Goal: Task Accomplishment & Management: Use online tool/utility

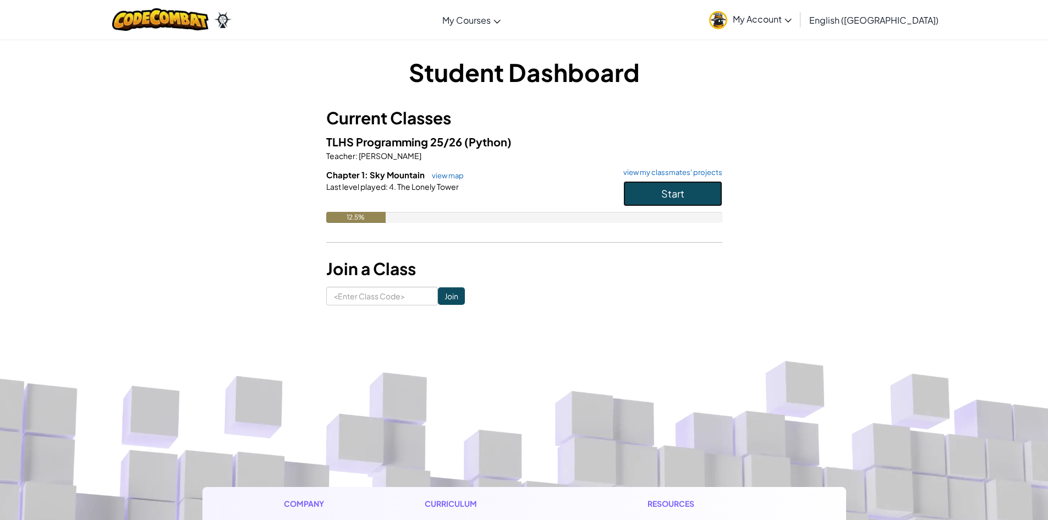
click at [707, 191] on button "Start" at bounding box center [672, 193] width 99 height 25
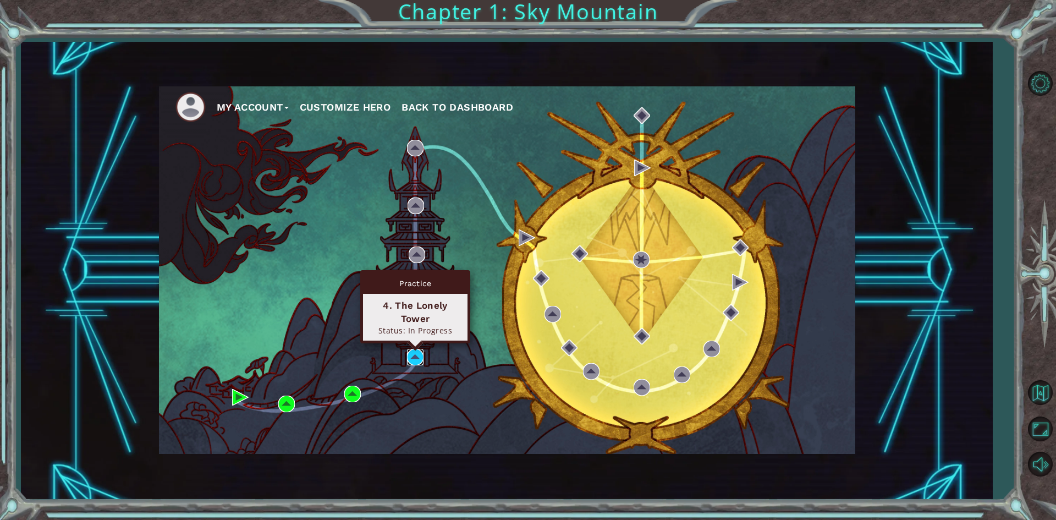
click at [422, 354] on img at bounding box center [415, 357] width 17 height 17
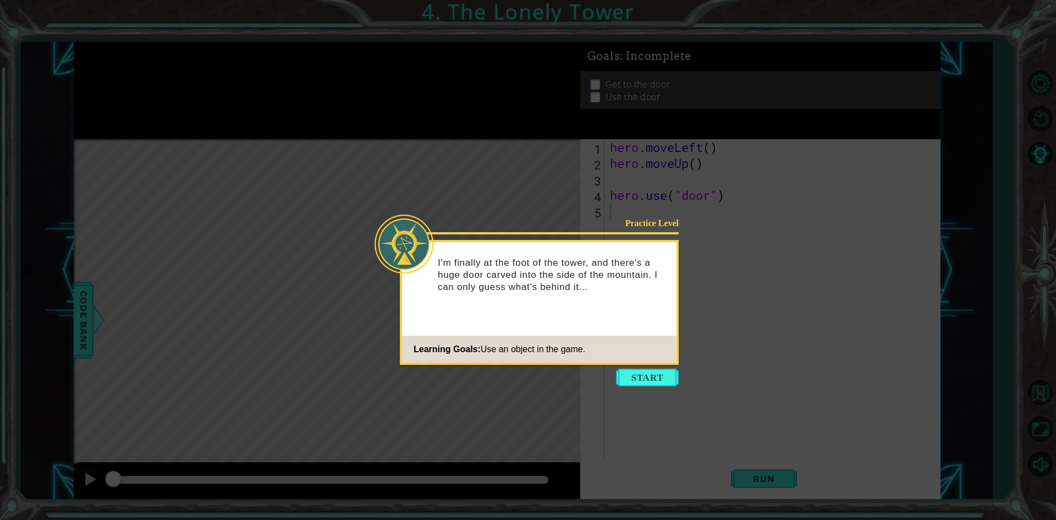
click at [645, 332] on div "Practice Level I'm finally at the foot of the tower, and there's a huge door ca…" at bounding box center [539, 302] width 279 height 125
click at [641, 374] on button "Start" at bounding box center [647, 378] width 63 height 18
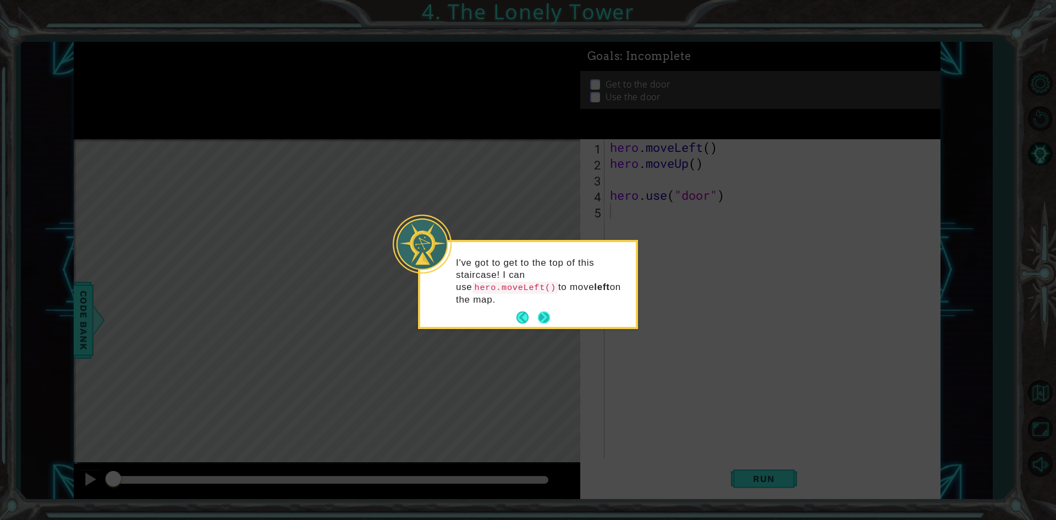
click at [550, 311] on button "Next" at bounding box center [544, 317] width 12 height 12
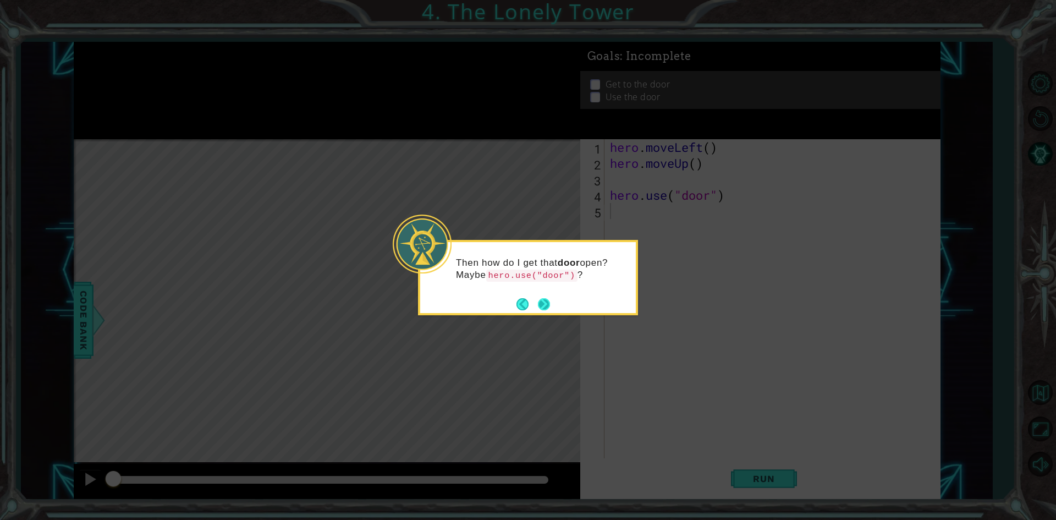
click at [538, 303] on button "Next" at bounding box center [544, 304] width 12 height 12
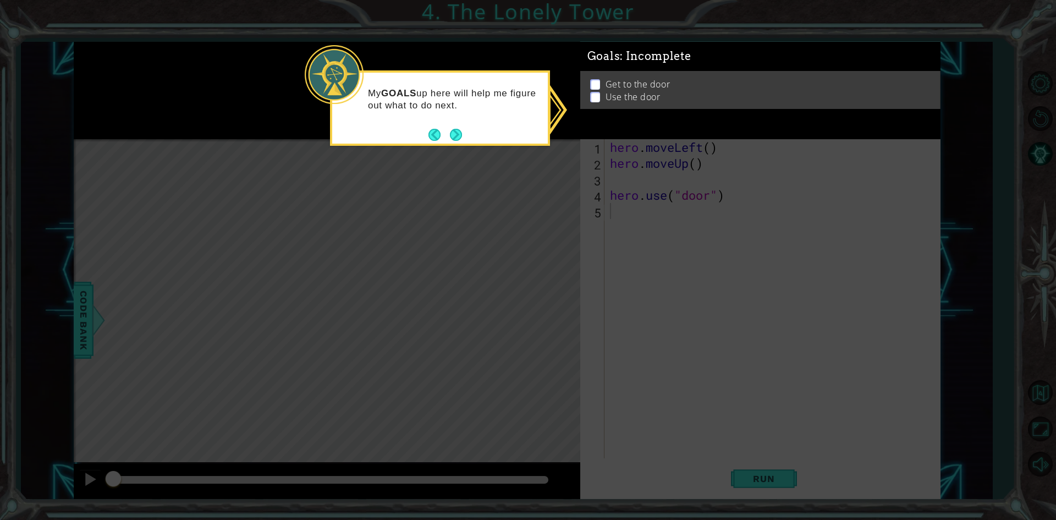
click at [814, 335] on icon at bounding box center [528, 260] width 1056 height 520
click at [456, 130] on button "Next" at bounding box center [456, 135] width 12 height 12
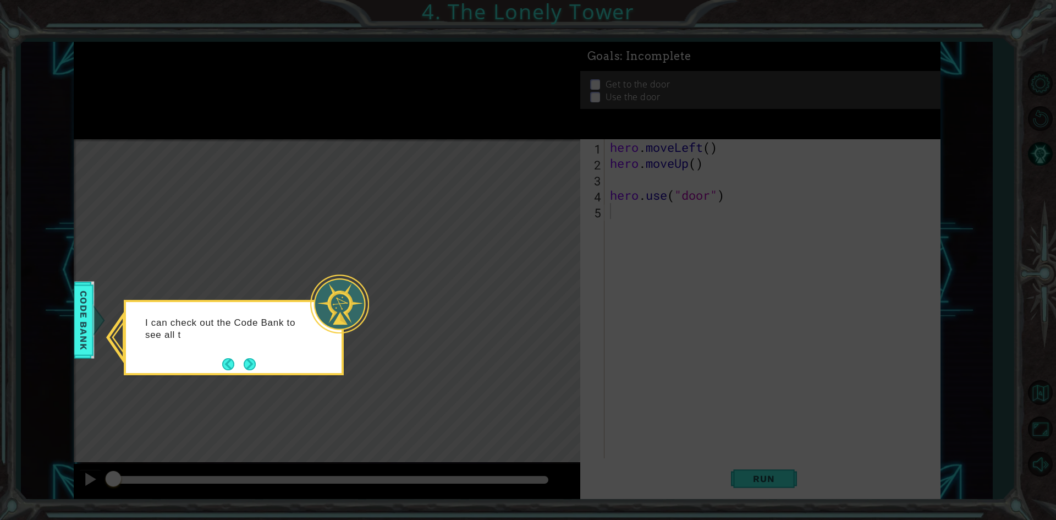
click at [239, 371] on footer at bounding box center [239, 364] width 34 height 17
click at [250, 360] on button "Next" at bounding box center [250, 364] width 12 height 12
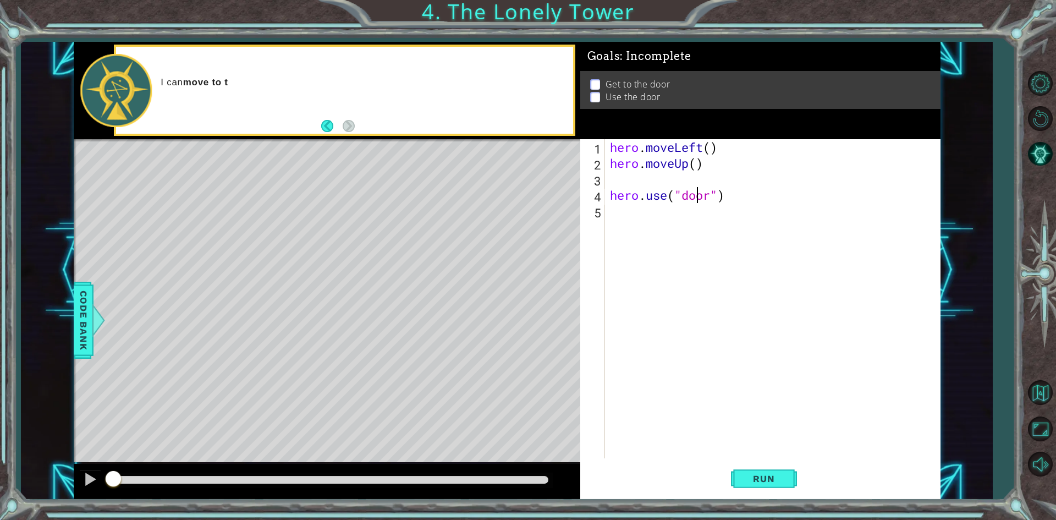
click at [697, 191] on div "hero . moveLeft ( ) hero . moveUp ( ) hero . use ( "door" )" at bounding box center [775, 314] width 335 height 351
type textarea "hero.use("door")"
click at [717, 174] on div "hero . moveLeft ( ) hero . moveUp ( ) hero . use ( "door" )" at bounding box center [775, 314] width 335 height 351
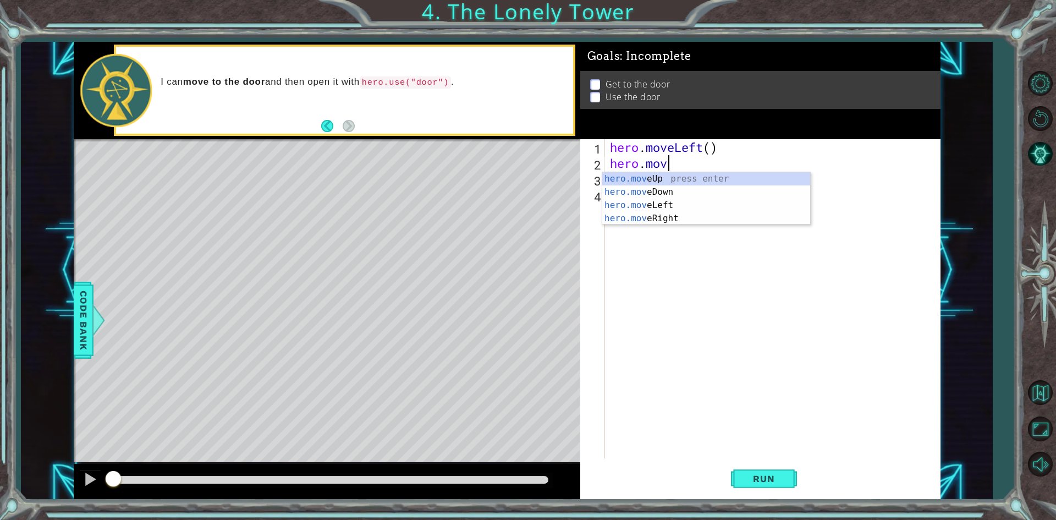
type textarea "[DOMAIN_NAME]"
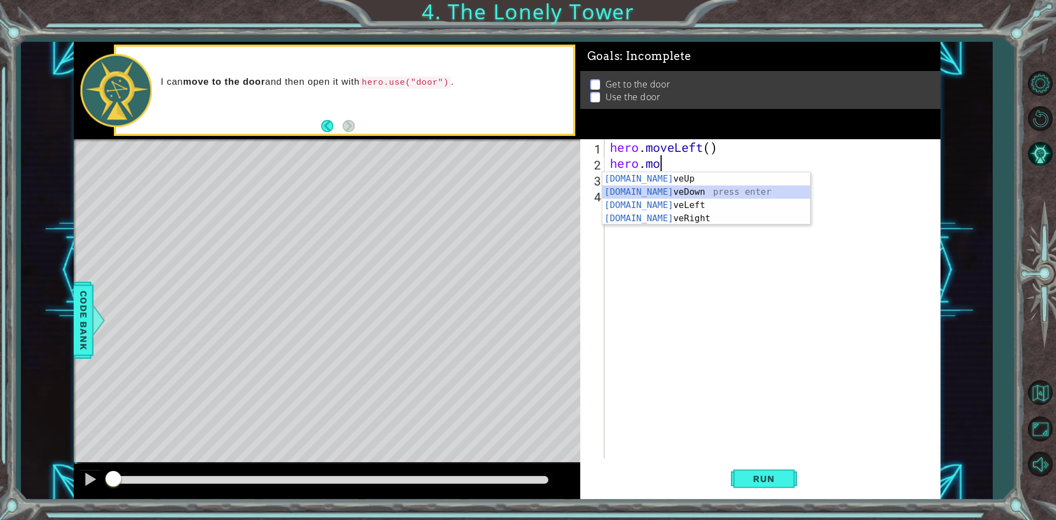
click at [650, 196] on div "[DOMAIN_NAME] veUp press enter [DOMAIN_NAME] veDown press enter [DOMAIN_NAME] v…" at bounding box center [706, 211] width 208 height 79
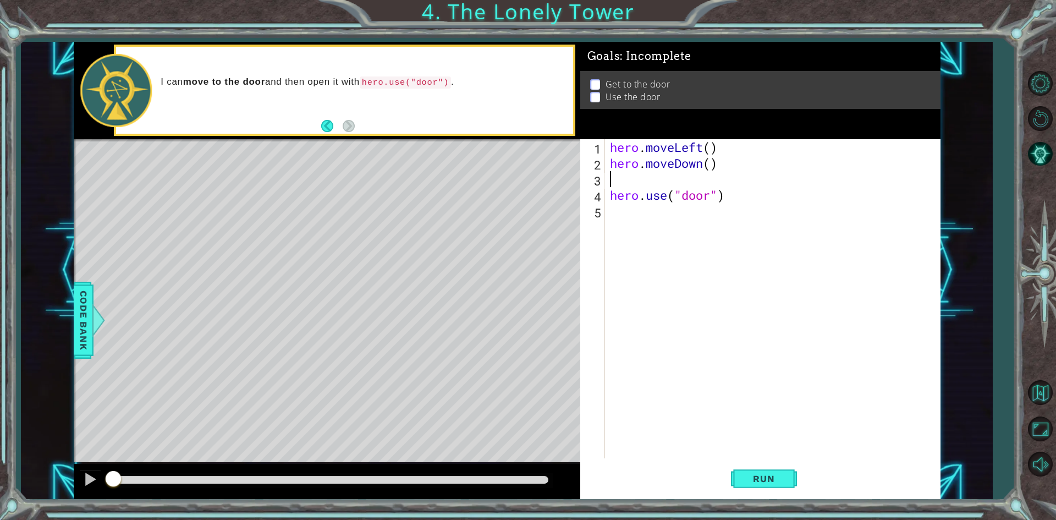
click at [700, 169] on div "hero . moveLeft ( ) hero . moveDown ( ) hero . use ( "door" )" at bounding box center [775, 314] width 335 height 351
click at [704, 168] on div "hero . moveLeft ( ) hero . moveDown ( ) hero . use ( "door" )" at bounding box center [775, 314] width 335 height 351
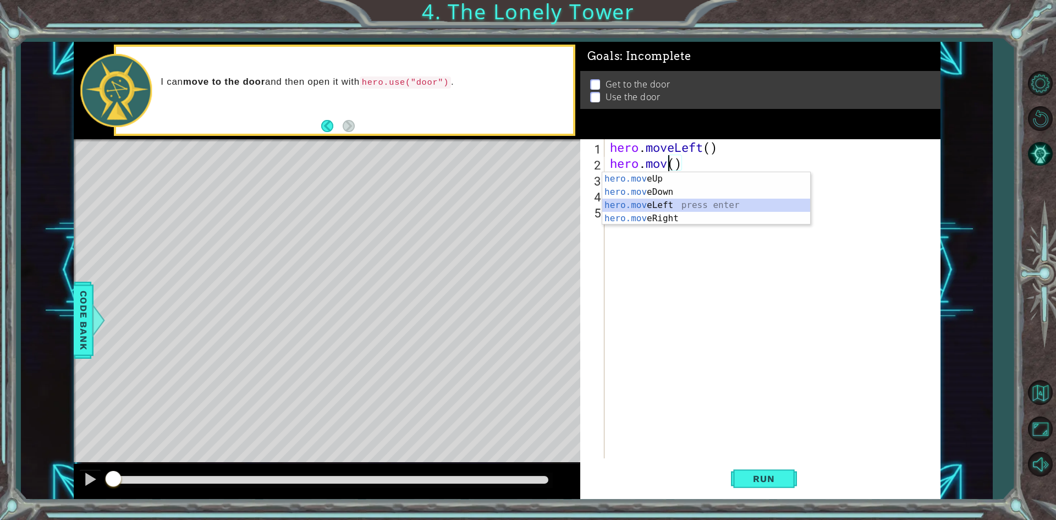
click at [644, 205] on div "hero.mov eUp press enter hero.mov eDown press enter hero.mov eLeft press enter …" at bounding box center [706, 211] width 208 height 79
type textarea "hero.moveLeft"
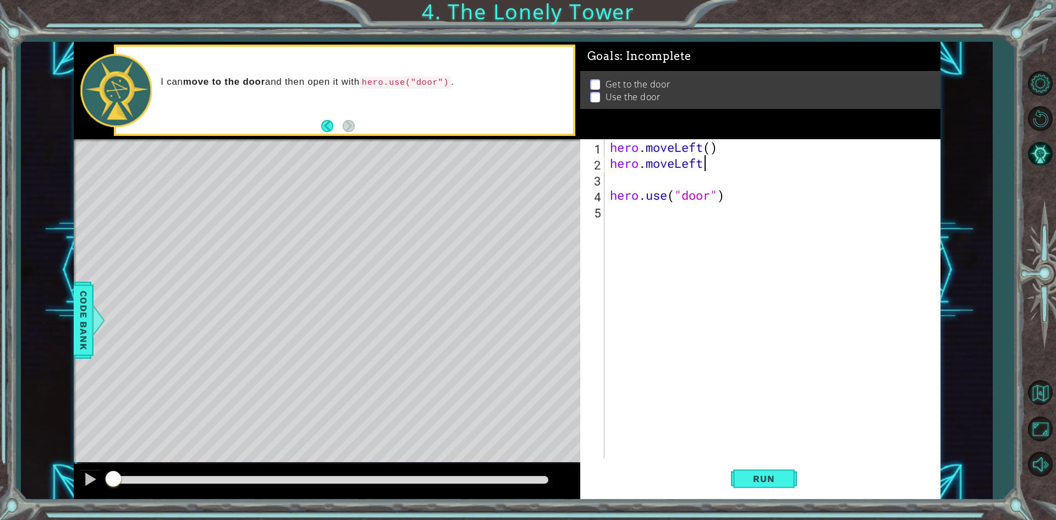
click at [670, 180] on div "hero . moveLeft ( ) hero . moveLeft hero . use ( "door" )" at bounding box center [775, 314] width 335 height 351
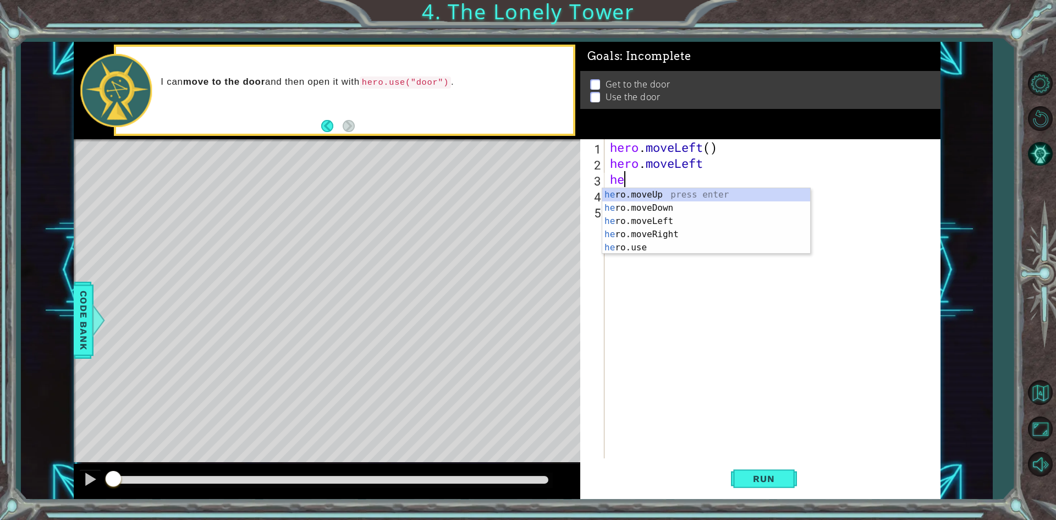
click at [713, 163] on div "hero . moveLeft ( ) hero . moveLeft he hero . use ( "door" )" at bounding box center [775, 314] width 335 height 351
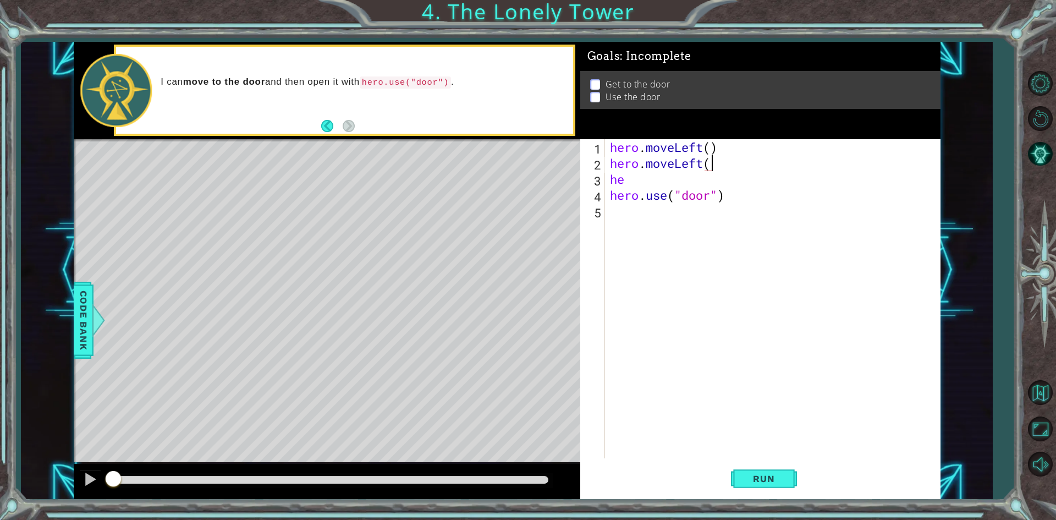
scroll to position [0, 4]
click at [621, 177] on div "hero . moveLeft ( ) hero . moveLeft ( ) he hero . use ( "door" )" at bounding box center [775, 314] width 335 height 351
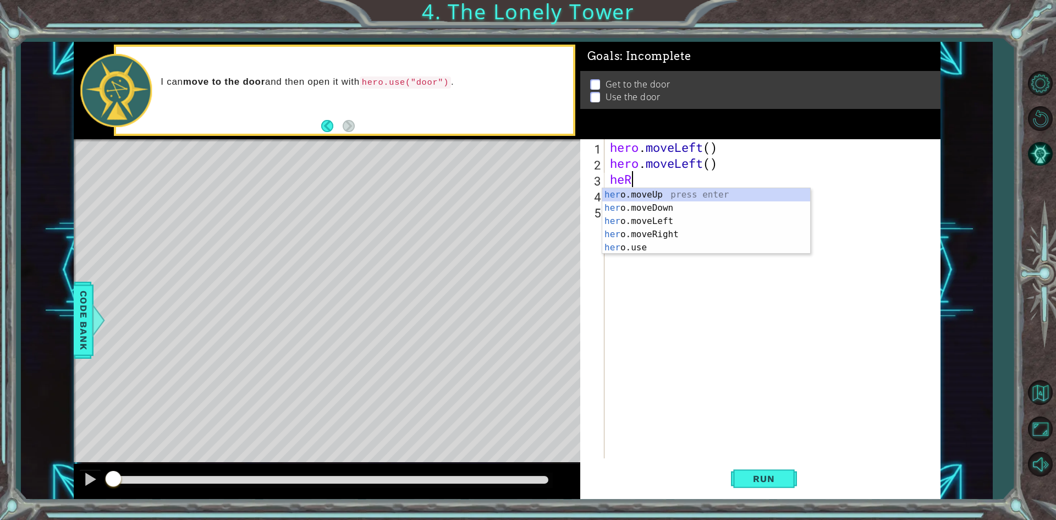
type textarea "heRO"
click at [673, 193] on div "hero .moveUp press enter hero .moveDown press enter hero .moveLeft press enter …" at bounding box center [706, 234] width 208 height 92
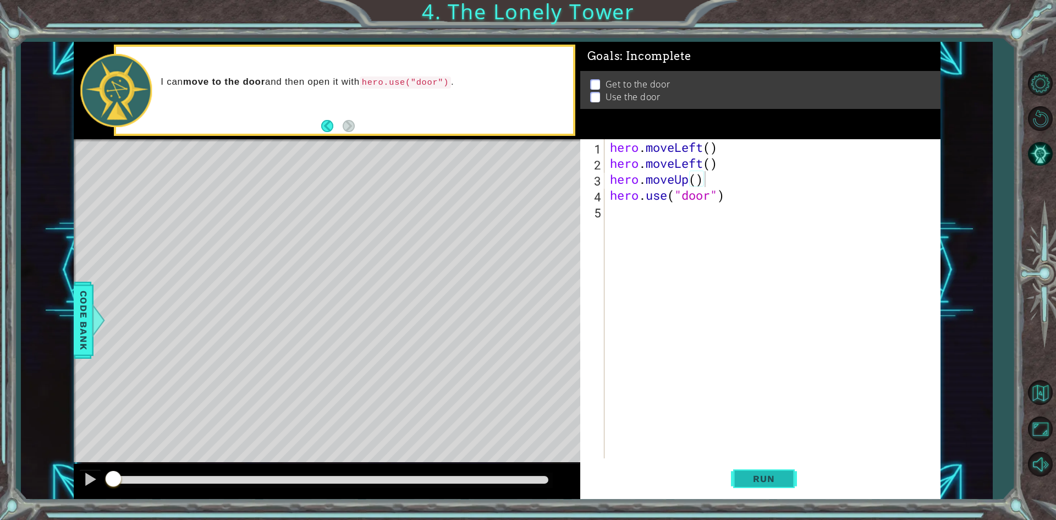
click at [777, 475] on span "Run" at bounding box center [763, 478] width 43 height 11
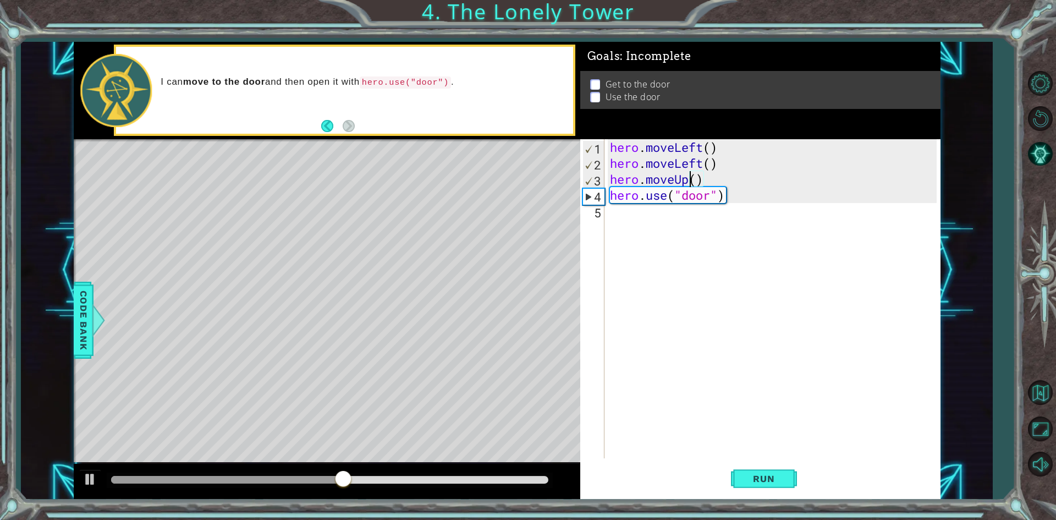
click at [691, 182] on div "hero . moveLeft ( ) hero . moveLeft ( ) hero . moveUp ( ) hero . use ( "door" )" at bounding box center [775, 314] width 335 height 351
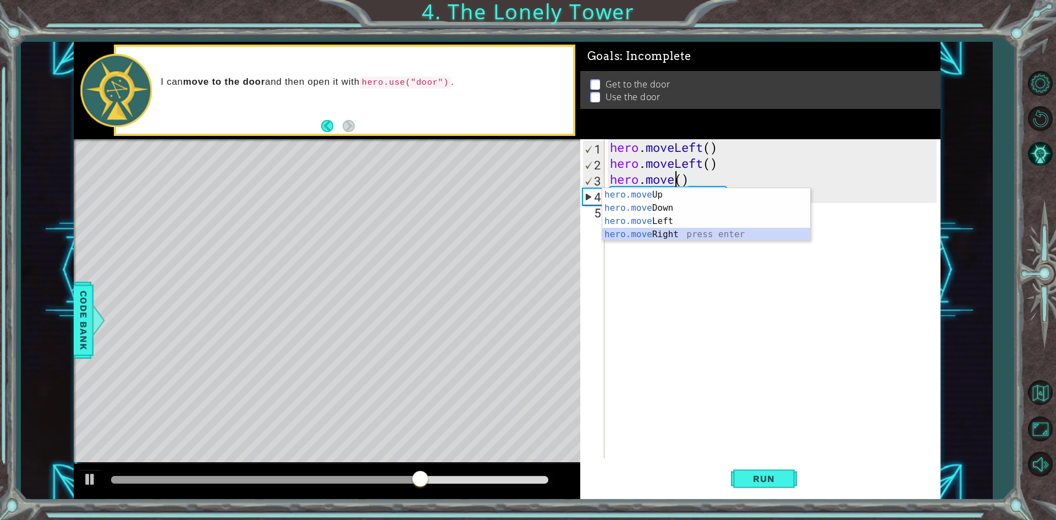
click at [684, 228] on div "hero.move Up press enter hero.move Down press enter hero.move Left press enter …" at bounding box center [706, 227] width 208 height 79
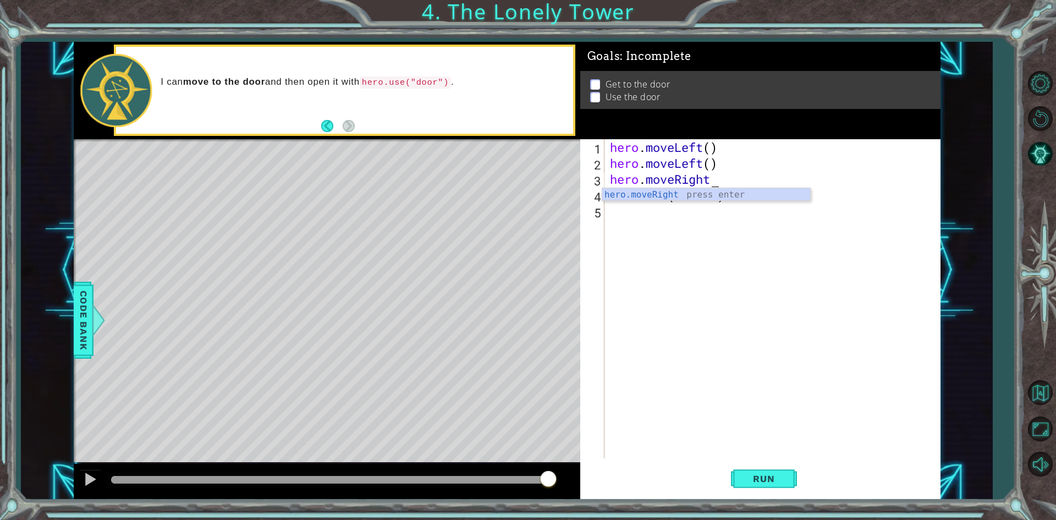
scroll to position [0, 4]
type textarea "hero.moveRight()"
click at [773, 477] on span "Run" at bounding box center [763, 478] width 43 height 11
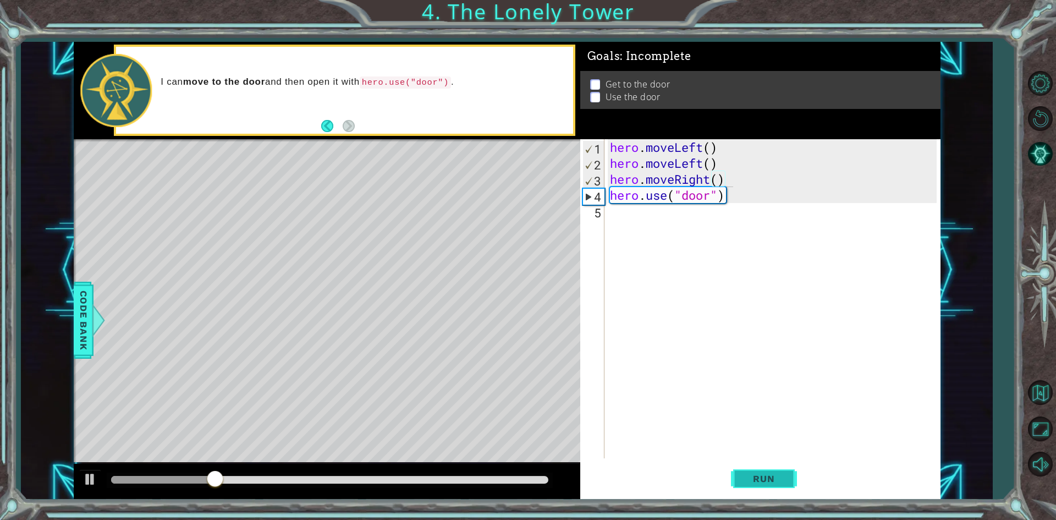
click at [768, 476] on span "Run" at bounding box center [763, 478] width 43 height 11
drag, startPoint x: 722, startPoint y: 176, endPoint x: 720, endPoint y: 187, distance: 10.7
click at [722, 177] on div "hero . moveLeft ( ) hero . moveLeft ( ) hero . moveRight ( ) hero . use ( "door…" at bounding box center [775, 314] width 335 height 351
click at [708, 183] on div "hero . moveLeft ( ) hero . moveLeft ( ) hero . moveRight ( ) hero . use ( "door…" at bounding box center [775, 314] width 335 height 351
click at [709, 179] on div "hero . moveLeft ( ) hero . moveLeft ( ) hero . moveRight ( ) hero . use ( "door…" at bounding box center [775, 314] width 335 height 351
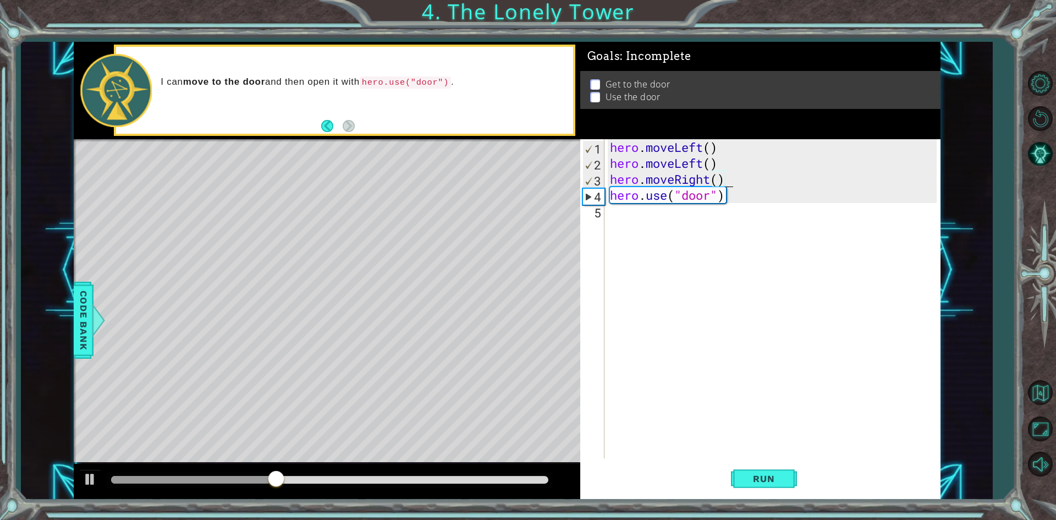
click at [723, 183] on div "hero . moveLeft ( ) hero . moveLeft ( ) hero . moveRight ( ) hero . use ( "door…" at bounding box center [775, 314] width 335 height 351
click at [714, 183] on div "hero . moveLeft ( ) hero . moveLeft ( ) hero . moveRight ( ) hero . use ( "door…" at bounding box center [775, 314] width 335 height 351
click at [709, 181] on div "hero . moveLeft ( ) hero . moveLeft ( ) hero . moveRight ( ) hero . use ( "door…" at bounding box center [775, 314] width 335 height 351
click at [708, 181] on div "hero . moveLeft ( ) hero . moveLeft ( ) hero . moveRight ( ) hero . use ( "door…" at bounding box center [775, 314] width 335 height 351
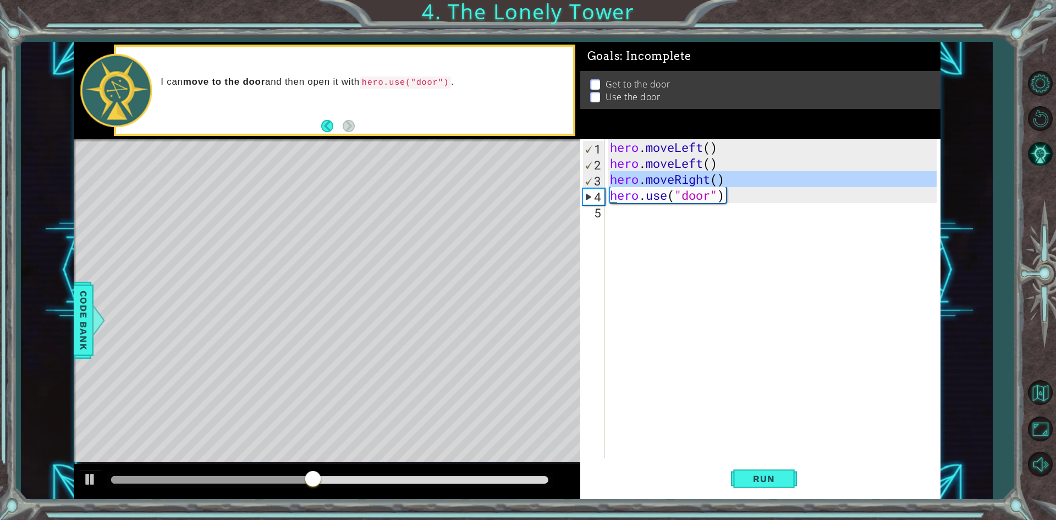
click at [708, 181] on div "hero . moveLeft ( ) hero . moveLeft ( ) hero . moveRight ( ) hero . use ( "door…" at bounding box center [775, 314] width 335 height 351
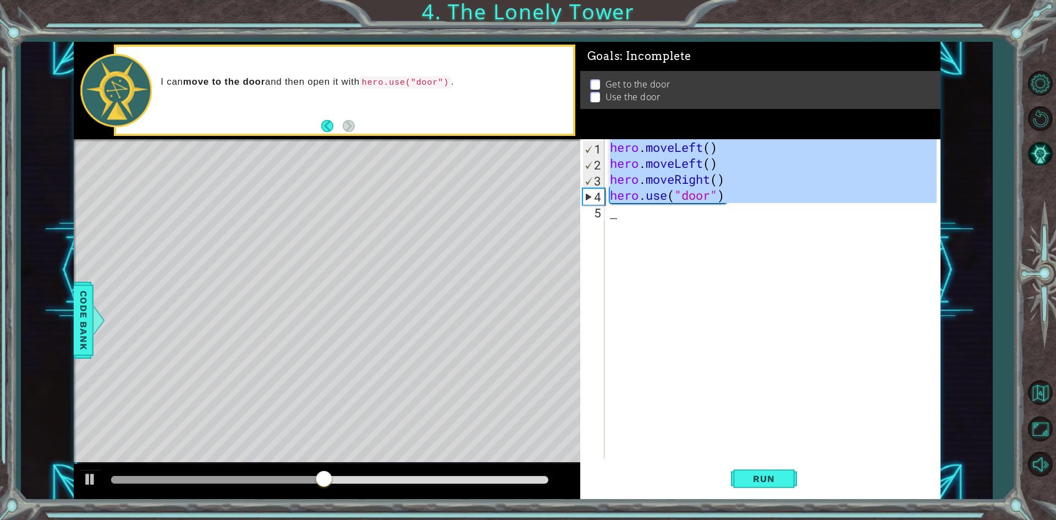
click at [703, 181] on div "hero . moveLeft ( ) hero . moveLeft ( ) hero . moveRight ( ) hero . use ( "door…" at bounding box center [772, 298] width 329 height 319
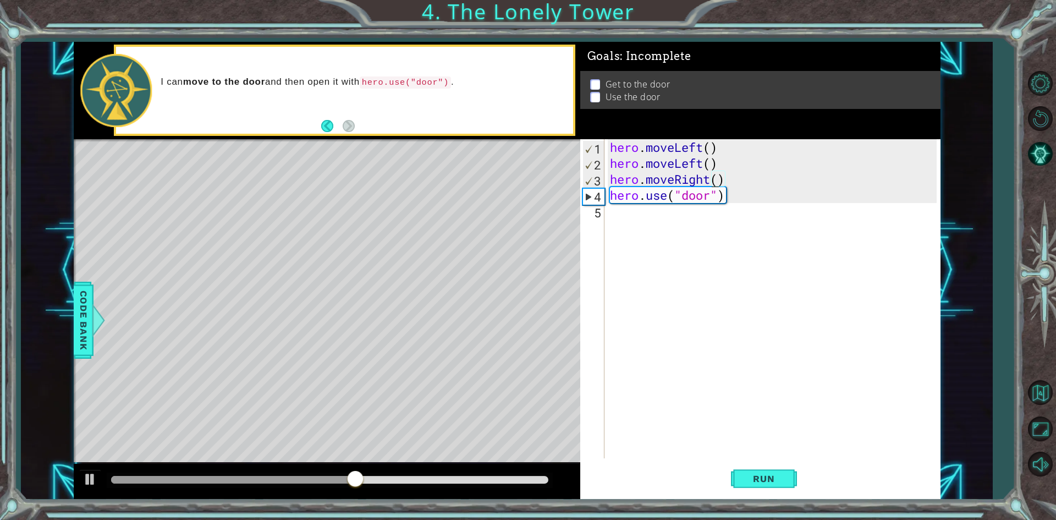
drag, startPoint x: 710, startPoint y: 182, endPoint x: 738, endPoint y: 182, distance: 28.1
click at [738, 182] on div "hero . moveLeft ( ) hero . moveLeft ( ) hero . moveRight ( ) hero . use ( "door…" at bounding box center [775, 314] width 335 height 351
click at [735, 181] on div "hero . moveLeft ( ) hero . moveLeft ( ) hero . moveRight ( ) hero . use ( "door…" at bounding box center [775, 314] width 335 height 351
click at [664, 181] on div "hero . moveLeft ( ) hero . moveLeft ( ) hero . moveRight ( ) hero . use ( "door…" at bounding box center [775, 314] width 335 height 351
click at [656, 181] on div "hero . moveLeft ( ) hero . moveLeft ( ) hero . moveRight ( ) hero . use ( "door…" at bounding box center [775, 314] width 335 height 351
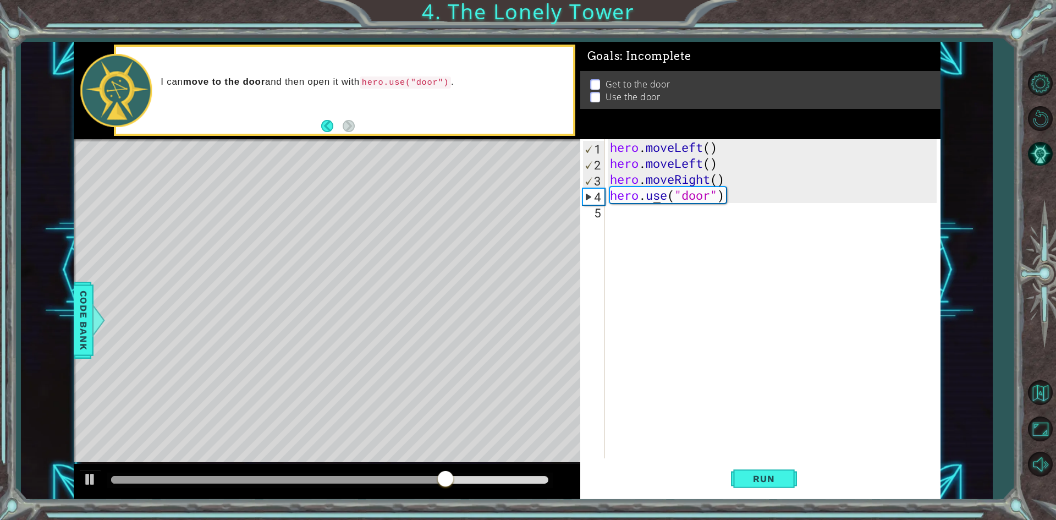
click at [655, 194] on div "hero . moveLeft ( ) hero . moveLeft ( ) hero . moveRight ( ) hero . use ( "door…" at bounding box center [775, 314] width 335 height 351
click at [672, 197] on div "hero . moveLeft ( ) hero . moveLeft ( ) hero . moveRight ( ) hero . use ( "door…" at bounding box center [775, 314] width 335 height 351
click at [699, 201] on div "hero . moveLeft ( ) hero . moveLeft ( ) hero . moveRight ( ) hero . use ( "door…" at bounding box center [775, 314] width 335 height 351
click at [713, 199] on div "hero . moveLeft ( ) hero . moveLeft ( ) hero . moveRight ( ) hero . use ( "door…" at bounding box center [775, 314] width 335 height 351
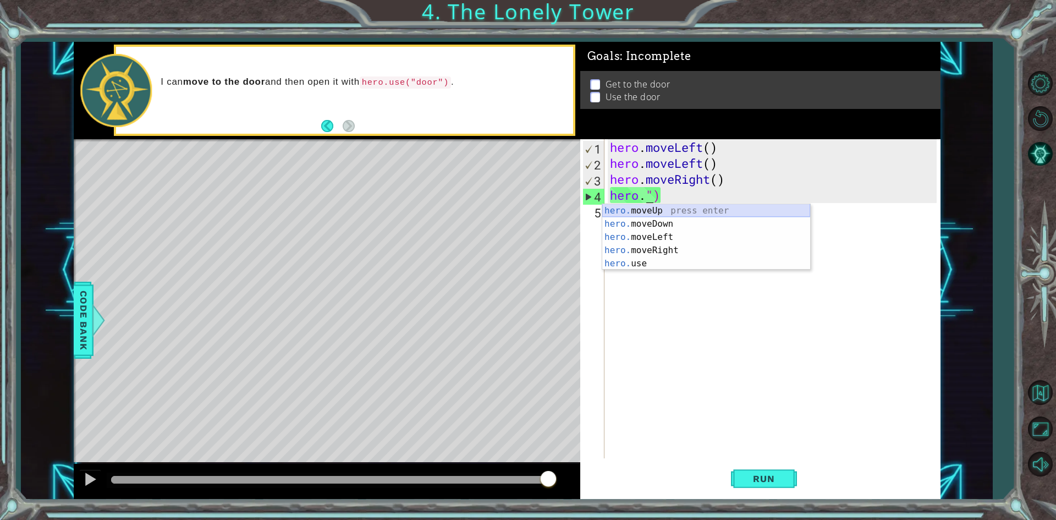
click at [705, 207] on div "hero. moveUp press enter hero. moveDown press enter hero. moveLeft press enter …" at bounding box center [706, 250] width 208 height 92
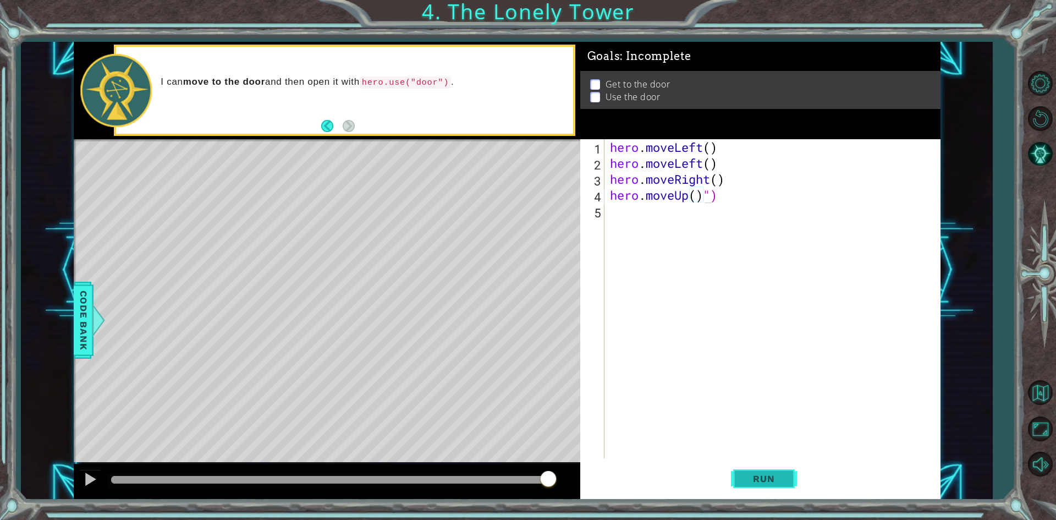
click at [792, 469] on button "Run" at bounding box center [764, 479] width 66 height 36
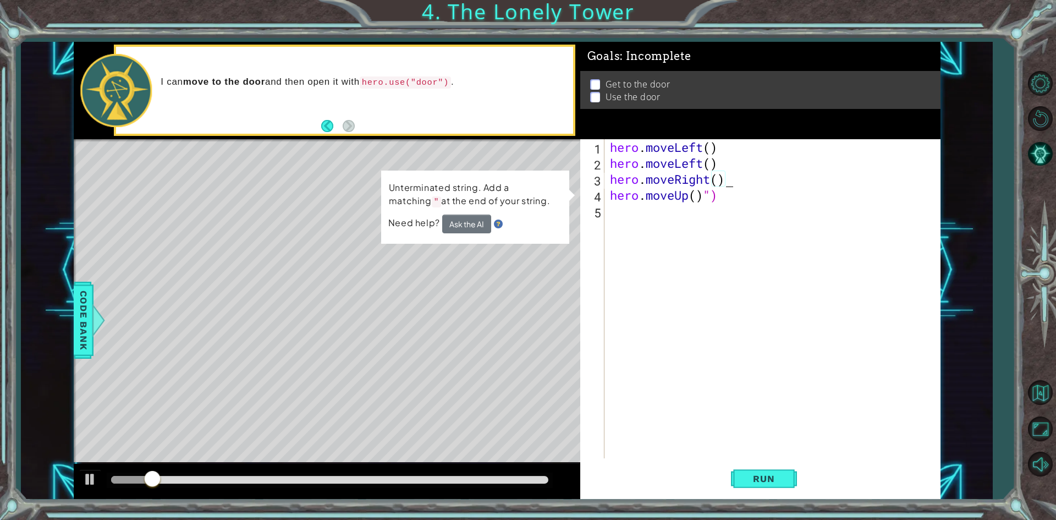
click at [740, 184] on div "hero . moveLeft ( ) hero . moveLeft ( ) hero . moveRight ( ) hero . moveUp ( ) …" at bounding box center [775, 314] width 335 height 351
click at [741, 202] on div "hero . moveLeft ( ) hero . moveLeft ( ) hero . moveRight ( ) hero . moveUp ( ) …" at bounding box center [775, 314] width 335 height 351
type textarea "hero.moveUp()")"
click at [742, 204] on div "hero . moveLeft ( ) hero . moveLeft ( ) hero . moveRight ( ) hero . moveUp ( ) …" at bounding box center [775, 314] width 335 height 351
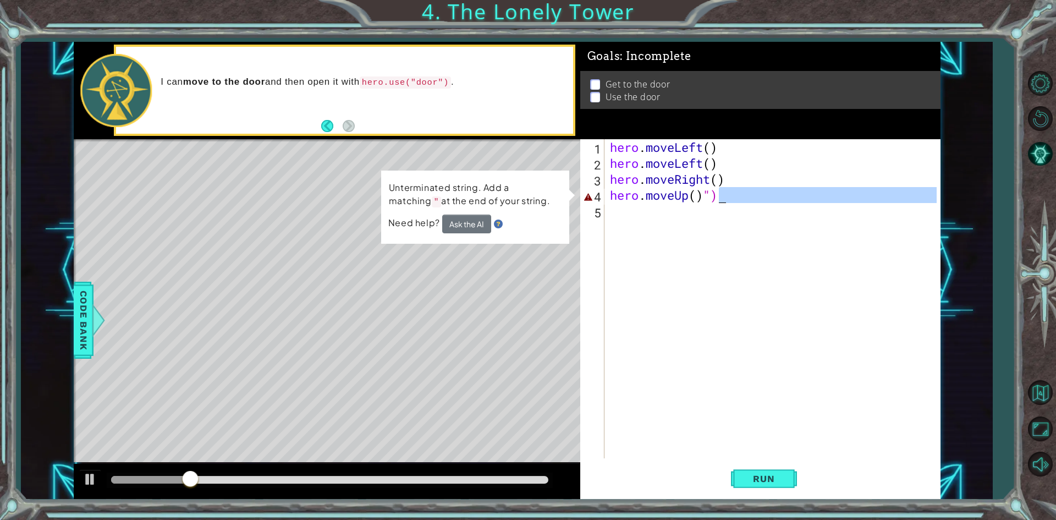
drag, startPoint x: 742, startPoint y: 204, endPoint x: 732, endPoint y: 194, distance: 13.6
click at [738, 198] on div "hero . moveLeft ( ) hero . moveLeft ( ) hero . moveRight ( ) hero . moveUp ( ) …" at bounding box center [775, 314] width 335 height 351
click at [729, 192] on div "hero . moveLeft ( ) hero . moveLeft ( ) hero . moveRight ( ) hero . moveUp ( ) …" at bounding box center [772, 298] width 329 height 319
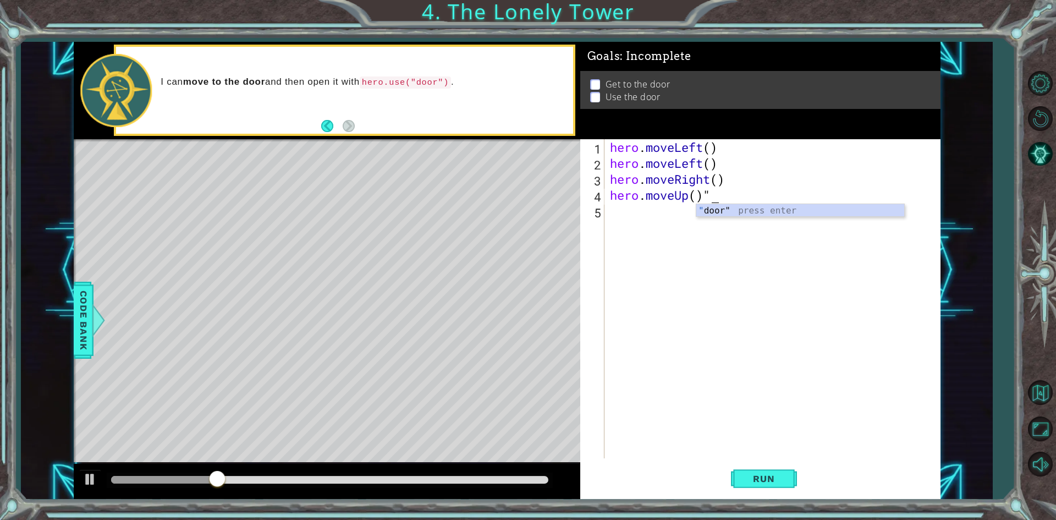
type textarea "hero.moveUp()"
click at [638, 212] on div "hero . moveLeft ( ) hero . moveLeft ( ) hero . moveRight ( ) hero . moveUp ( )" at bounding box center [775, 314] width 335 height 351
click at [616, 212] on div "hero . moveLeft ( ) hero . moveLeft ( ) hero . moveRight ( ) hero . moveUp ( )" at bounding box center [775, 314] width 335 height 351
click at [653, 193] on div "hero . moveLeft ( ) hero . moveLeft ( ) hero . moveRight ( ) hero . moveUp ( )" at bounding box center [775, 314] width 335 height 351
click at [675, 193] on div "hero . moveLeft ( ) hero . moveLeft ( ) hero . moveRight ( ) hero . moveUp ( )" at bounding box center [775, 314] width 335 height 351
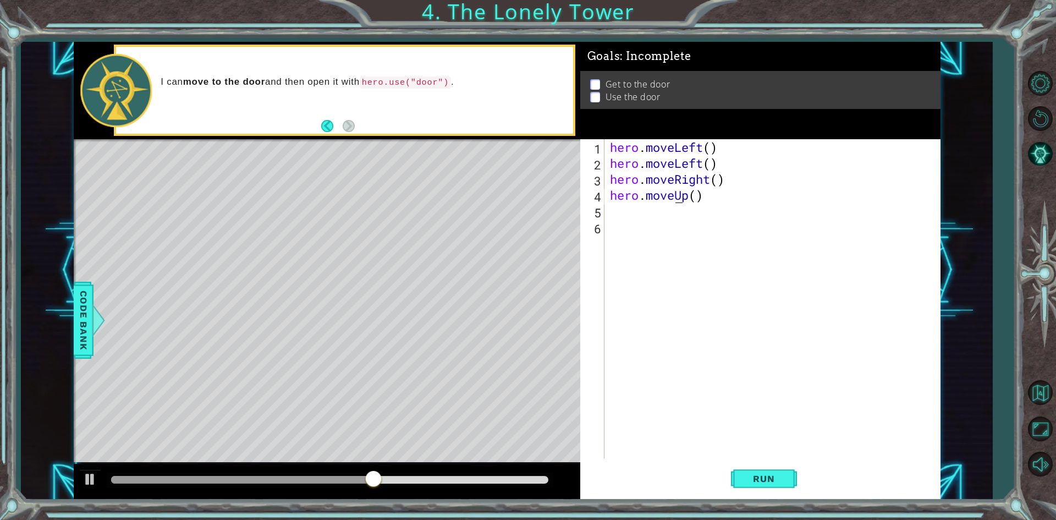
click at [677, 188] on div "hero . moveLeft ( ) hero . moveLeft ( ) hero . moveRight ( ) hero . moveUp ( )" at bounding box center [775, 314] width 335 height 351
click at [693, 182] on div "hero . moveLeft ( ) hero . moveLeft ( ) hero . moveRight ( ) hero . moveUp ( )" at bounding box center [775, 314] width 335 height 351
click at [711, 181] on div "hero . moveLeft ( ) hero . moveLeft ( ) hero . moveRight ( ) hero . moveUp ( )" at bounding box center [775, 314] width 335 height 351
click at [724, 183] on div "hero . moveLeft ( ) hero . moveLeft ( ) hero . moveRight ( ) hero . moveUp ( )" at bounding box center [775, 314] width 335 height 351
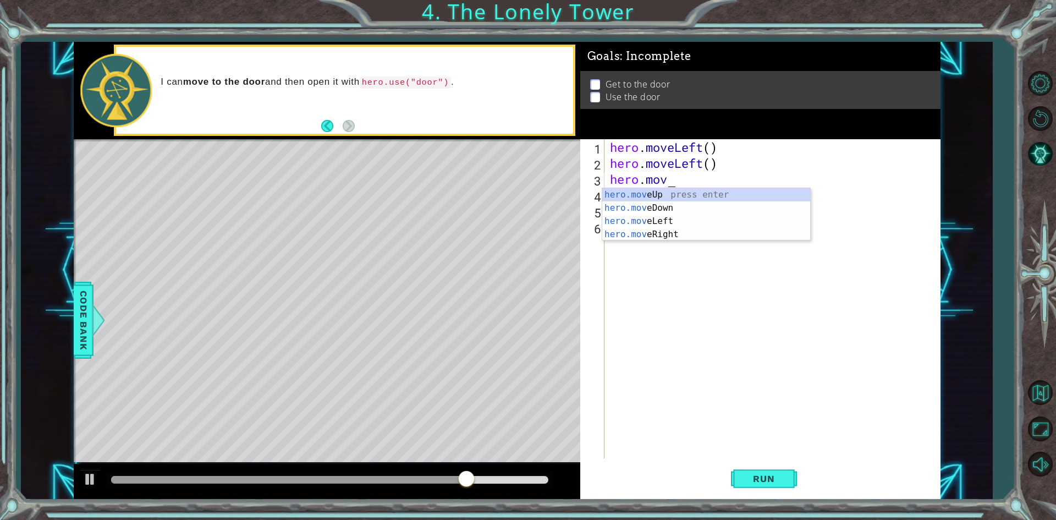
type textarea "[DOMAIN_NAME]"
click at [708, 193] on div "[DOMAIN_NAME] veUp press enter [DOMAIN_NAME] veDown press enter [DOMAIN_NAME] v…" at bounding box center [706, 227] width 208 height 79
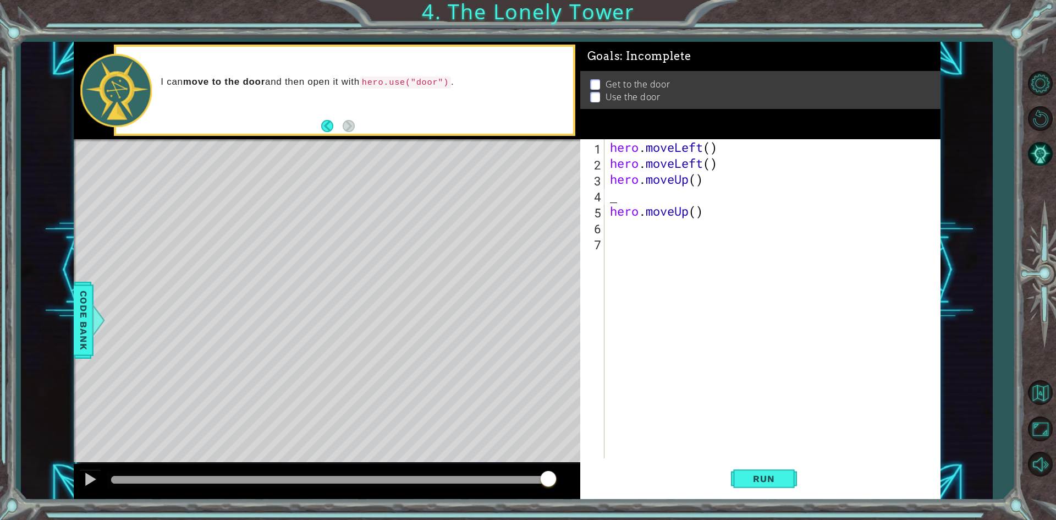
click at [682, 189] on div "hero . moveLeft ( ) hero . moveLeft ( ) hero . moveUp ( ) hero . moveUp ( )" at bounding box center [775, 314] width 335 height 351
click at [653, 190] on div "hero . moveLeft ( ) hero . moveLeft ( ) hero . moveUp ( ) hero . moveUp ( )" at bounding box center [775, 314] width 335 height 351
click at [618, 193] on div "hero . moveLeft ( ) hero . moveLeft ( ) hero . moveUp ( ) hero . moveUp ( )" at bounding box center [775, 314] width 335 height 351
click at [609, 197] on div "hero . moveLeft ( ) hero . moveLeft ( ) hero . moveUp ( ) hero . moveUp ( )" at bounding box center [775, 314] width 335 height 351
click at [615, 198] on div "hero . moveLeft ( ) hero . moveLeft ( ) hero . moveUp ( ) hero . moveUp ( )" at bounding box center [775, 314] width 335 height 351
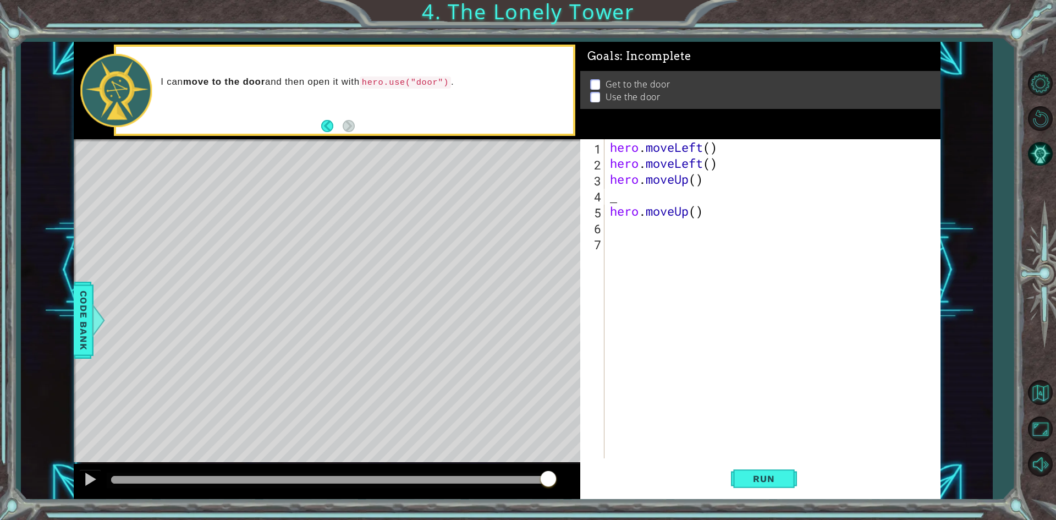
click at [615, 198] on div "hero . moveLeft ( ) hero . moveLeft ( ) hero . moveUp ( ) hero . moveUp ( )" at bounding box center [775, 314] width 335 height 351
type textarea "hero.moveUp()"
click at [782, 474] on span "Run" at bounding box center [763, 478] width 43 height 11
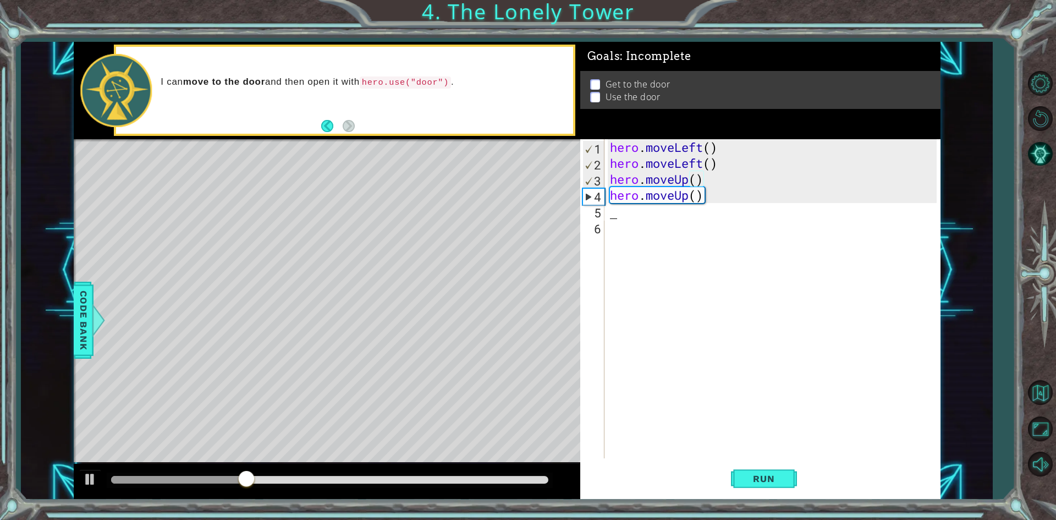
click at [622, 207] on div "hero . moveLeft ( ) hero . moveLeft ( ) hero . moveUp ( ) hero . moveUp ( )" at bounding box center [775, 314] width 335 height 351
click at [612, 211] on div "hero . moveLeft ( ) hero . moveLeft ( ) hero . moveUp ( ) hero . moveUp ( )" at bounding box center [775, 314] width 335 height 351
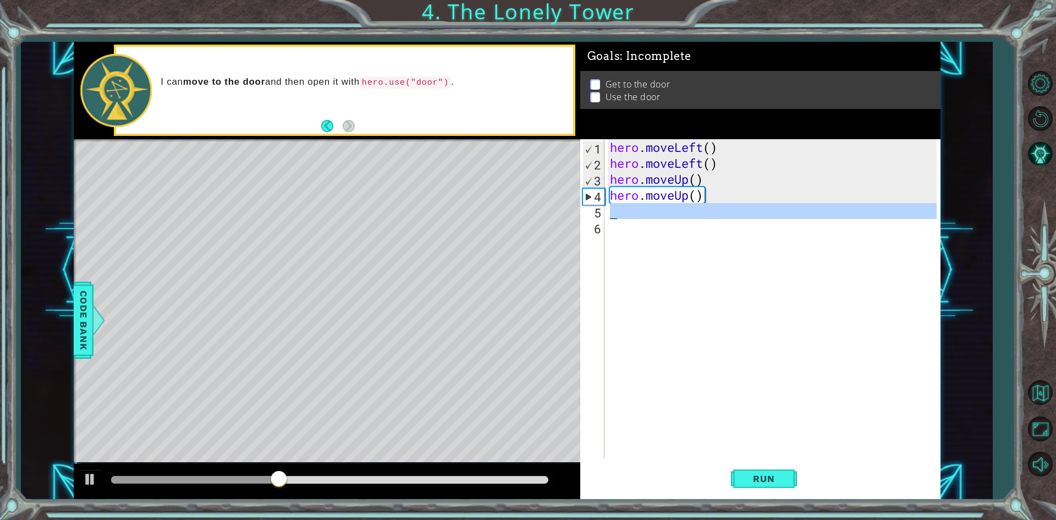
click at [612, 211] on div "hero . moveLeft ( ) hero . moveLeft ( ) hero . moveUp ( ) hero . moveUp ( )" at bounding box center [775, 314] width 335 height 351
click at [612, 211] on div "hero . moveLeft ( ) hero . moveLeft ( ) hero . moveUp ( ) hero . moveUp ( )" at bounding box center [772, 298] width 329 height 319
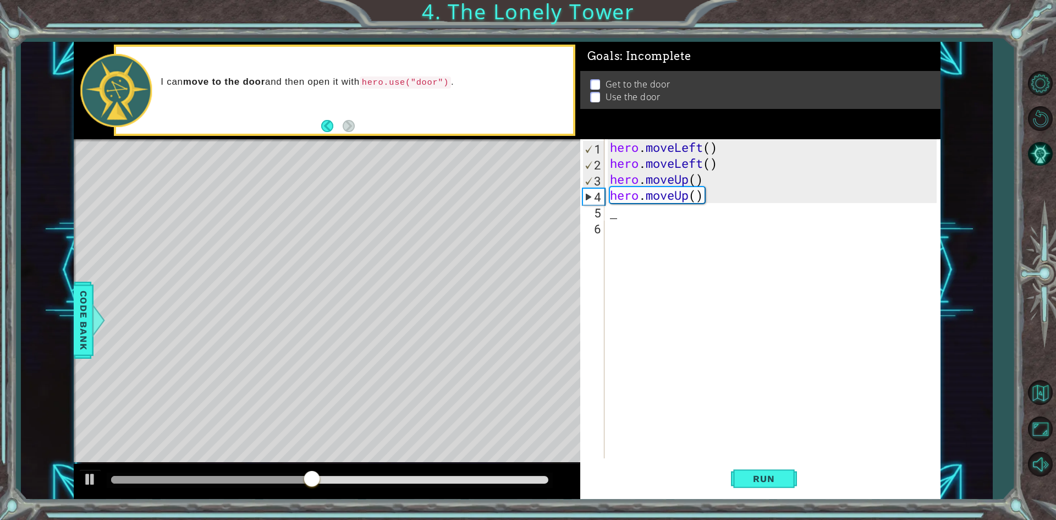
click at [612, 213] on div "hero . moveLeft ( ) hero . moveLeft ( ) hero . moveUp ( ) hero . moveUp ( )" at bounding box center [775, 314] width 335 height 351
type textarea "h"
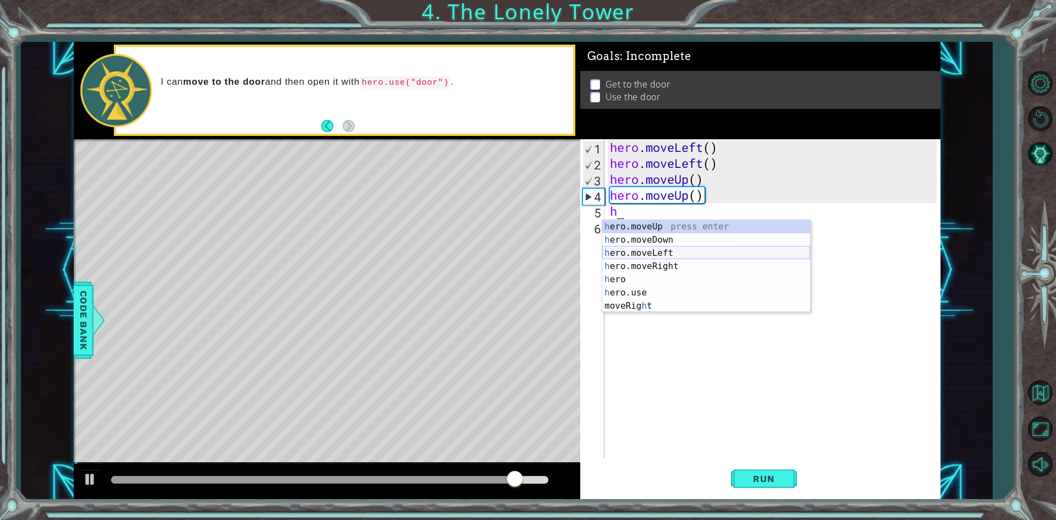
click at [648, 255] on div "h ero.moveUp press enter h ero.moveDown press enter h ero.moveLeft press enter …" at bounding box center [706, 279] width 208 height 119
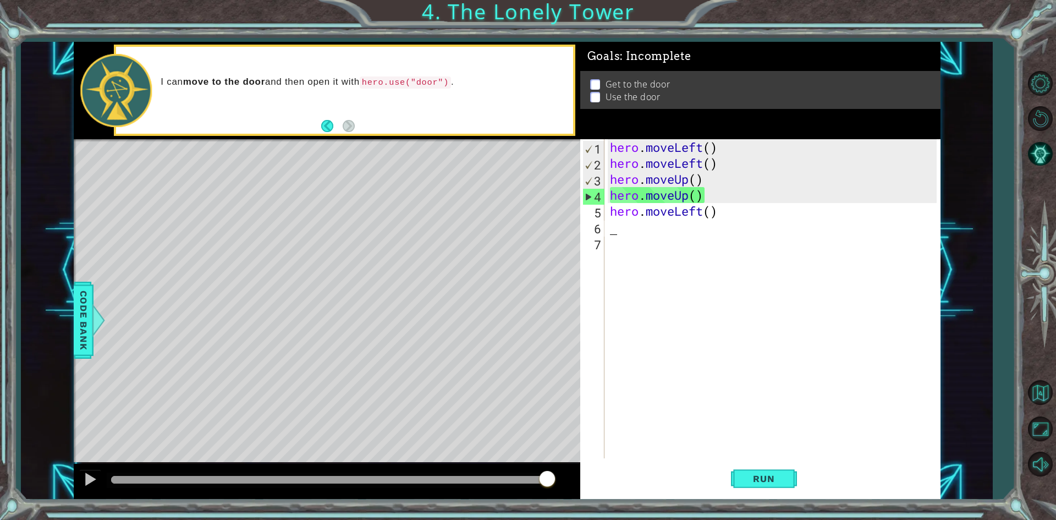
click at [658, 224] on div "hero . moveLeft ( ) hero . moveLeft ( ) hero . moveUp ( ) hero . moveUp ( ) her…" at bounding box center [775, 314] width 335 height 351
click at [646, 223] on div "hero . moveLeft ( ) hero . moveLeft ( ) hero . moveUp ( ) hero . moveUp ( ) her…" at bounding box center [775, 314] width 335 height 351
click at [741, 218] on div "hero . moveLeft ( ) hero . moveLeft ( ) hero . moveUp ( ) hero . moveUp ( ) her…" at bounding box center [775, 314] width 335 height 351
drag, startPoint x: 675, startPoint y: 215, endPoint x: 650, endPoint y: 223, distance: 26.1
click at [666, 219] on div "hero . moveLeft ( ) hero . moveLeft ( ) hero . moveUp ( ) hero . moveUp ( ) her…" at bounding box center [775, 314] width 335 height 351
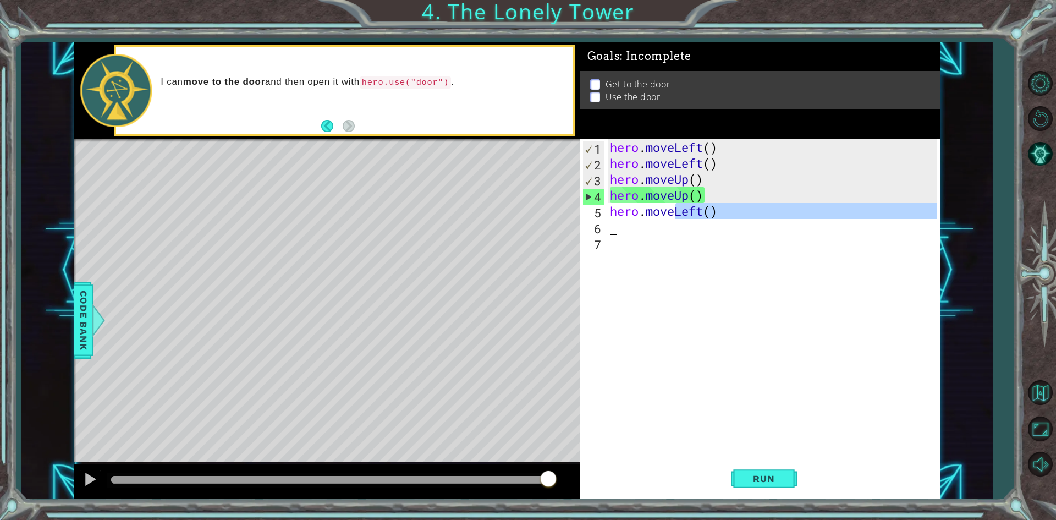
type textarea "hero.moveLeft()"
drag, startPoint x: 626, startPoint y: 233, endPoint x: 612, endPoint y: 231, distance: 14.6
click at [626, 234] on div "hero . moveLeft ( ) hero . moveLeft ( ) hero . moveUp ( ) hero . moveUp ( ) her…" at bounding box center [772, 298] width 329 height 319
click at [612, 230] on div "hero . moveLeft ( ) hero . moveLeft ( ) hero . moveUp ( ) hero . moveUp ( ) her…" at bounding box center [775, 314] width 335 height 351
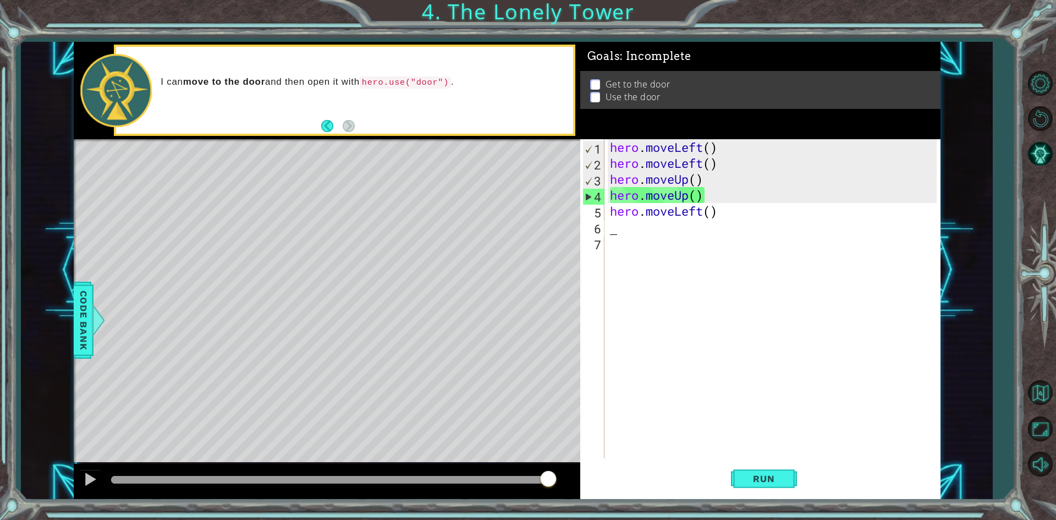
click at [612, 230] on div "hero . moveLeft ( ) hero . moveLeft ( ) hero . moveUp ( ) hero . moveUp ( ) her…" at bounding box center [775, 314] width 335 height 351
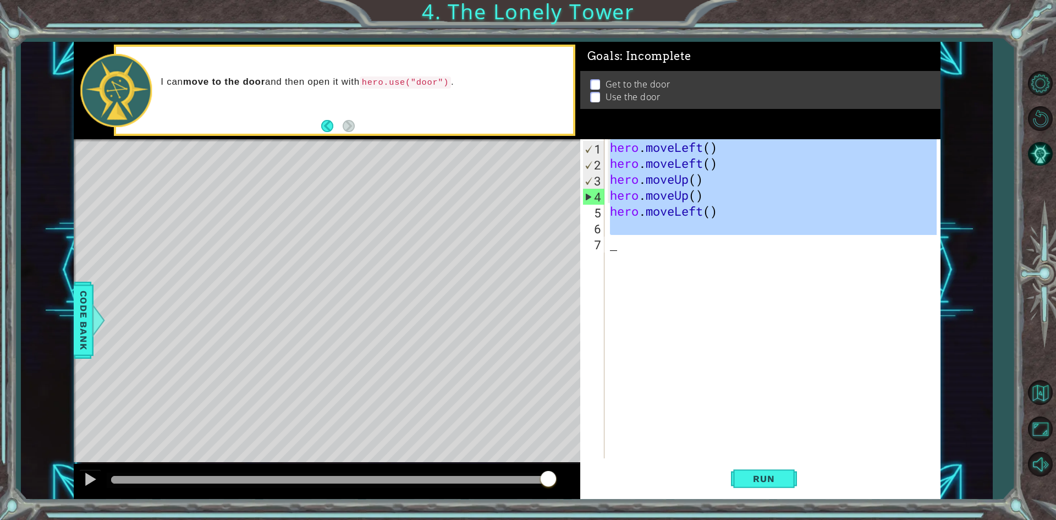
click at [612, 230] on div "hero . moveLeft ( ) hero . moveLeft ( ) hero . moveUp ( ) hero . moveUp ( ) her…" at bounding box center [775, 314] width 335 height 351
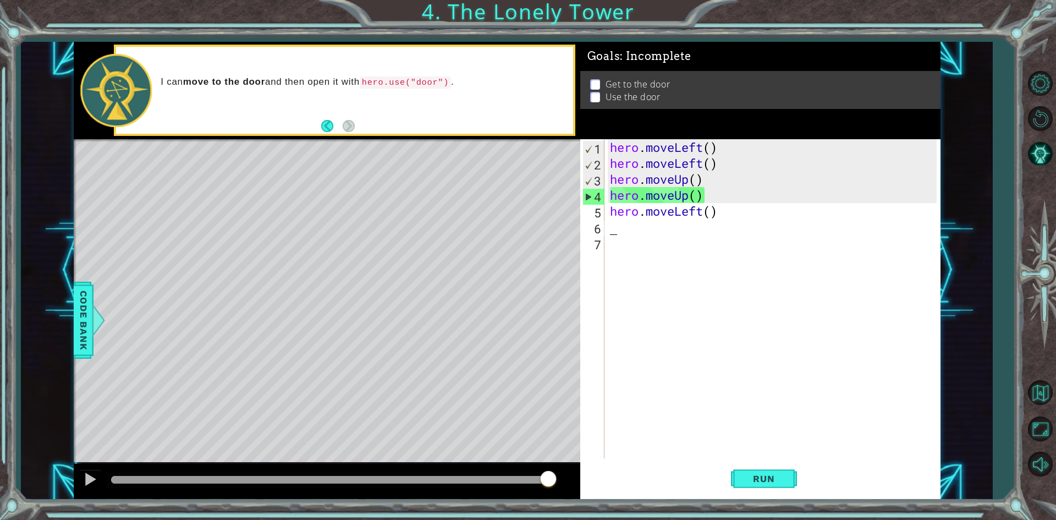
click at [612, 230] on div "hero . moveLeft ( ) hero . moveLeft ( ) hero . moveUp ( ) hero . moveUp ( ) her…" at bounding box center [775, 314] width 335 height 351
click at [719, 200] on div "hero . moveLeft ( ) hero . moveLeft ( ) hero . moveUp ( ) hero . moveUp ( ) her…" at bounding box center [775, 314] width 335 height 351
click at [740, 213] on div "hero . moveLeft ( ) hero . moveLeft ( ) hero . moveUp ( ) hero . moveUp ( ) her…" at bounding box center [775, 314] width 335 height 351
type textarea "hero.moveLeft()"
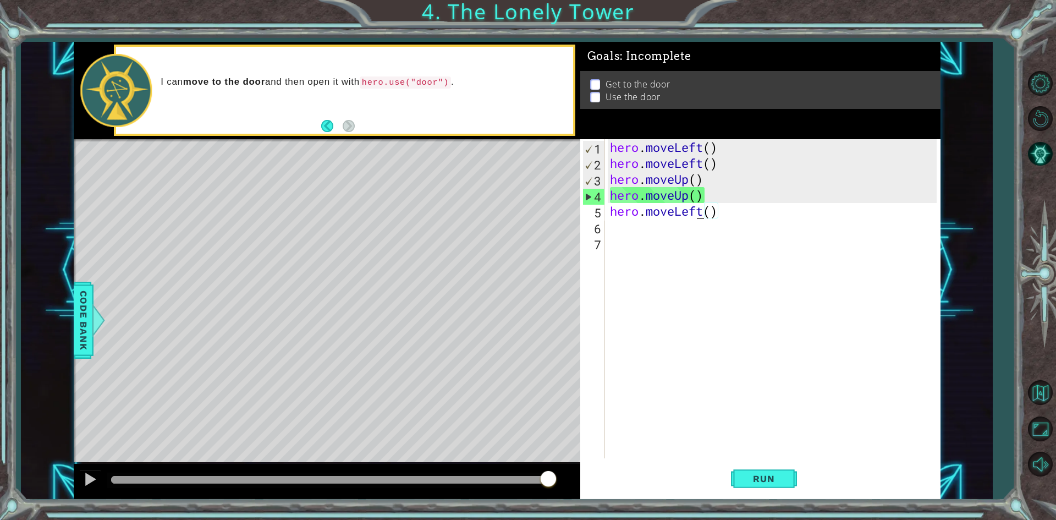
click at [700, 217] on div "hero . moveLeft ( ) hero . moveLeft ( ) hero . moveUp ( ) hero . moveUp ( ) her…" at bounding box center [775, 314] width 335 height 351
click at [692, 217] on div "hero . moveLeft ( ) hero . moveLeft ( ) hero . moveUp ( ) hero . moveUp ( ) her…" at bounding box center [775, 314] width 335 height 351
drag, startPoint x: 692, startPoint y: 217, endPoint x: 773, endPoint y: 478, distance: 273.1
click at [773, 478] on span "Run" at bounding box center [763, 478] width 43 height 11
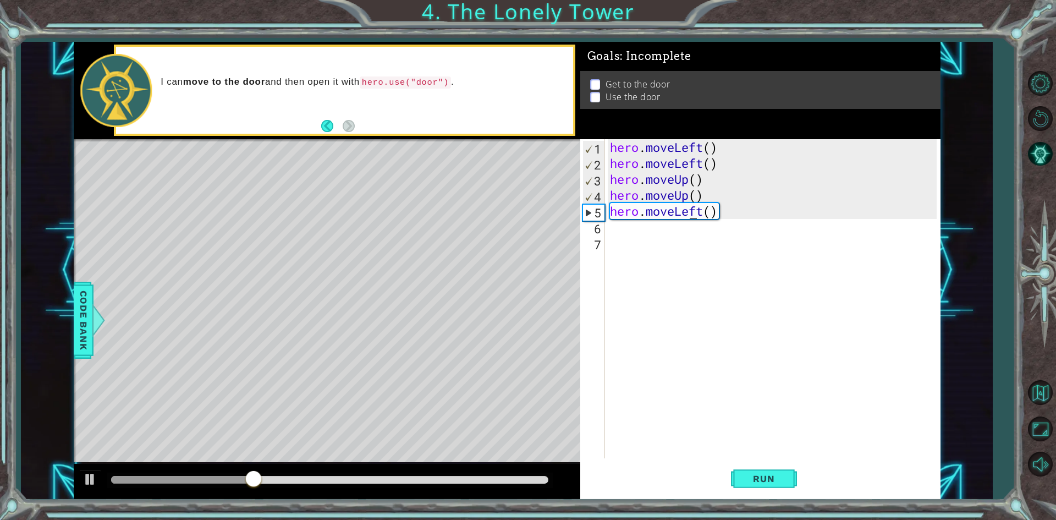
click at [622, 229] on div "hero . moveLeft ( ) hero . moveLeft ( ) hero . moveUp ( ) hero . moveUp ( ) her…" at bounding box center [775, 314] width 335 height 351
click at [704, 220] on div "hero . moveLeft ( ) hero . moveLeft ( ) hero . moveUp ( ) hero . moveUp ( ) her…" at bounding box center [775, 314] width 335 height 351
click at [703, 206] on div "hero . moveLeft ( ) hero . moveLeft ( ) hero . moveUp ( ) hero . moveUp ( ) her…" at bounding box center [775, 314] width 335 height 351
click at [703, 211] on div "hero . moveLeft ( ) hero . moveLeft ( ) hero . moveUp ( ) hero . moveUp ( ) her…" at bounding box center [775, 314] width 335 height 351
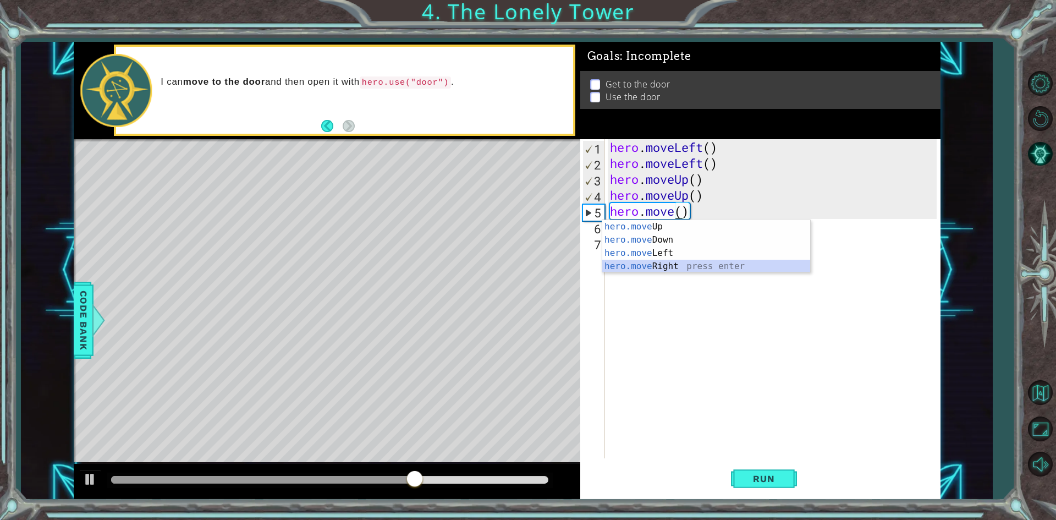
click at [713, 264] on div "hero.move Up press enter hero.move Down press enter hero.move Left press enter …" at bounding box center [706, 259] width 208 height 79
type textarea "hero.moveRight"
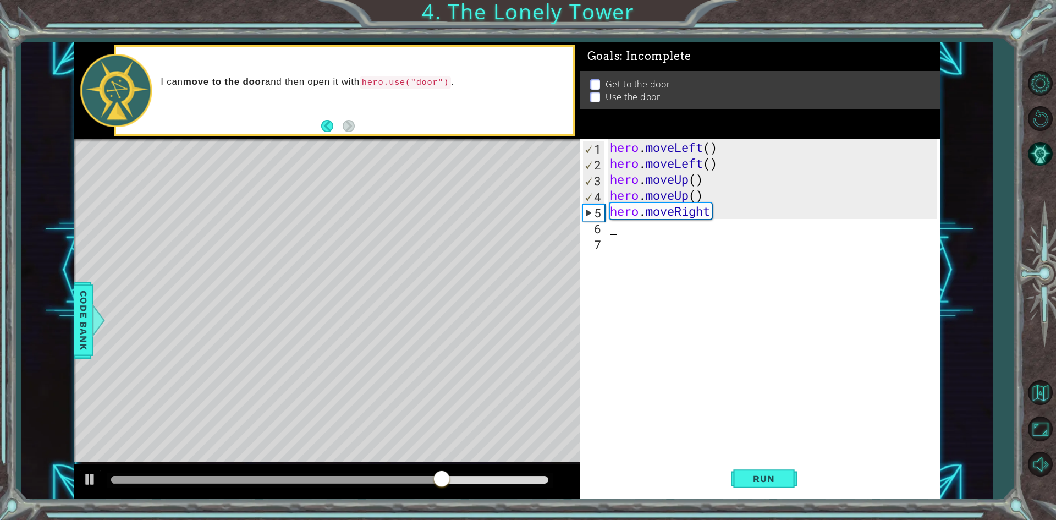
click at [680, 228] on div "hero . moveLeft ( ) hero . moveLeft ( ) hero . moveUp ( ) hero . moveUp ( ) her…" at bounding box center [775, 314] width 335 height 351
click at [618, 226] on div "hero . moveLeft ( ) hero . moveLeft ( ) hero . moveUp ( ) hero . moveUp ( ) her…" at bounding box center [775, 314] width 335 height 351
click at [610, 233] on div "hero . moveLeft ( ) hero . moveLeft ( ) hero . moveUp ( ) hero . moveUp ( ) her…" at bounding box center [775, 314] width 335 height 351
type textarea "f"
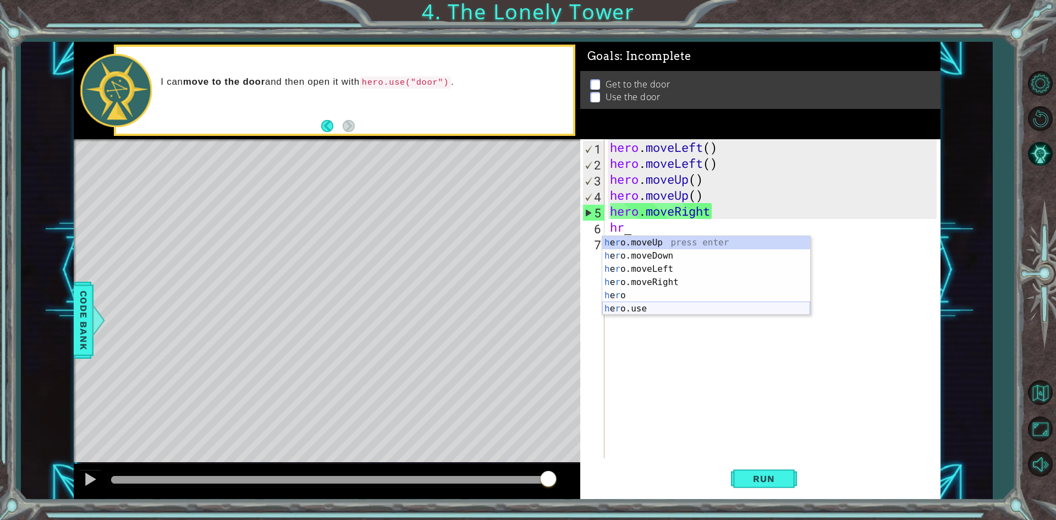
click at [665, 309] on div "h e r o.moveUp press enter h e r o.moveDown press enter h e r o.moveLeft press …" at bounding box center [706, 289] width 208 height 106
type textarea "hero.use("name")"
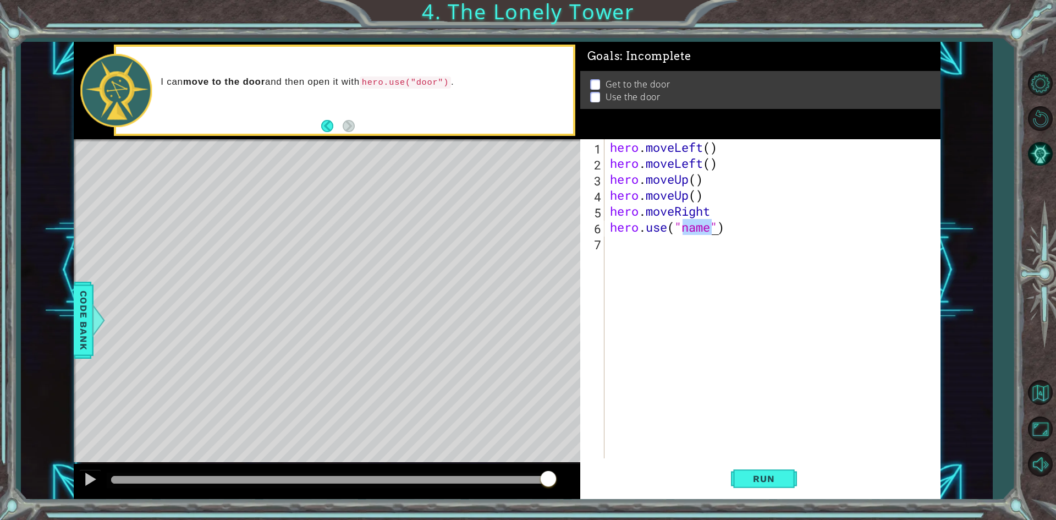
click at [705, 238] on div "hero . moveLeft ( ) hero . moveLeft ( ) hero . moveUp ( ) hero . moveUp ( ) her…" at bounding box center [775, 314] width 335 height 351
click at [711, 232] on div "hero . moveLeft ( ) hero . moveLeft ( ) hero . moveUp ( ) hero . moveUp ( ) her…" at bounding box center [775, 314] width 335 height 351
click at [708, 229] on div "hero . moveLeft ( ) hero . moveLeft ( ) hero . moveUp ( ) hero . moveUp ( ) her…" at bounding box center [775, 314] width 335 height 351
click at [703, 228] on div "hero . moveLeft ( ) hero . moveLeft ( ) hero . moveUp ( ) hero . moveUp ( ) her…" at bounding box center [775, 314] width 335 height 351
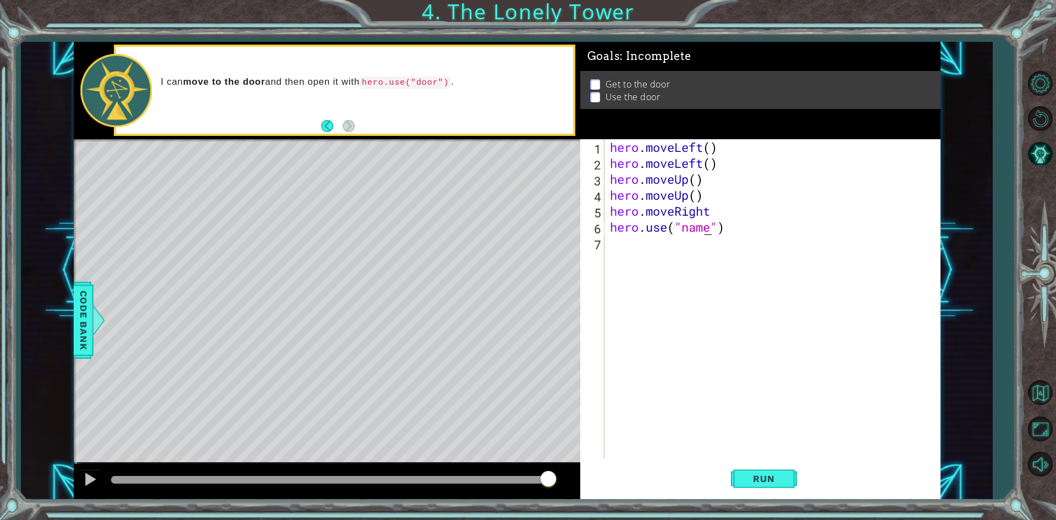
click at [703, 228] on div "hero . moveLeft ( ) hero . moveLeft ( ) hero . moveUp ( ) hero . moveUp ( ) her…" at bounding box center [775, 314] width 335 height 351
click at [697, 228] on div "hero . moveLeft ( ) hero . moveLeft ( ) hero . moveUp ( ) hero . moveUp ( ) her…" at bounding box center [775, 314] width 335 height 351
click at [685, 230] on div "hero . moveLeft ( ) hero . moveLeft ( ) hero . moveUp ( ) hero . moveUp ( ) her…" at bounding box center [775, 314] width 335 height 351
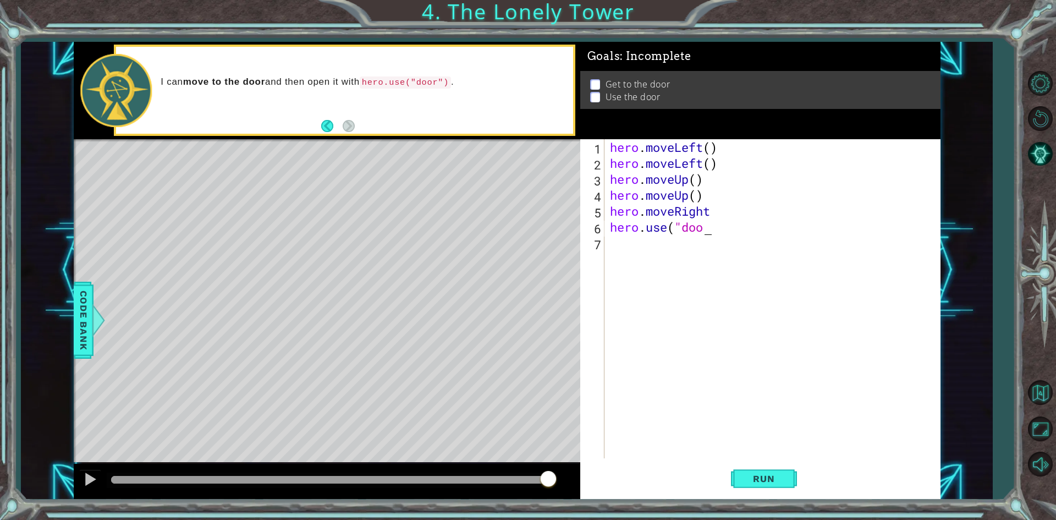
type textarea "hero.use("door")"
click at [723, 234] on div "hero . moveLeft ( ) hero . moveLeft ( ) hero . moveUp ( ) hero . moveUp ( ) her…" at bounding box center [775, 314] width 335 height 351
click at [717, 232] on div "hero . moveLeft ( ) hero . moveLeft ( ) hero . moveUp ( ) hero . moveUp ( ) her…" at bounding box center [775, 314] width 335 height 351
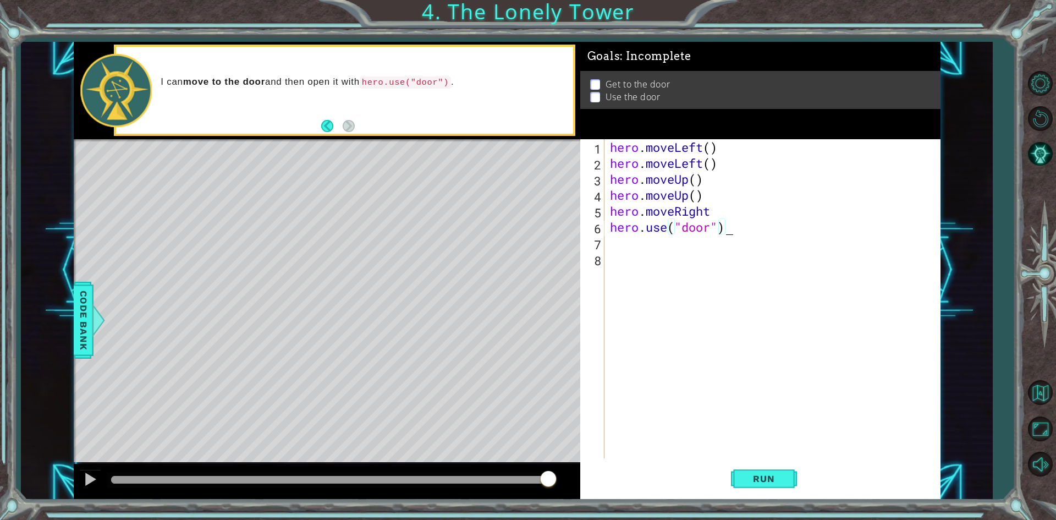
click at [709, 231] on div "hero . moveLeft ( ) hero . moveLeft ( ) hero . moveUp ( ) hero . moveUp ( ) her…" at bounding box center [775, 314] width 335 height 351
click at [714, 226] on div "hero . moveLeft ( ) hero . moveLeft ( ) hero . moveUp ( ) hero . moveUp ( ) her…" at bounding box center [775, 314] width 335 height 351
click at [683, 232] on div "hero . moveLeft ( ) hero . moveLeft ( ) hero . moveUp ( ) hero . moveUp ( ) her…" at bounding box center [775, 314] width 335 height 351
click at [690, 244] on div ""do or press enter" at bounding box center [772, 256] width 208 height 40
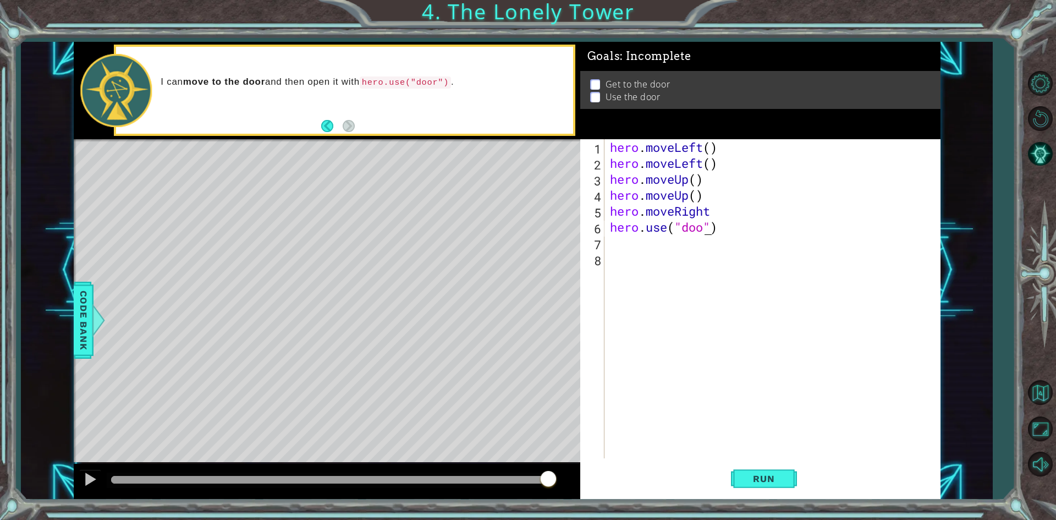
click at [704, 229] on div "hero . moveLeft ( ) hero . moveLeft ( ) hero . moveUp ( ) hero . moveUp ( ) her…" at bounding box center [775, 314] width 335 height 351
click at [714, 229] on div "hero . moveLeft ( ) hero . moveLeft ( ) hero . moveUp ( ) hero . moveUp ( ) her…" at bounding box center [775, 314] width 335 height 351
click at [762, 478] on span "Run" at bounding box center [763, 478] width 43 height 11
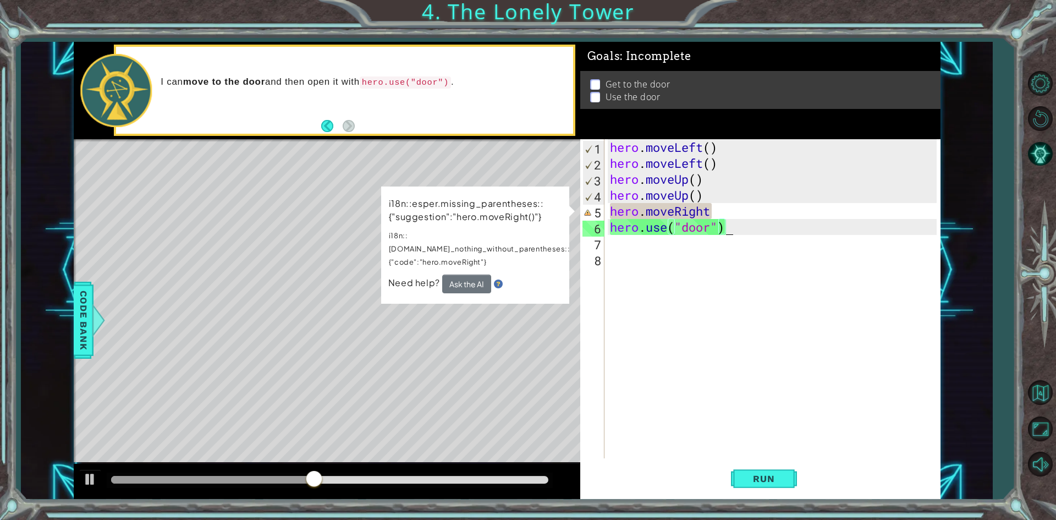
click at [717, 209] on div "hero . moveLeft ( ) hero . moveLeft ( ) hero . moveUp ( ) hero . moveUp ( ) her…" at bounding box center [775, 314] width 335 height 351
click at [716, 207] on div "hero . moveLeft ( ) hero . moveLeft ( ) hero . moveUp ( ) hero . moveUp ( ) her…" at bounding box center [775, 314] width 335 height 351
click at [715, 208] on div "hero . moveLeft ( ) hero . moveLeft ( ) hero . moveUp ( ) hero . moveUp ( ) her…" at bounding box center [775, 314] width 335 height 351
click at [714, 213] on div "hero . moveLeft ( ) hero . moveLeft ( ) hero . moveUp ( ) hero . moveUp ( ) her…" at bounding box center [775, 314] width 335 height 351
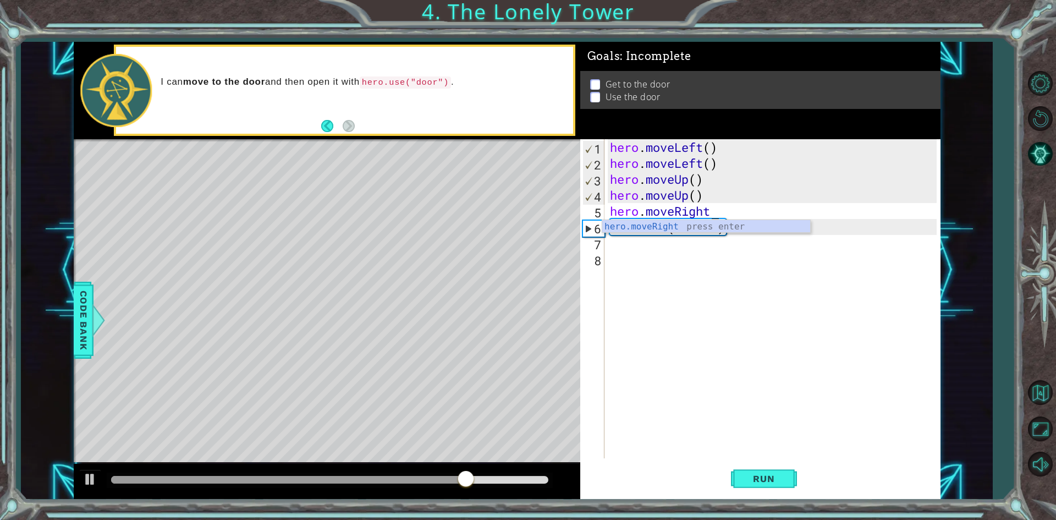
scroll to position [0, 4]
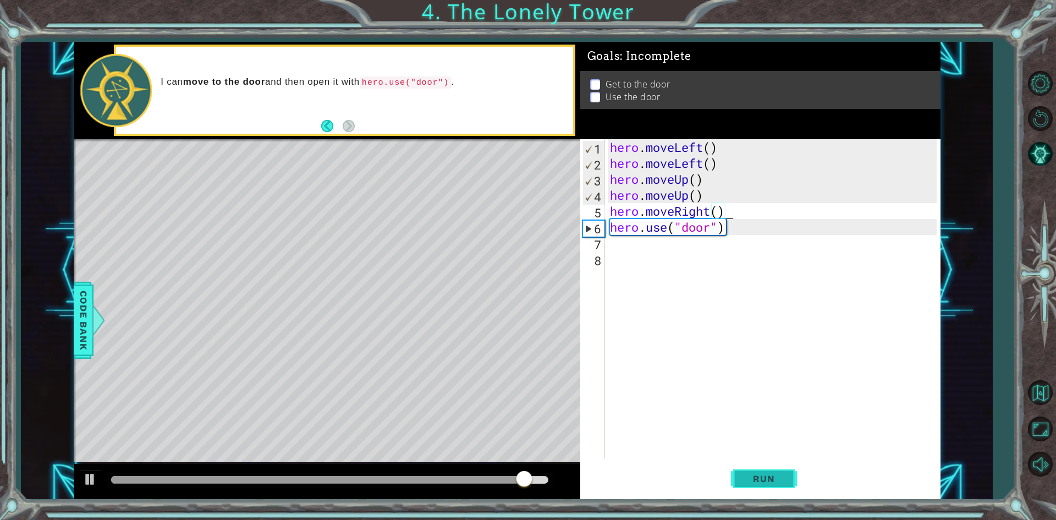
type textarea "hero.moveRight()"
drag, startPoint x: 773, startPoint y: 493, endPoint x: 772, endPoint y: 483, distance: 10.0
click at [773, 492] on button "Run" at bounding box center [764, 479] width 66 height 36
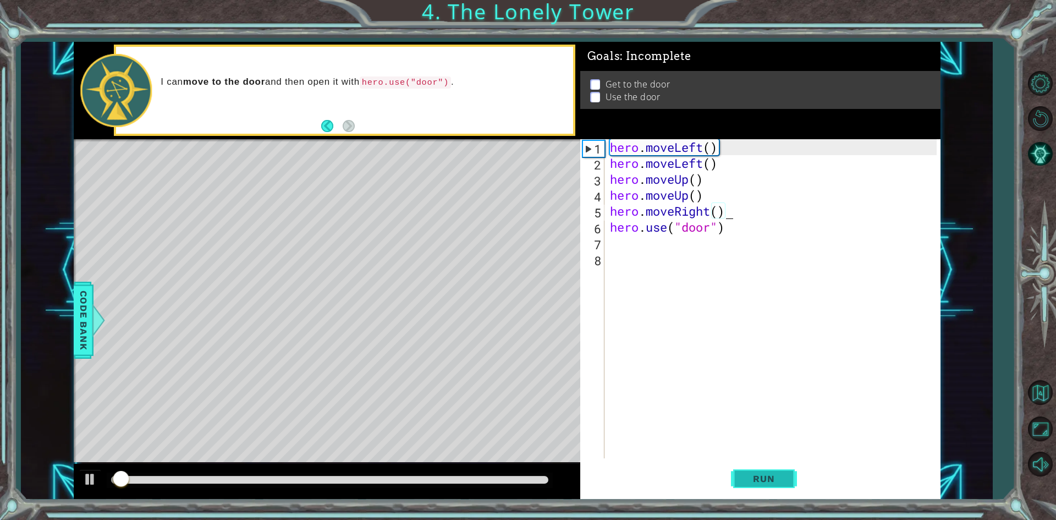
click at [772, 480] on span "Run" at bounding box center [763, 478] width 43 height 11
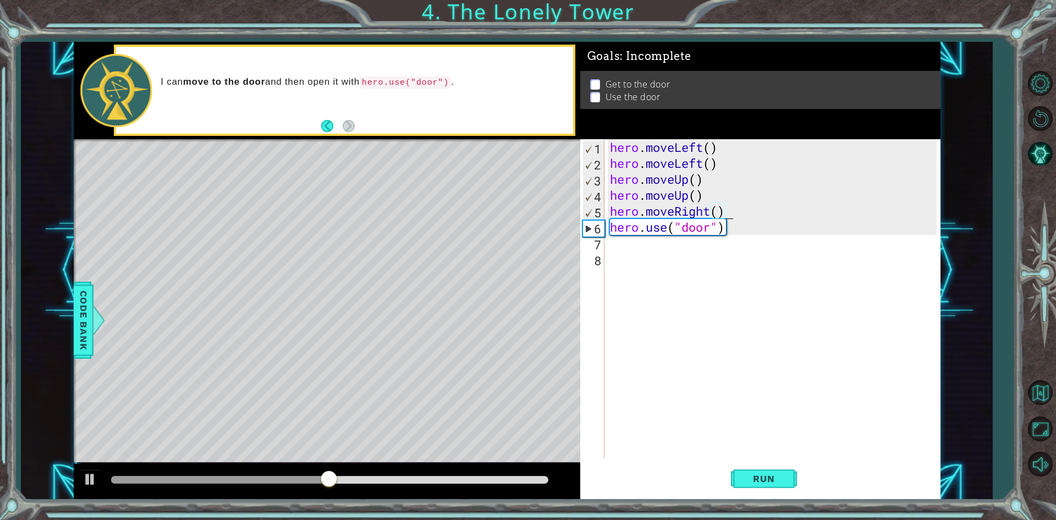
click at [740, 215] on div "hero . moveLeft ( ) hero . moveLeft ( ) hero . moveUp ( ) hero . moveUp ( ) her…" at bounding box center [775, 314] width 335 height 351
drag, startPoint x: 663, startPoint y: 241, endPoint x: 657, endPoint y: 244, distance: 6.6
click at [662, 242] on div "hero . moveLeft ( ) hero . moveLeft ( ) hero . moveUp ( ) hero . moveUp ( ) her…" at bounding box center [775, 314] width 335 height 351
click at [726, 215] on div "hero . moveLeft ( ) hero . moveLeft ( ) hero . moveUp ( ) hero . moveUp ( ) her…" at bounding box center [775, 314] width 335 height 351
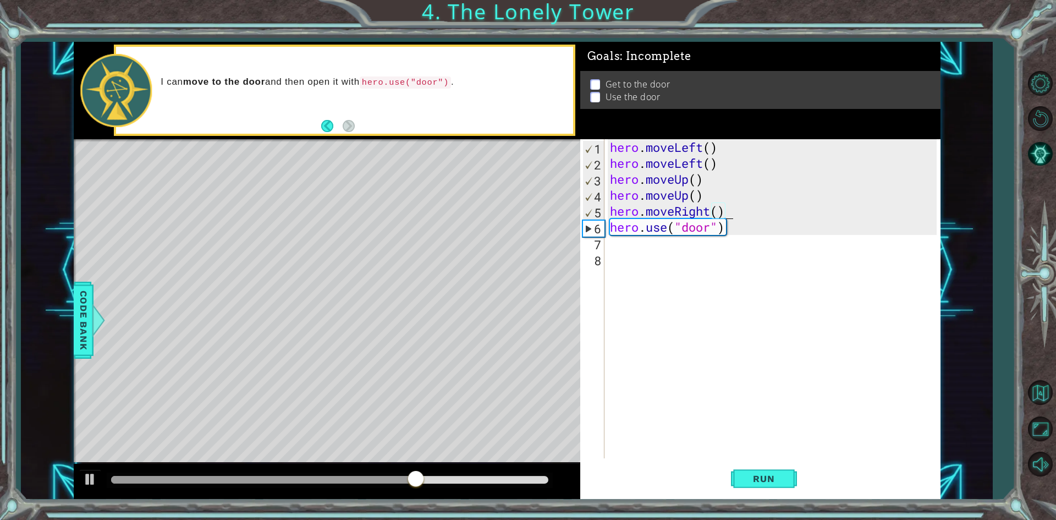
type textarea "hero.moveRight()\"
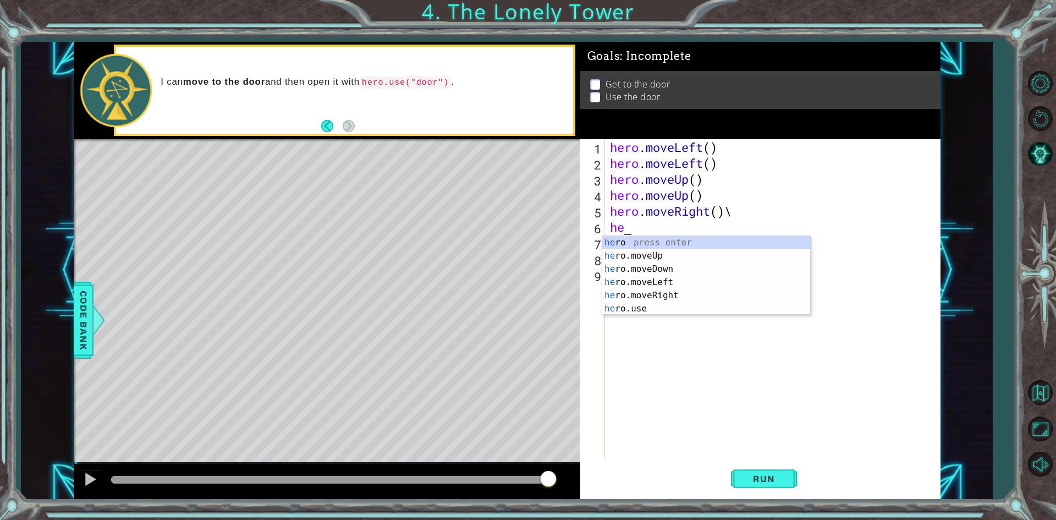
type textarea "her"
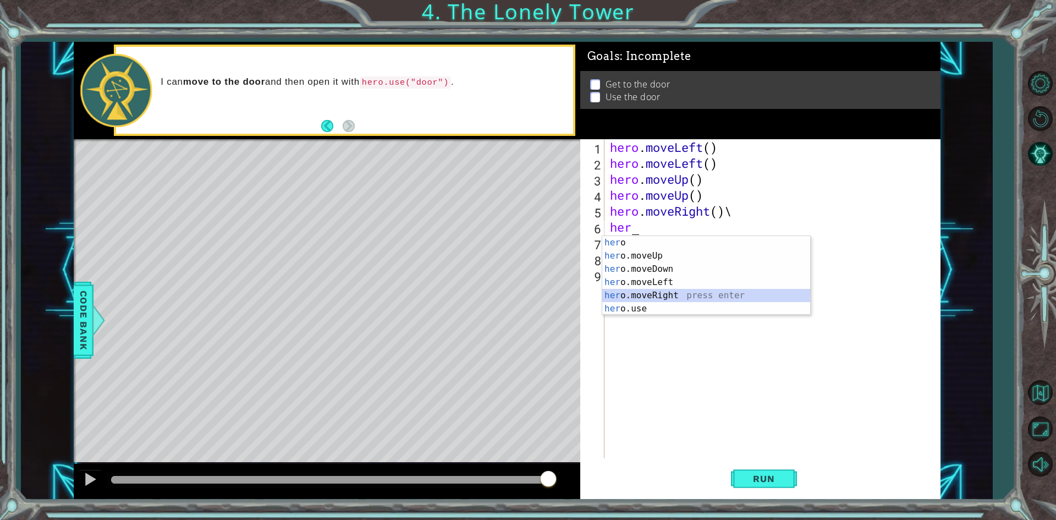
click at [687, 291] on div "her o press enter her o.moveUp press enter her o.moveDown press enter her o.mov…" at bounding box center [706, 289] width 208 height 106
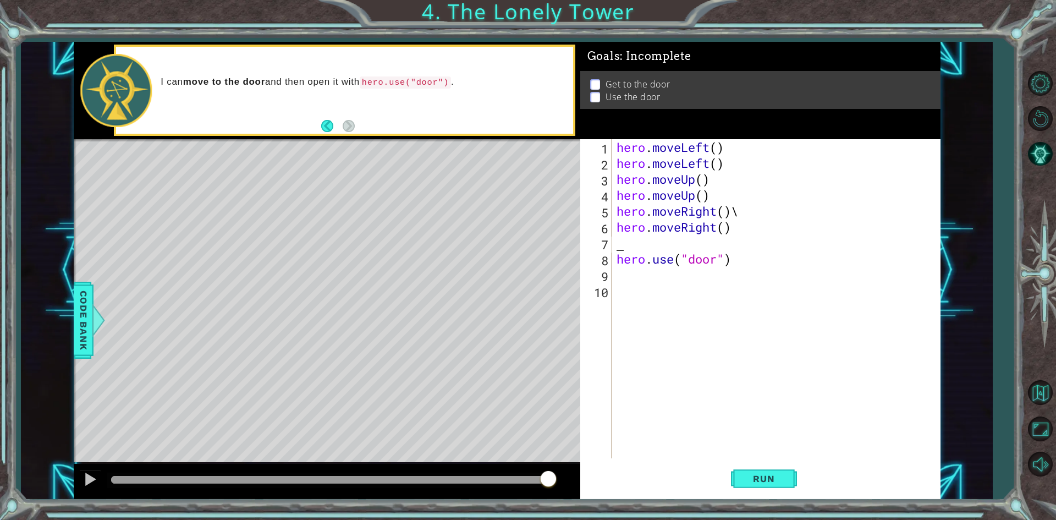
click at [664, 242] on div "hero . moveLeft ( ) hero . moveLeft ( ) hero . moveUp ( ) hero . moveUp ( ) her…" at bounding box center [779, 314] width 328 height 351
click at [737, 224] on div "hero . moveLeft ( ) hero . moveLeft ( ) hero . moveUp ( ) hero . moveUp ( ) her…" at bounding box center [779, 314] width 328 height 351
click at [743, 215] on div "hero . moveLeft ( ) hero . moveLeft ( ) hero . moveUp ( ) hero . moveUp ( ) her…" at bounding box center [779, 314] width 328 height 351
type textarea "hero.moveRight()"
click at [647, 232] on div "hero . moveLeft ( ) hero . moveLeft ( ) hero . moveUp ( ) hero . moveUp ( ) her…" at bounding box center [779, 314] width 328 height 351
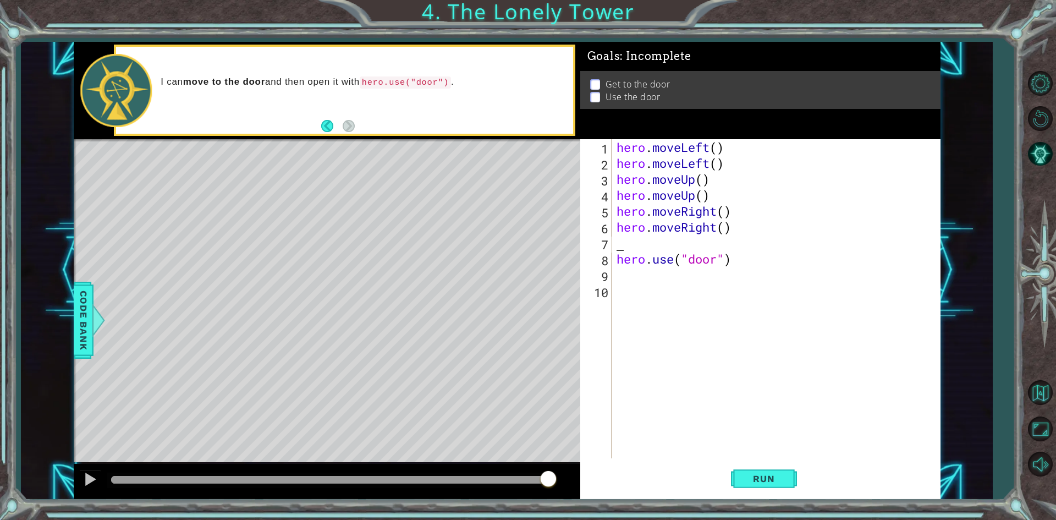
click at [621, 241] on div "hero . moveLeft ( ) hero . moveLeft ( ) hero . moveUp ( ) hero . moveUp ( ) her…" at bounding box center [779, 314] width 328 height 351
type textarea "hero.moveRight()"
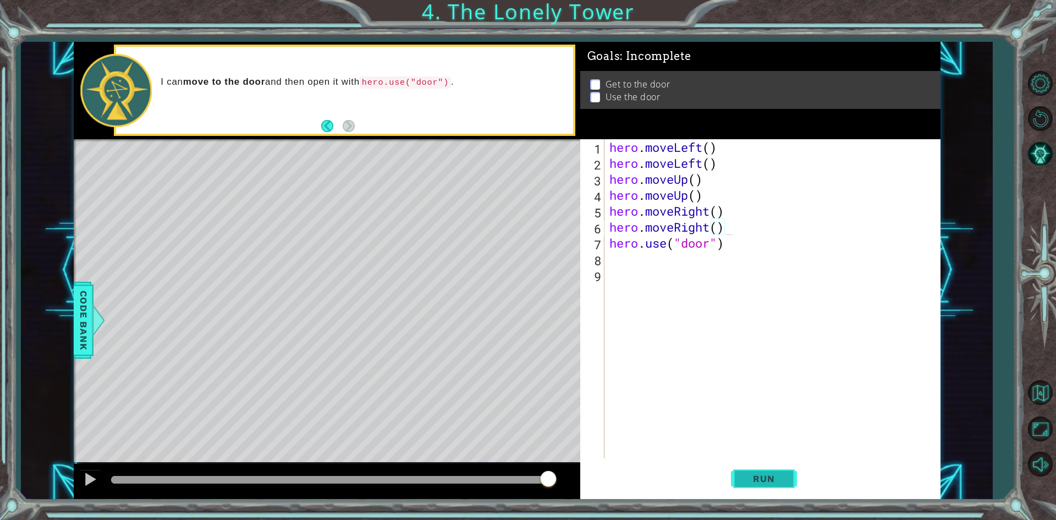
click at [763, 479] on span "Run" at bounding box center [763, 478] width 43 height 11
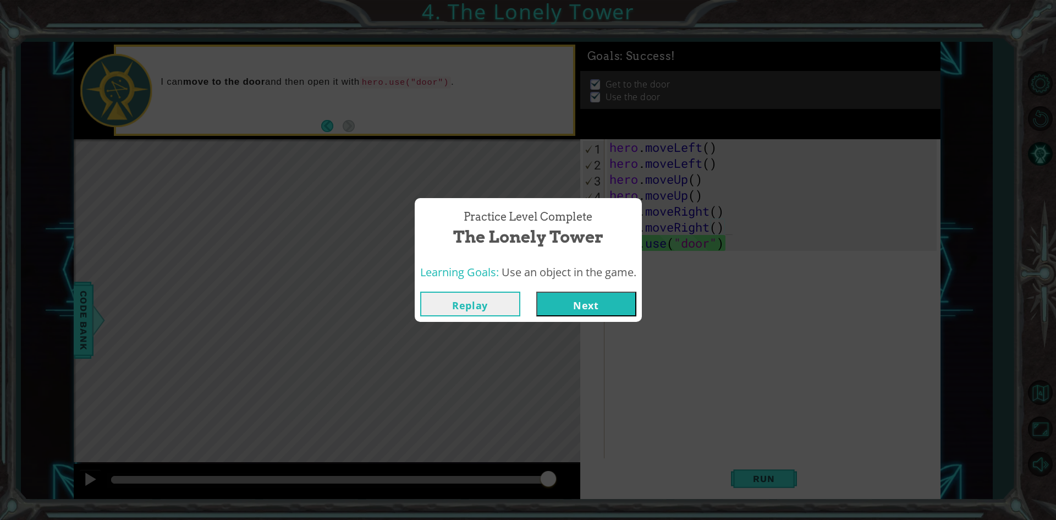
click at [613, 304] on button "Next" at bounding box center [586, 304] width 100 height 25
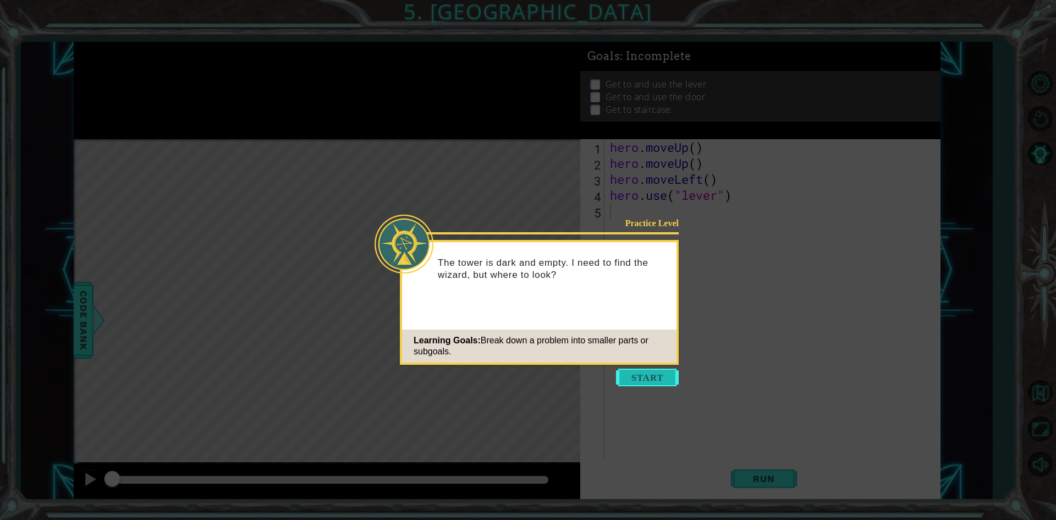
click at [676, 375] on button "Start" at bounding box center [647, 378] width 63 height 18
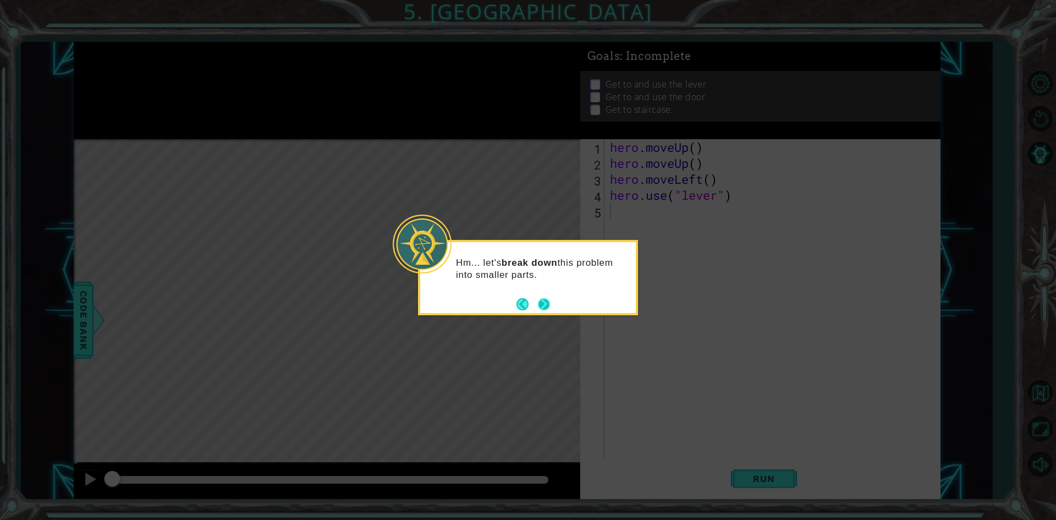
click at [541, 306] on button "Next" at bounding box center [544, 304] width 12 height 12
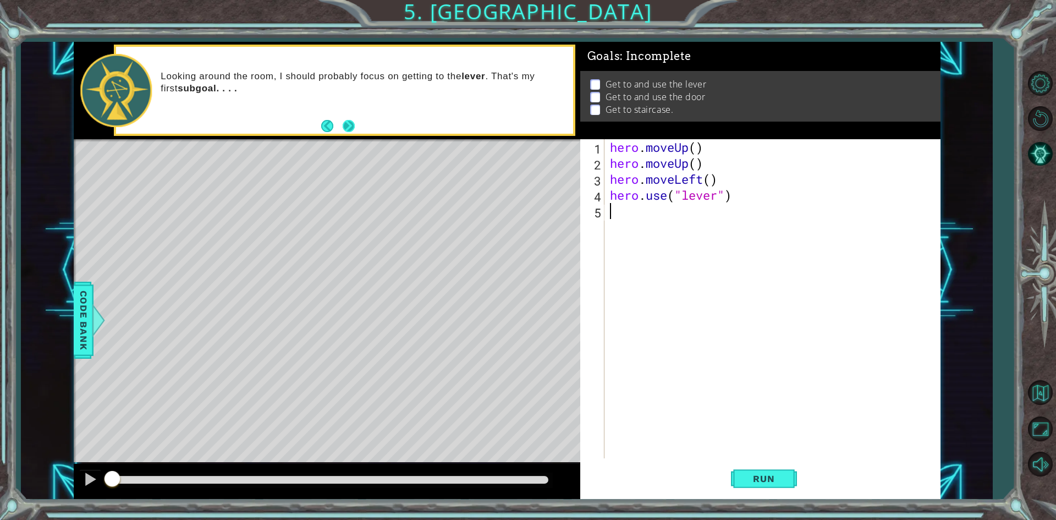
click at [355, 128] on button "Next" at bounding box center [349, 126] width 12 height 12
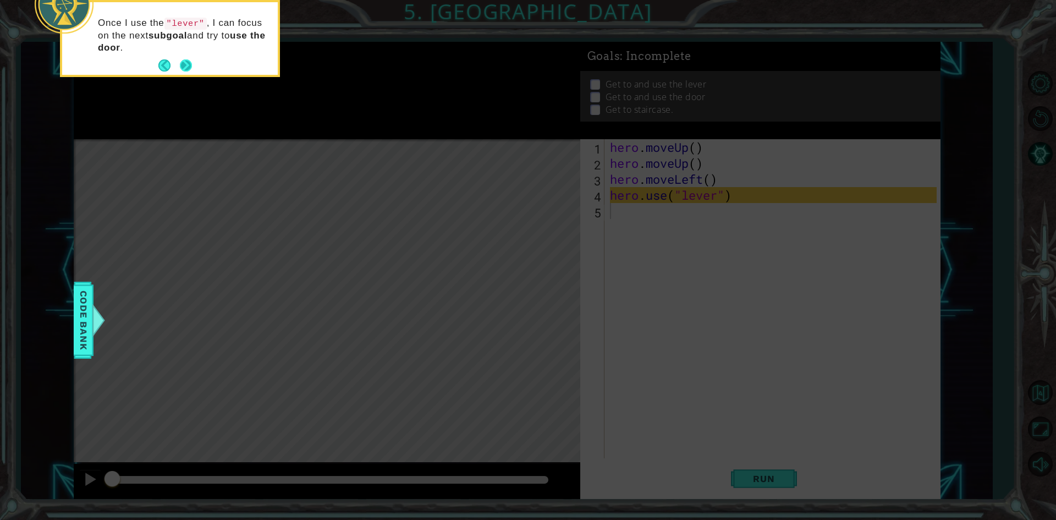
click at [182, 61] on button "Next" at bounding box center [186, 65] width 12 height 12
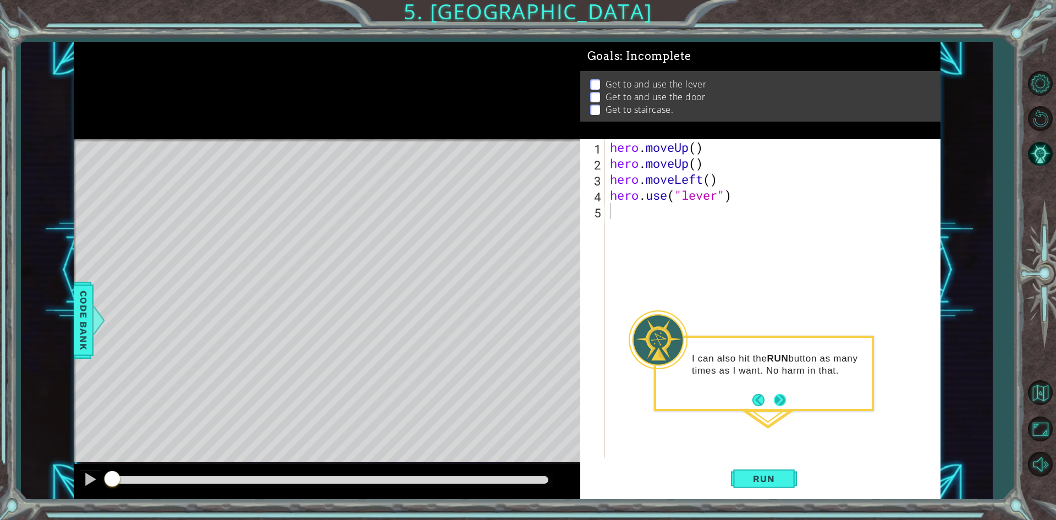
click at [779, 396] on button "Next" at bounding box center [780, 400] width 12 height 12
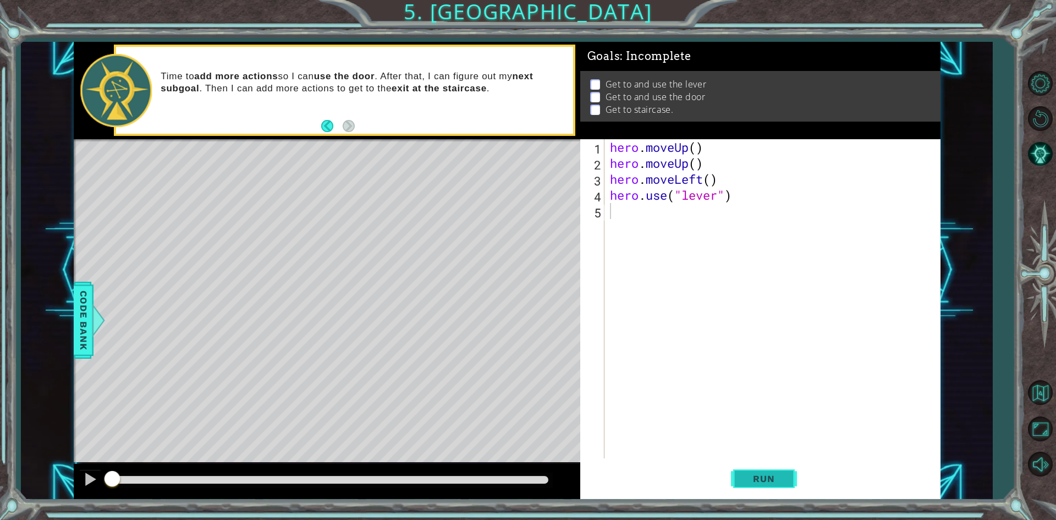
click at [743, 475] on span "Run" at bounding box center [763, 478] width 43 height 11
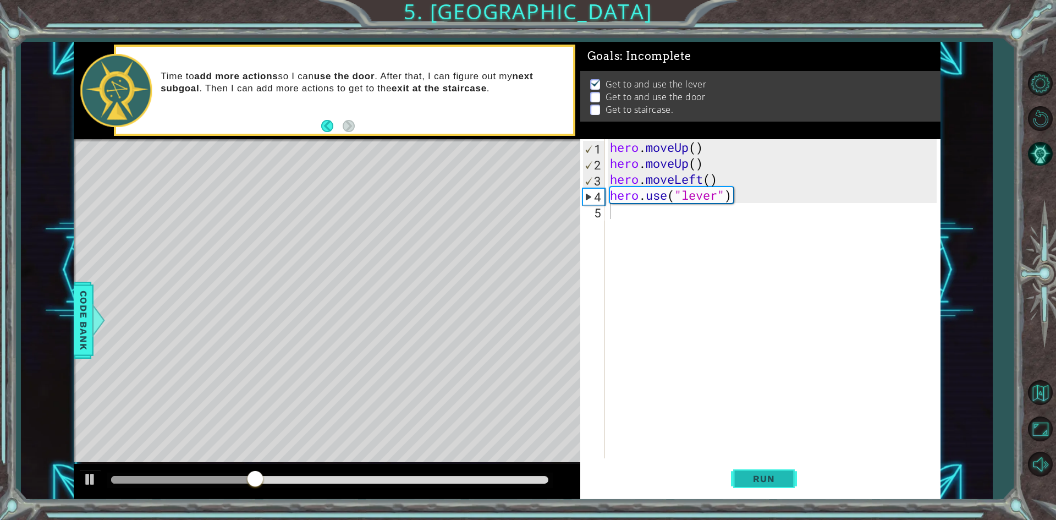
click at [743, 465] on button "Run" at bounding box center [764, 479] width 66 height 36
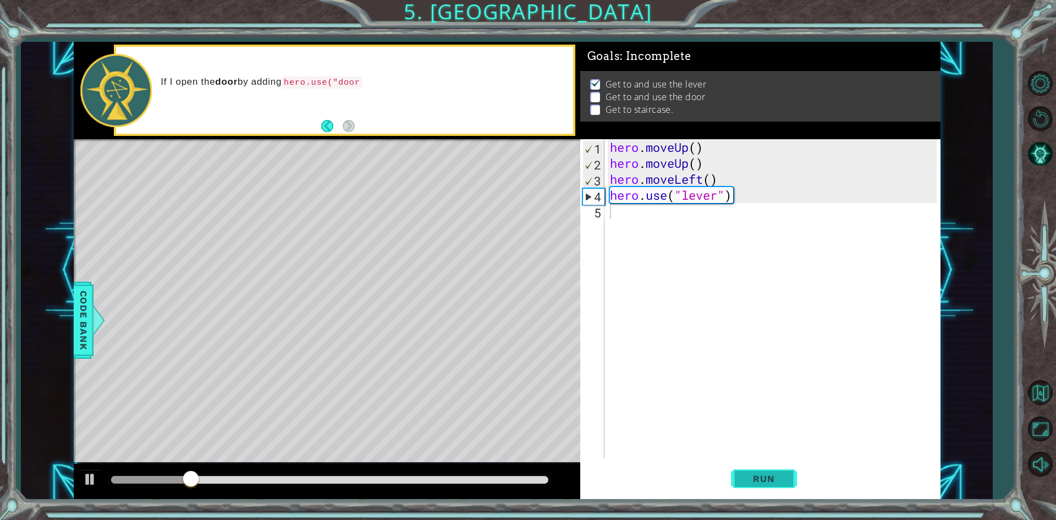
click at [743, 465] on button "Run" at bounding box center [764, 479] width 66 height 36
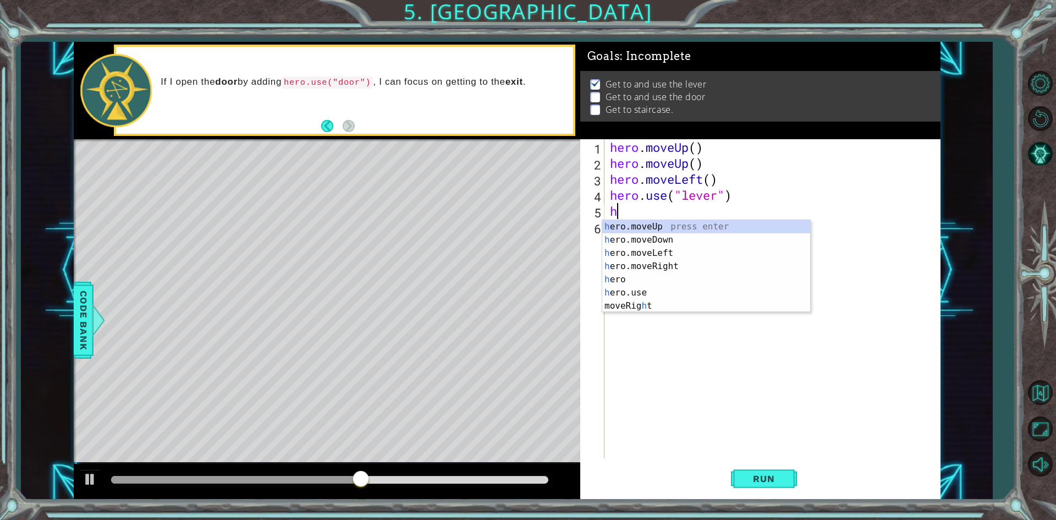
type textarea "he"
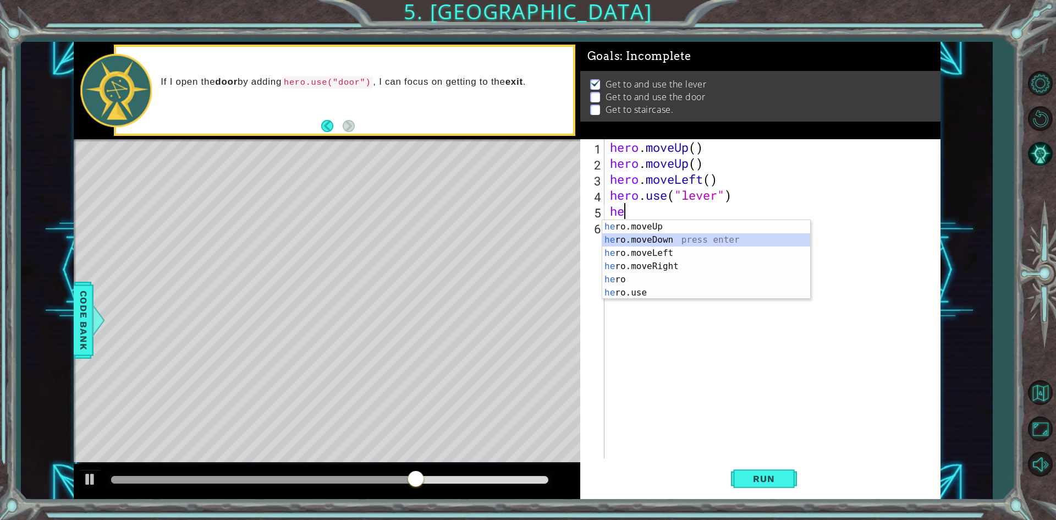
click at [630, 234] on div "he ro.moveUp press enter he ro.moveDown press enter he ro.moveLeft press enter …" at bounding box center [706, 273] width 208 height 106
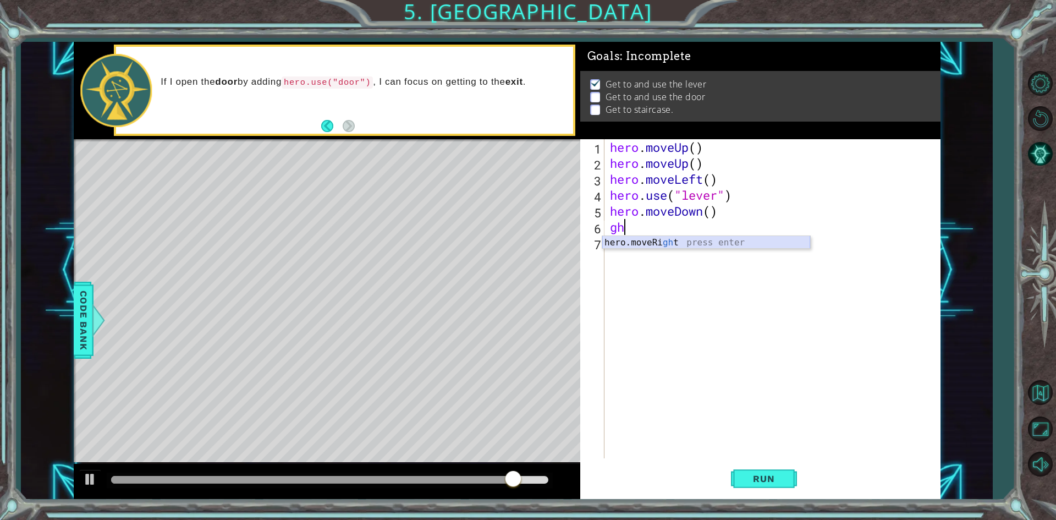
type textarea "g"
type textarea "hero.moveDown()"
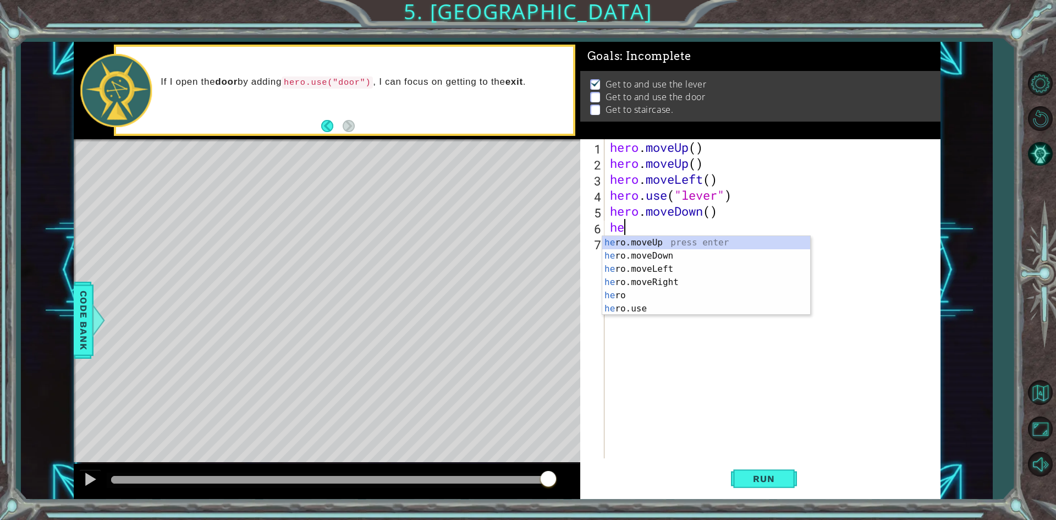
type textarea "her"
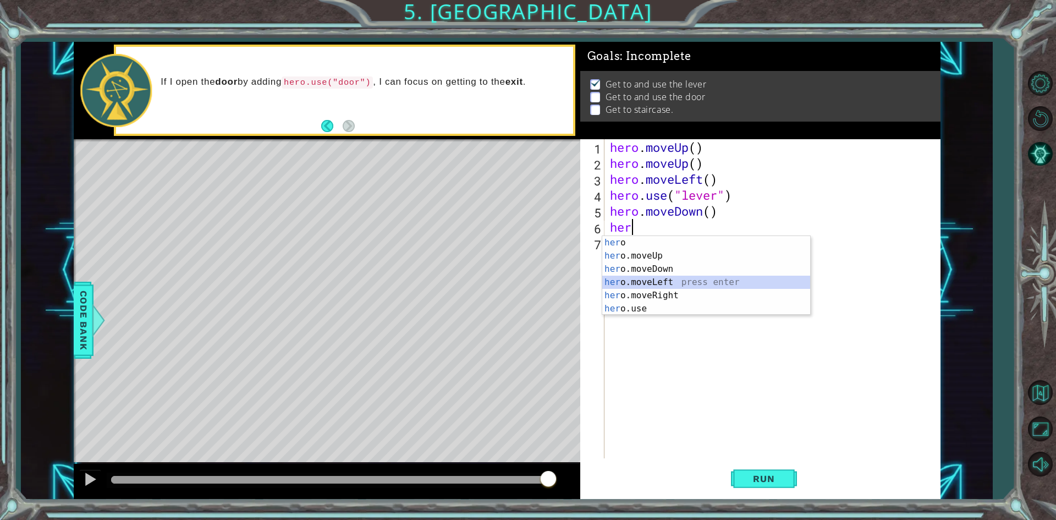
click at [651, 280] on div "her o press enter her o.moveUp press enter her o.moveDown press enter her o.mov…" at bounding box center [706, 289] width 208 height 106
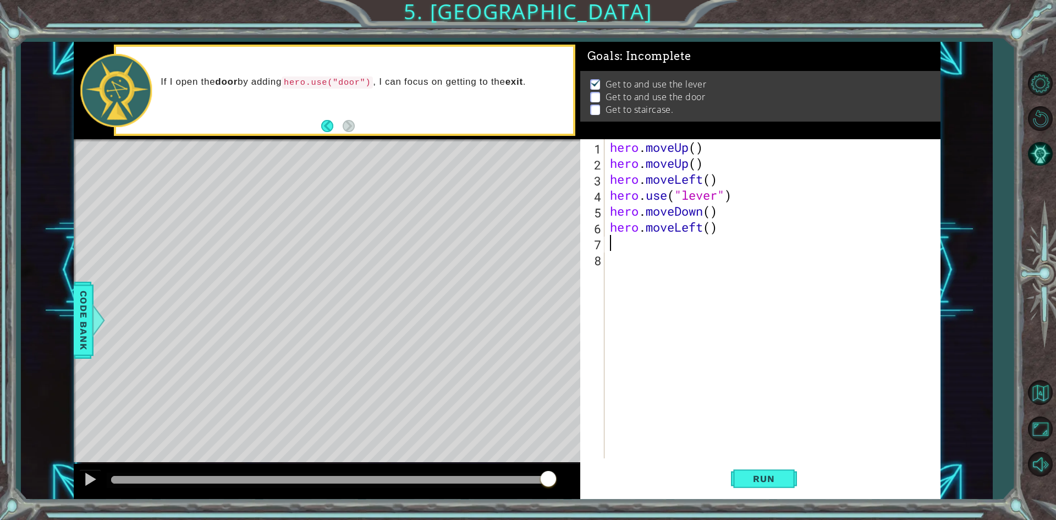
click at [714, 235] on div "hero . moveUp ( ) hero . moveUp ( ) hero . moveLeft ( ) hero . use ( "lever" ) …" at bounding box center [775, 314] width 335 height 351
type textarea "hero.move"
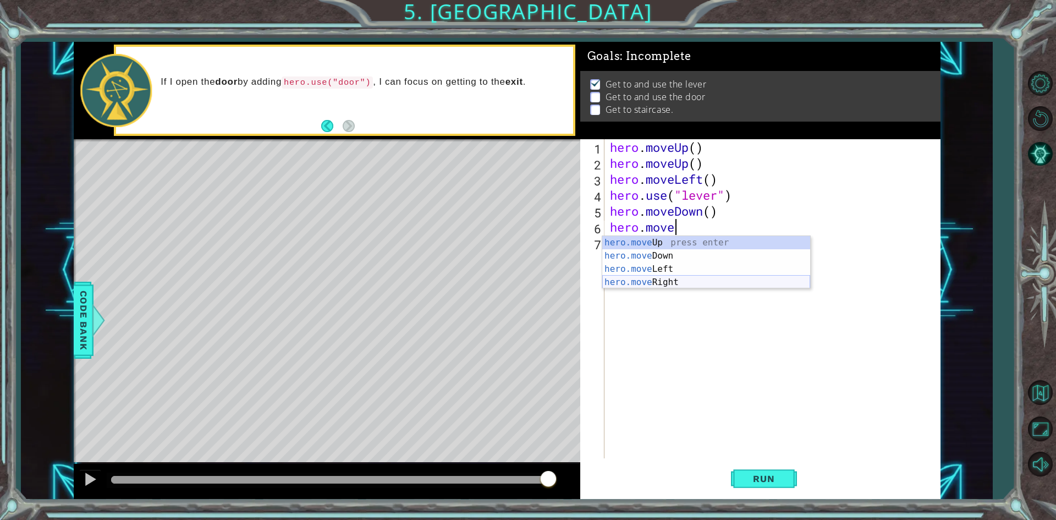
click at [738, 282] on div "hero.move Up press enter hero.move Down press enter hero.move Left press enter …" at bounding box center [706, 275] width 208 height 79
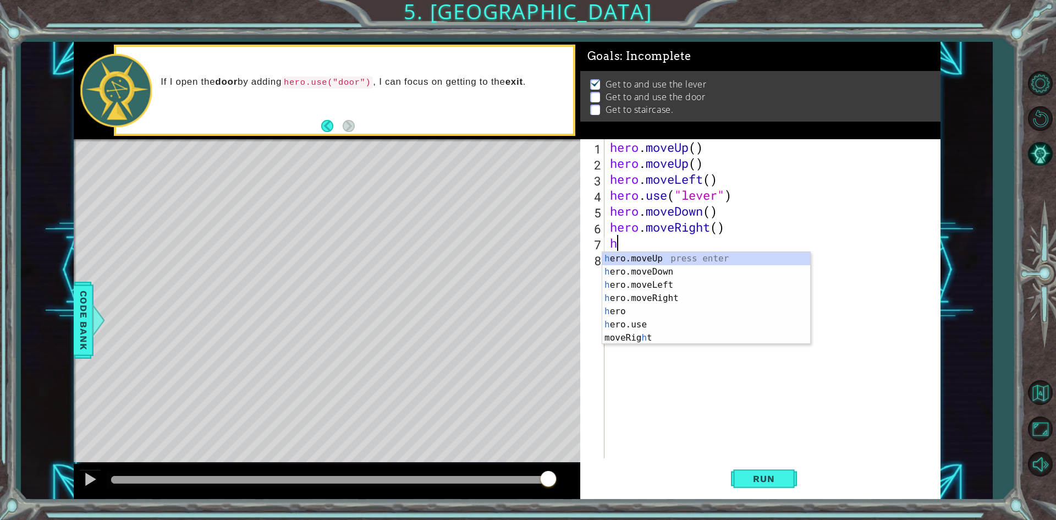
type textarea "he"
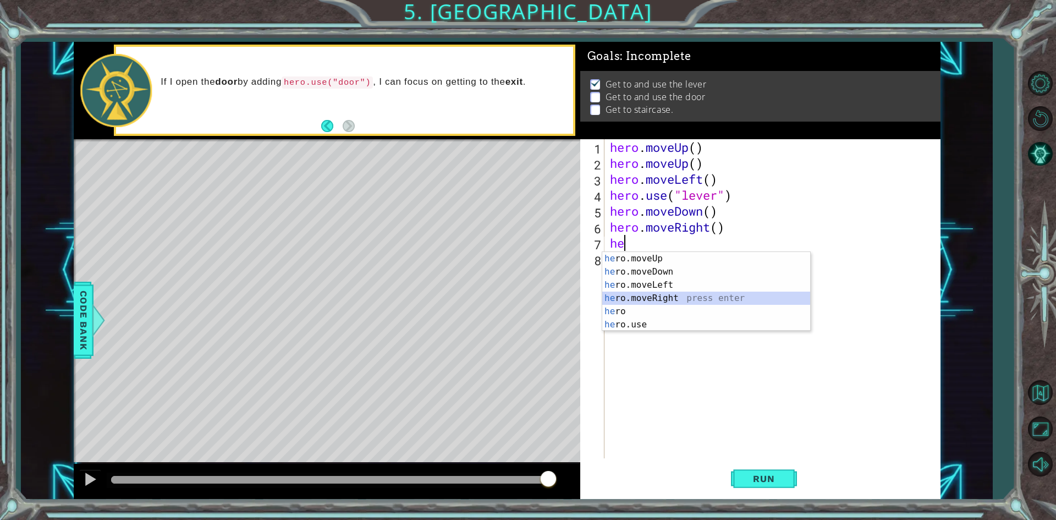
click at [687, 293] on div "he ro.moveUp press enter he ro.moveDown press enter he ro.moveLeft press enter …" at bounding box center [706, 305] width 208 height 106
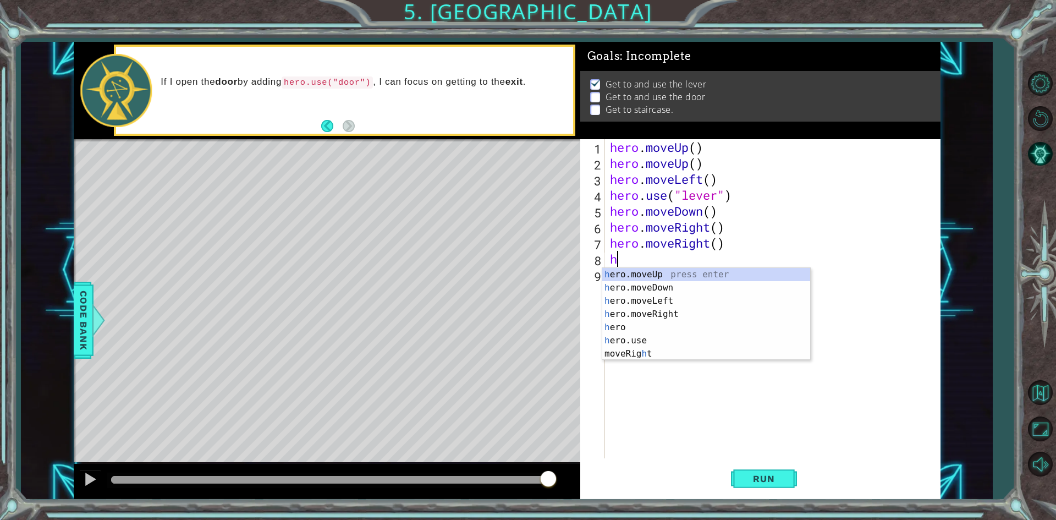
type textarea "he"
click at [662, 270] on div "he ro.moveUp press enter he ro.moveDown press enter he ro.moveLeft press enter …" at bounding box center [706, 321] width 208 height 106
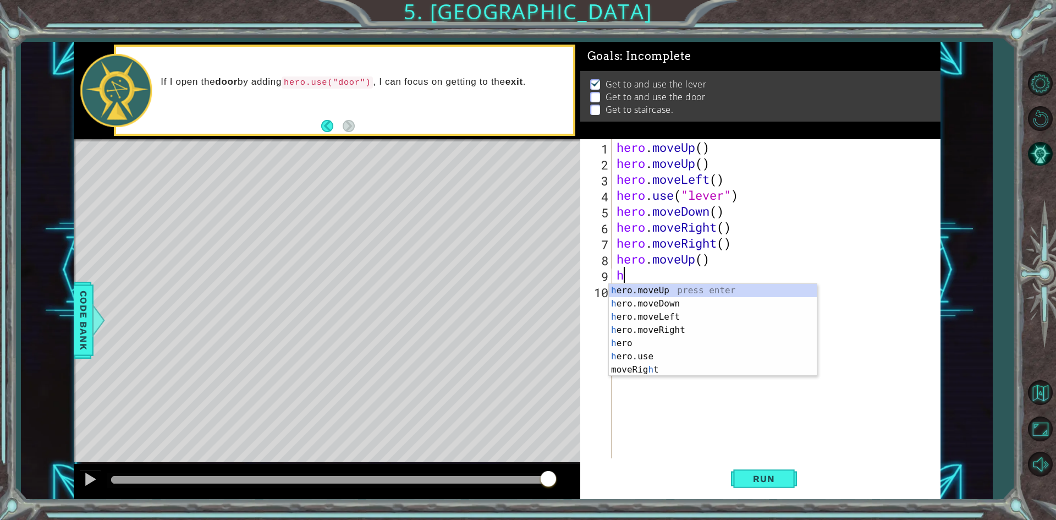
type textarea "he"
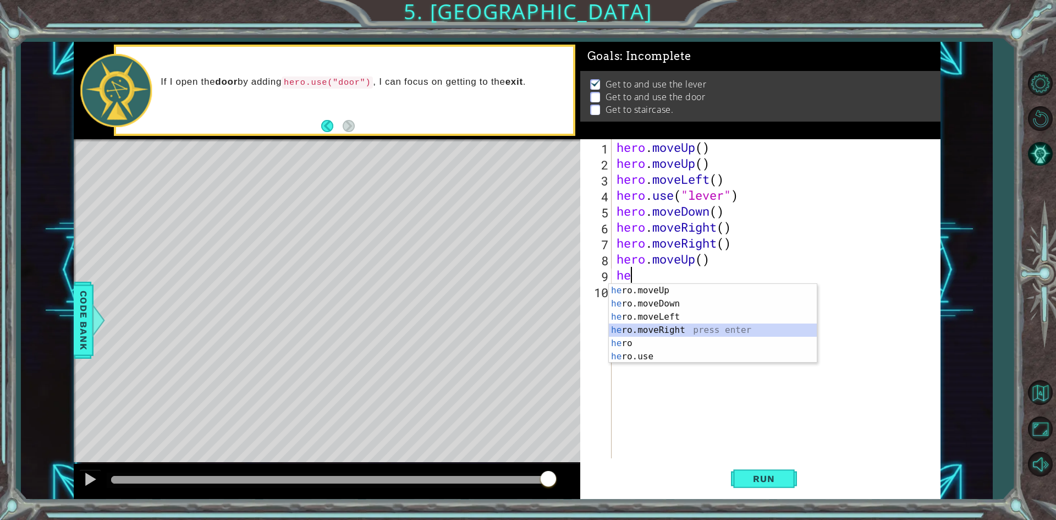
click at [681, 326] on div "he ro.moveUp press enter he ro.moveDown press enter he ro.moveLeft press enter …" at bounding box center [713, 337] width 208 height 106
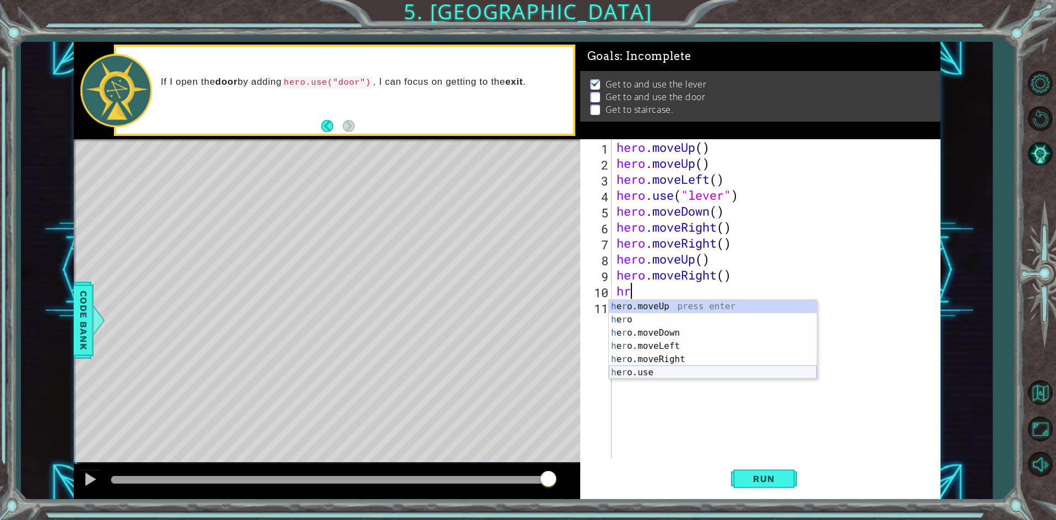
click at [645, 370] on div "h e r o.moveUp press enter h e r o press enter h e r o.moveDown press enter h e…" at bounding box center [713, 353] width 208 height 106
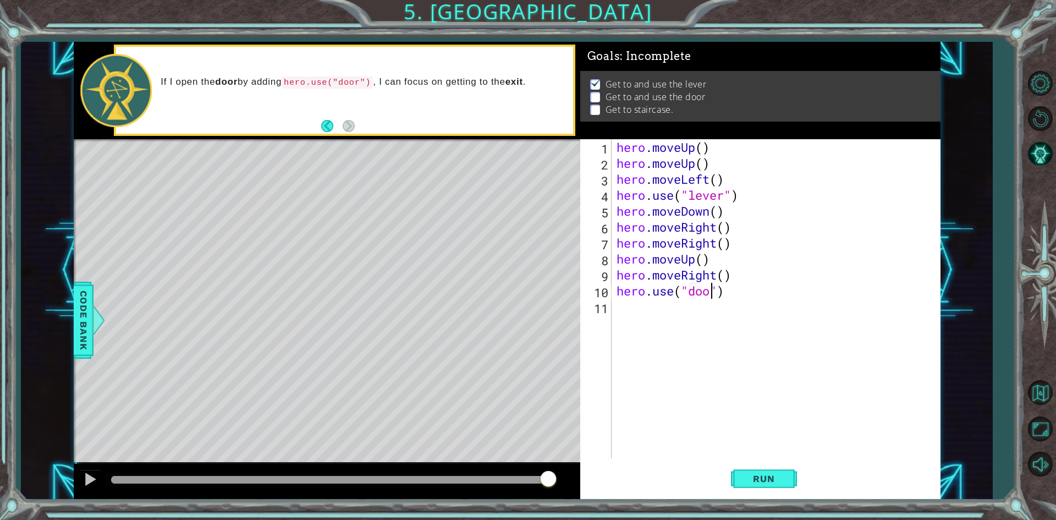
scroll to position [0, 4]
type textarea "hero.use("door")"
click at [765, 487] on button "Run" at bounding box center [764, 479] width 66 height 36
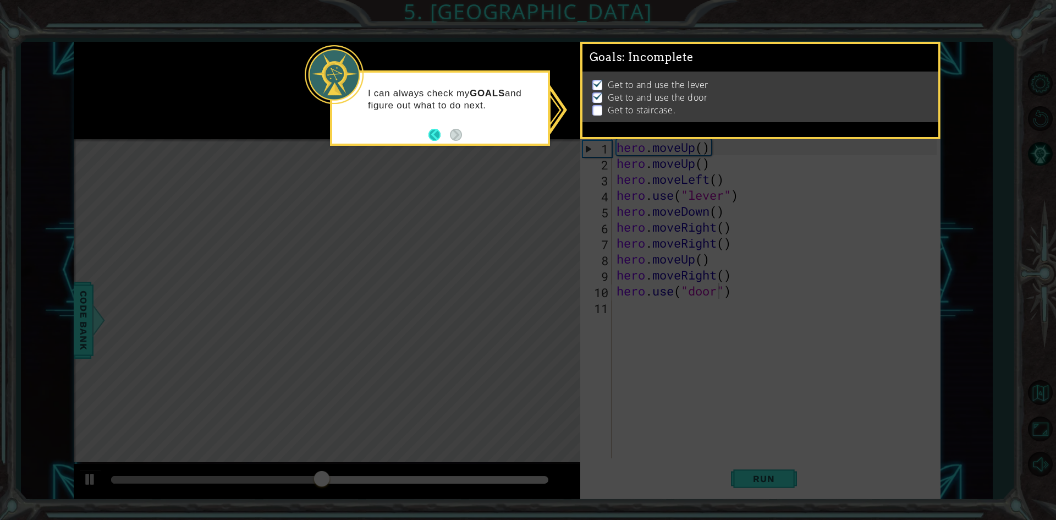
click at [438, 135] on button "Back" at bounding box center [439, 135] width 21 height 12
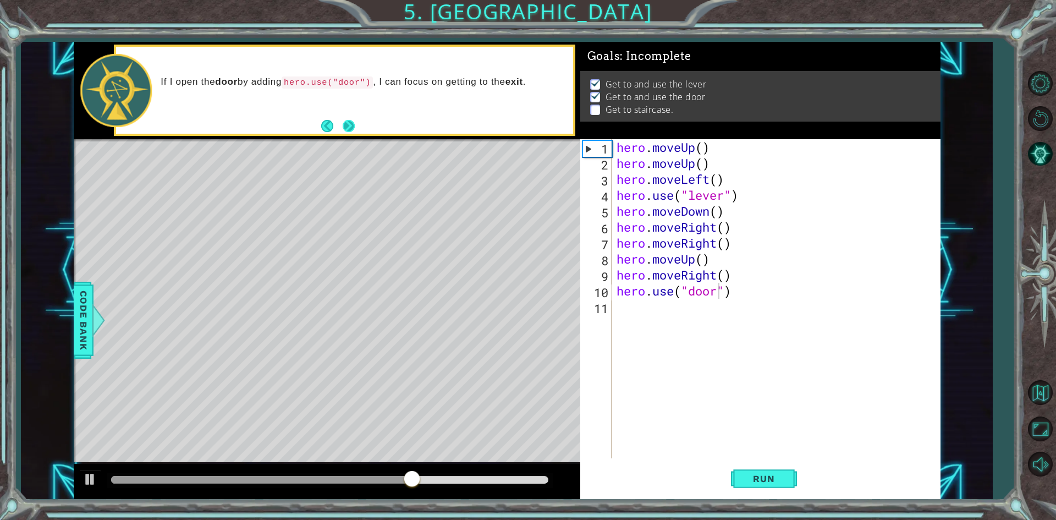
click at [350, 124] on button "Next" at bounding box center [349, 126] width 12 height 12
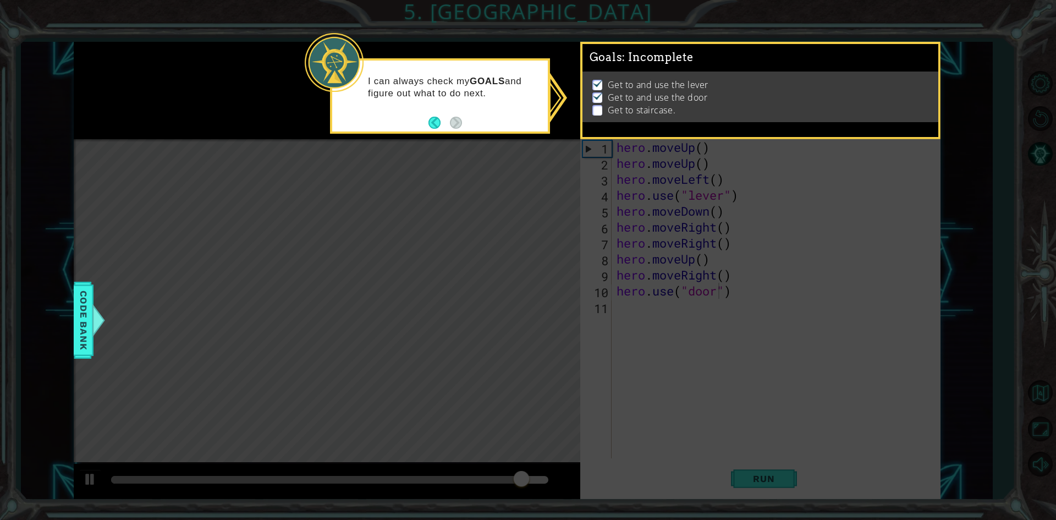
click at [479, 101] on div "I can always check my GOALS and figure out what to do next." at bounding box center [440, 93] width 216 height 56
click at [428, 125] on div "I can always check my GOALS and figure out what to do next." at bounding box center [440, 95] width 220 height 75
click at [439, 125] on button "Back" at bounding box center [439, 123] width 21 height 12
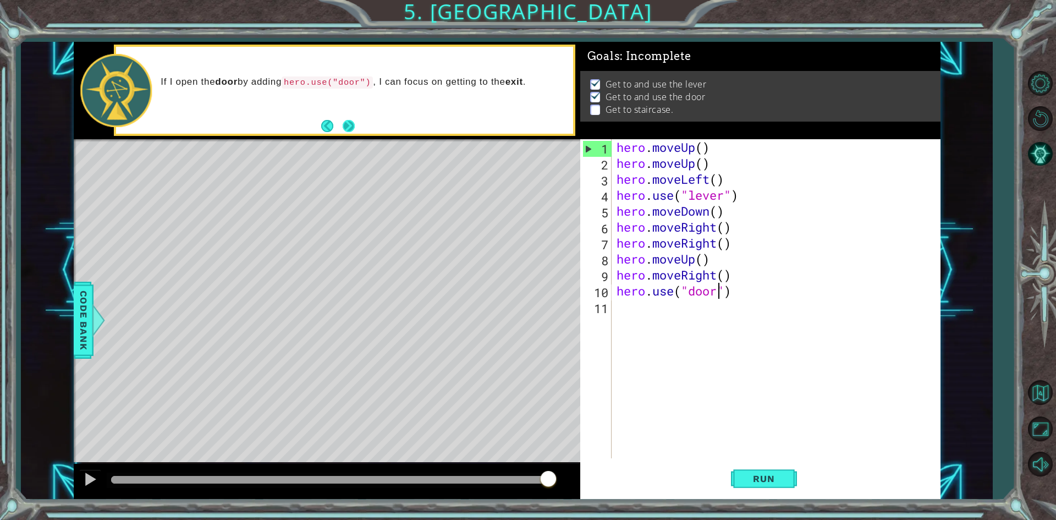
click at [343, 122] on button "Next" at bounding box center [349, 126] width 12 height 12
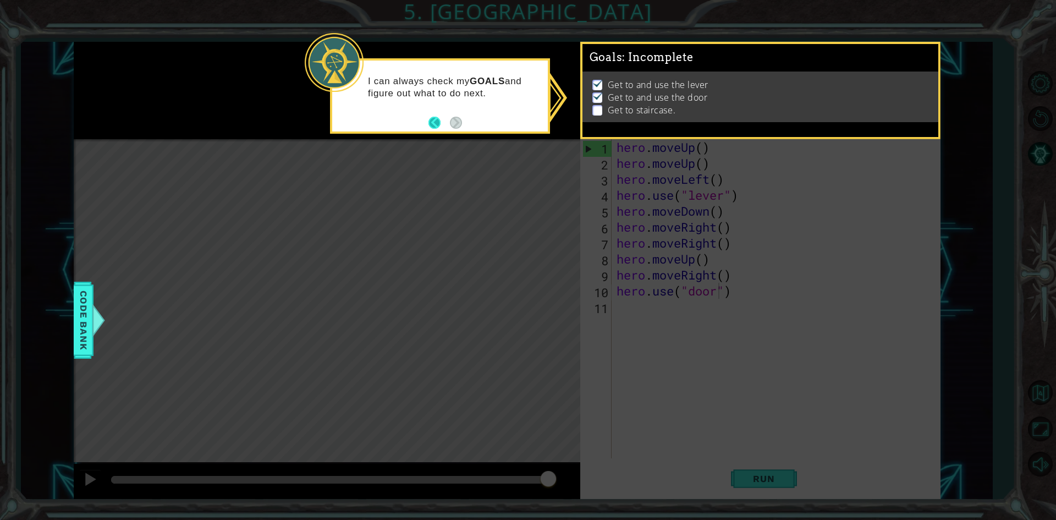
click at [437, 118] on button "Back" at bounding box center [439, 123] width 21 height 12
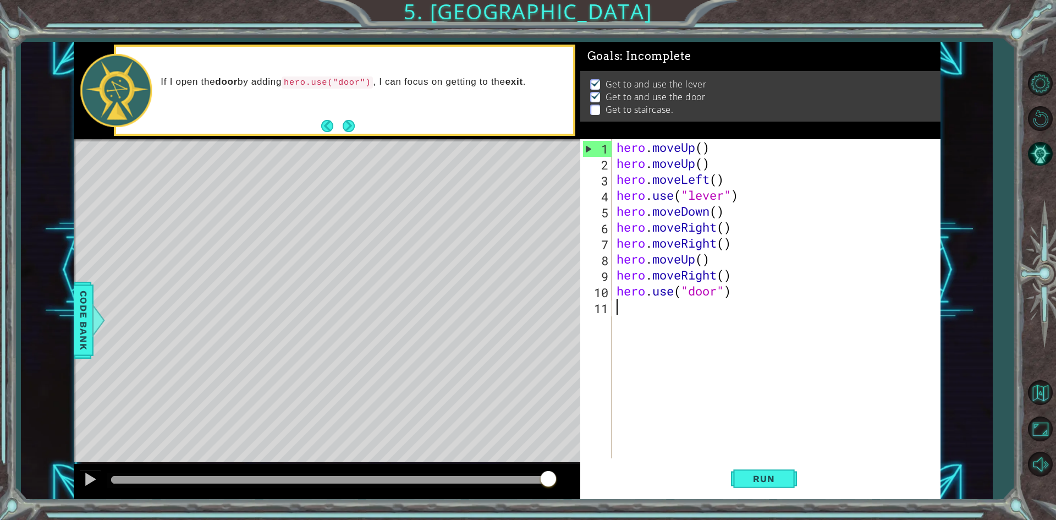
click at [632, 308] on div "hero . moveUp ( ) hero . moveUp ( ) hero . moveLeft ( ) hero . use ( "lever" ) …" at bounding box center [779, 314] width 328 height 351
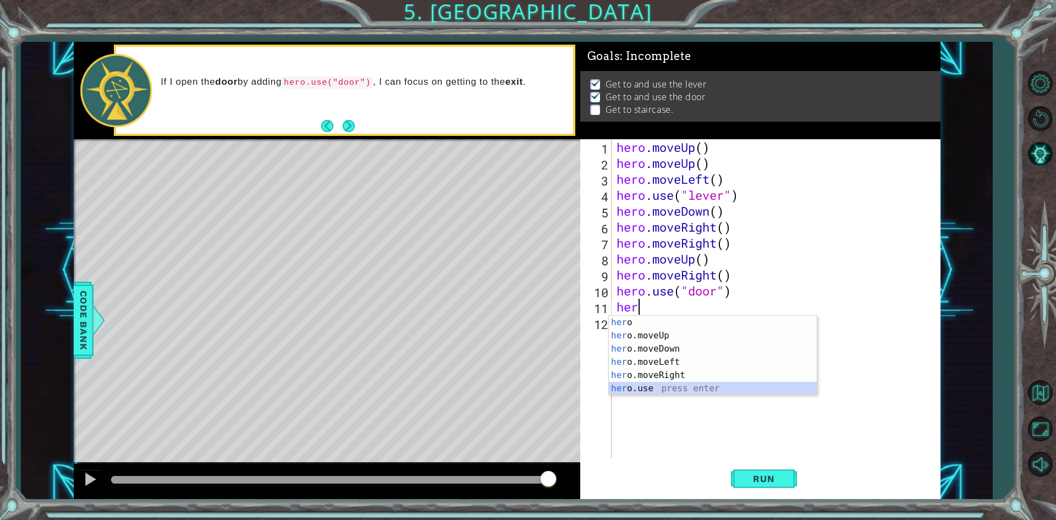
click at [665, 392] on div "her o press enter her o.moveUp press enter her o.moveDown press enter her o.mov…" at bounding box center [713, 369] width 208 height 106
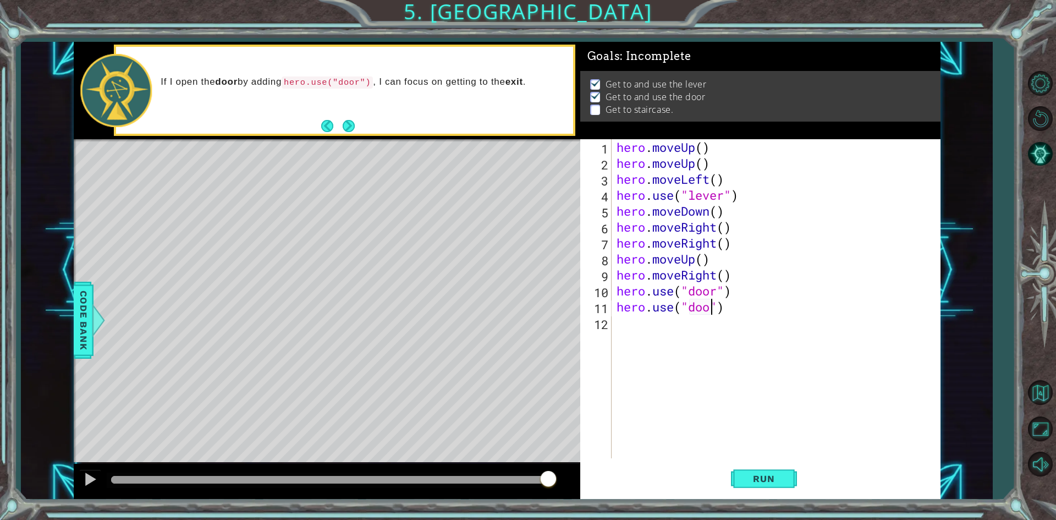
type textarea "hero.use("door")"
click at [790, 482] on button "Run" at bounding box center [764, 479] width 66 height 36
click at [349, 124] on button "Next" at bounding box center [349, 126] width 12 height 12
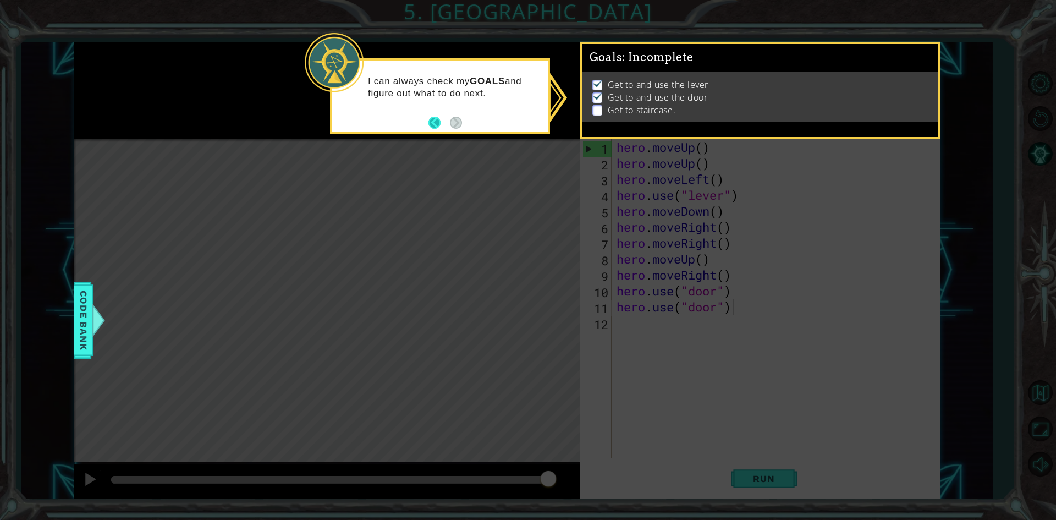
click at [431, 120] on button "Back" at bounding box center [439, 123] width 21 height 12
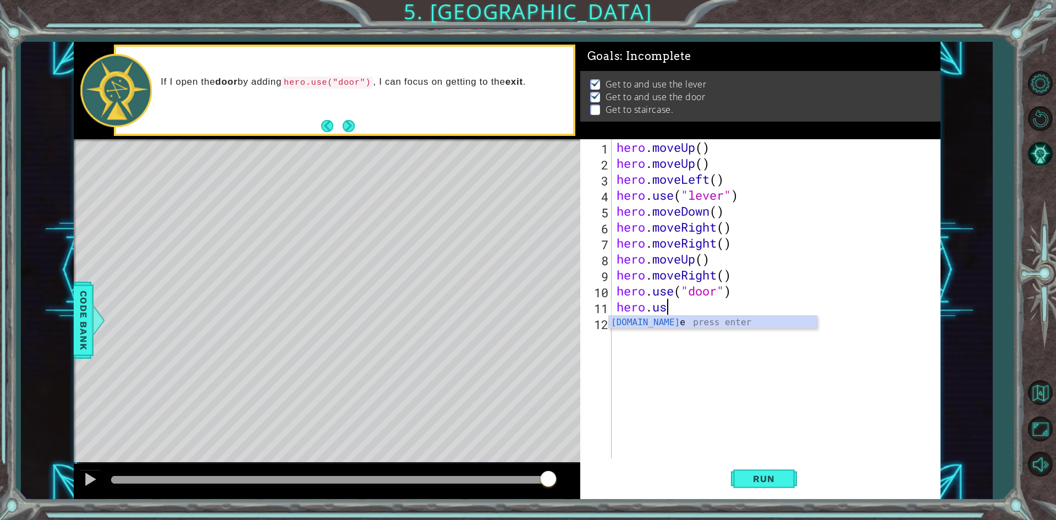
type textarea "hero"
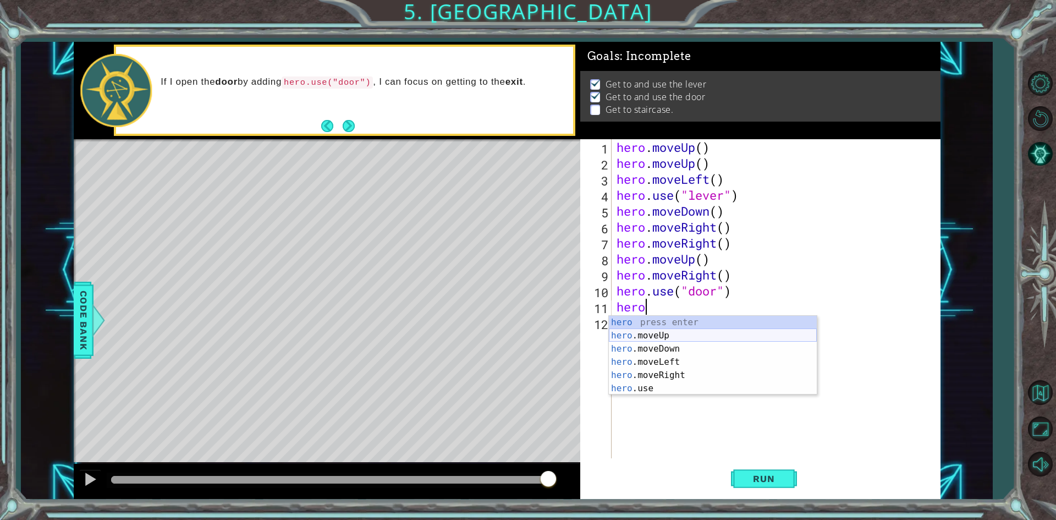
click at [679, 337] on div "hero press enter hero .moveUp press enter hero .moveDown press enter hero .move…" at bounding box center [713, 369] width 208 height 106
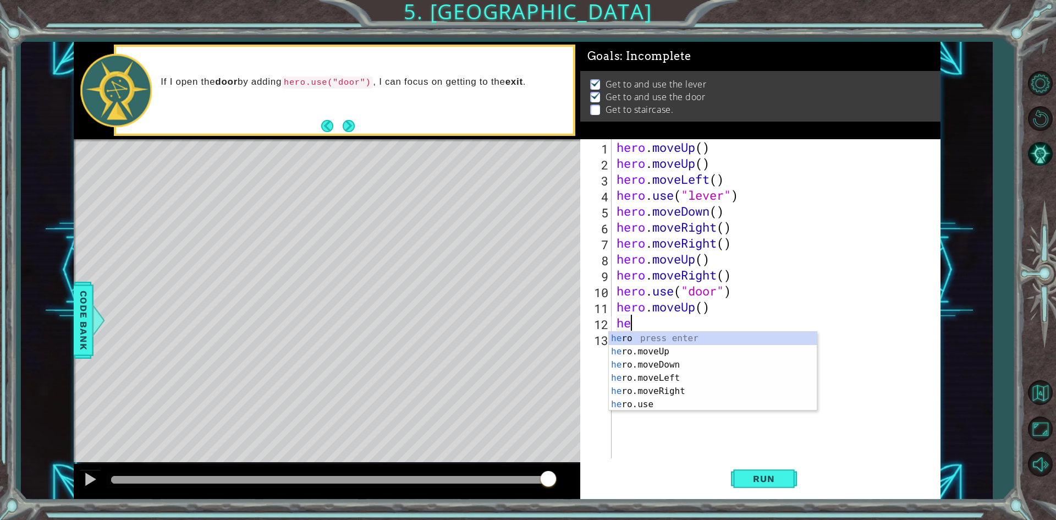
type textarea "her"
click at [682, 350] on div "her o press enter her o.moveUp press enter her o.moveDown press enter her o.mov…" at bounding box center [713, 385] width 208 height 106
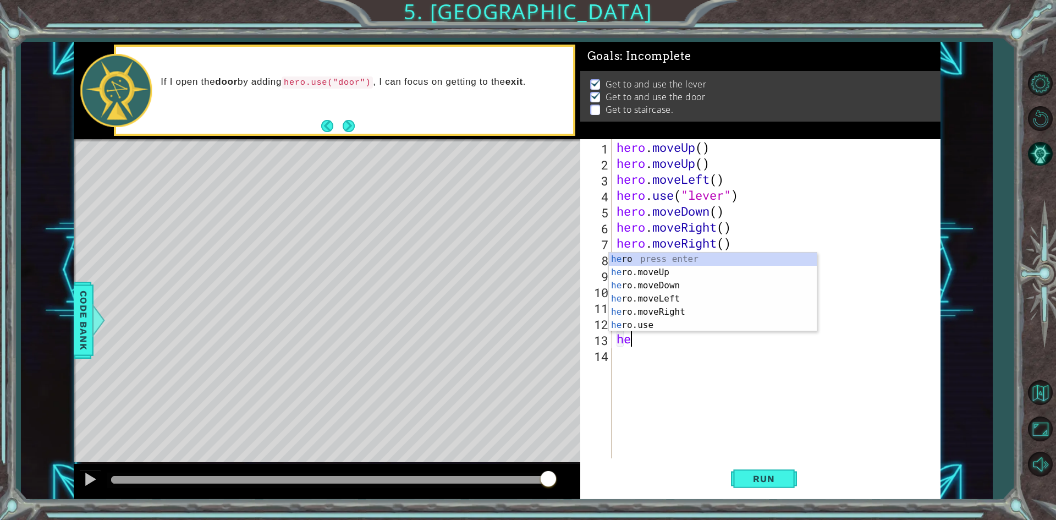
type textarea "her"
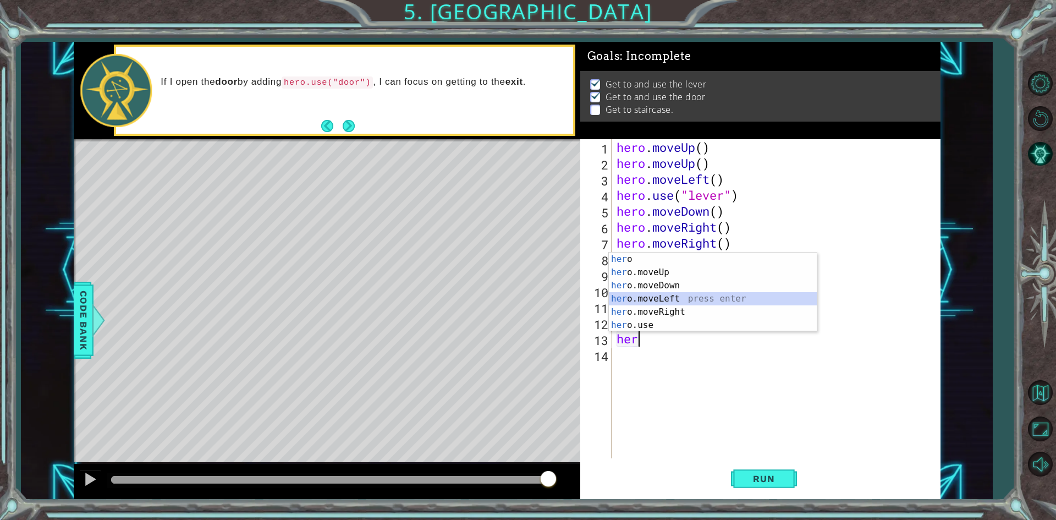
click at [661, 293] on div "her o press enter her o.moveUp press enter her o.moveDown press enter her o.mov…" at bounding box center [713, 306] width 208 height 106
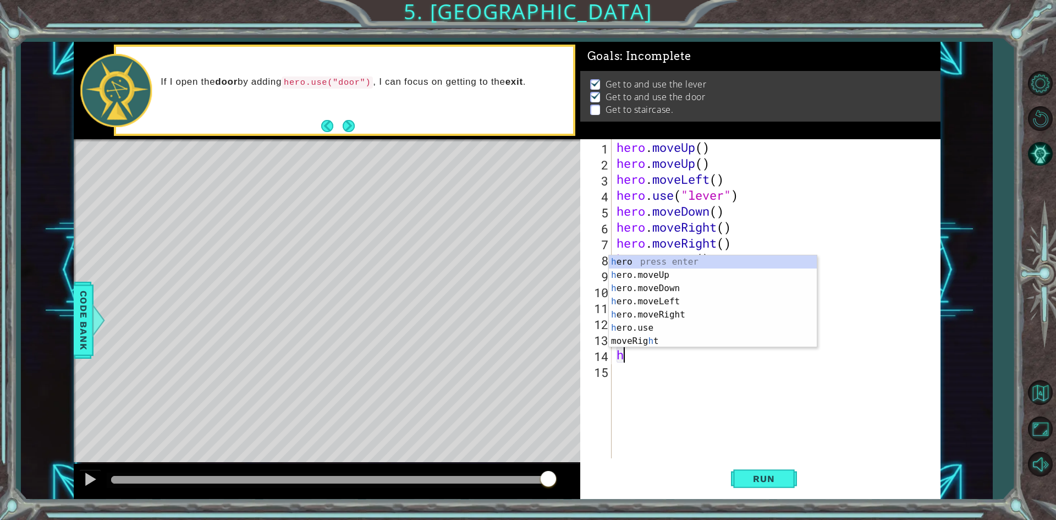
type textarea "he"
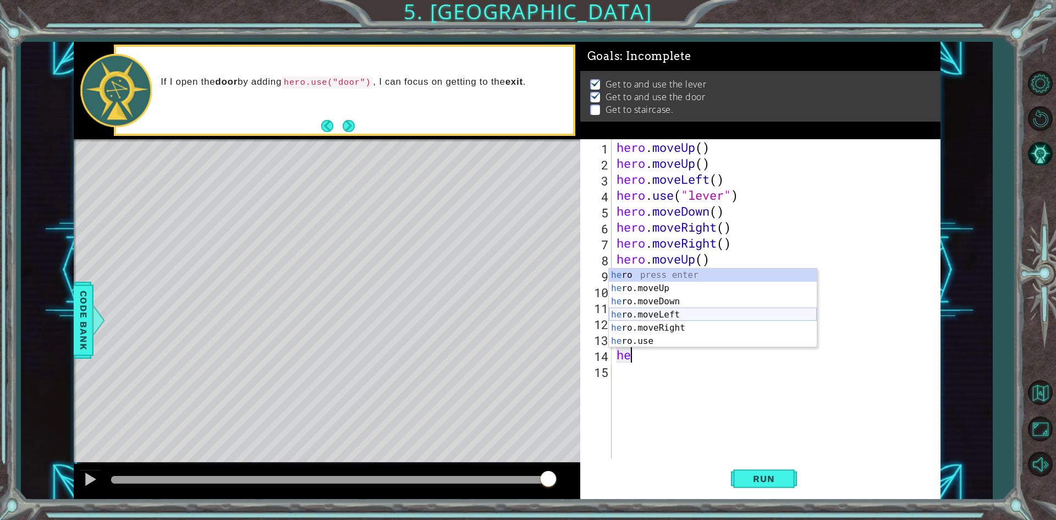
click at [659, 315] on div "he ro press enter he ro.moveUp press enter he ro.moveDown press enter he ro.mov…" at bounding box center [713, 322] width 208 height 106
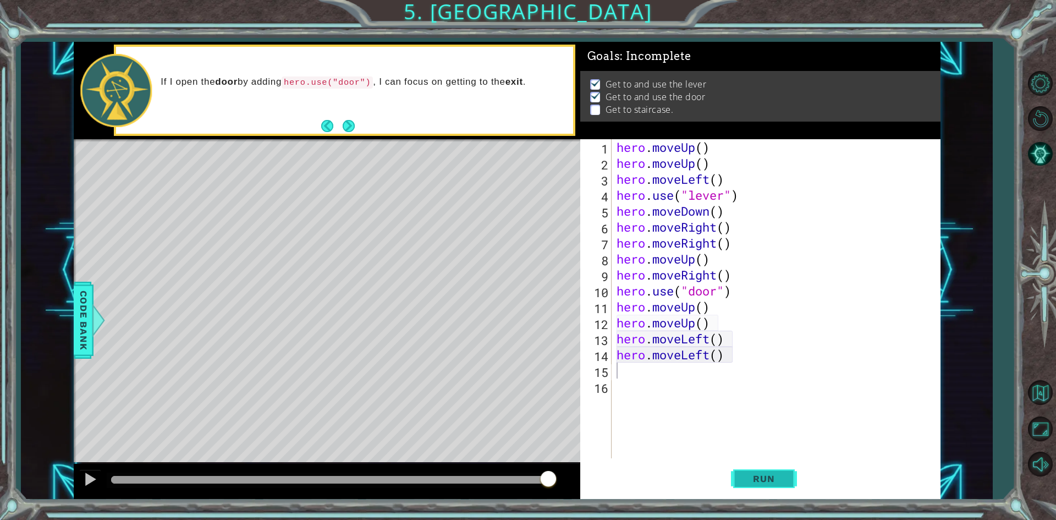
click at [771, 478] on span "Run" at bounding box center [763, 478] width 43 height 11
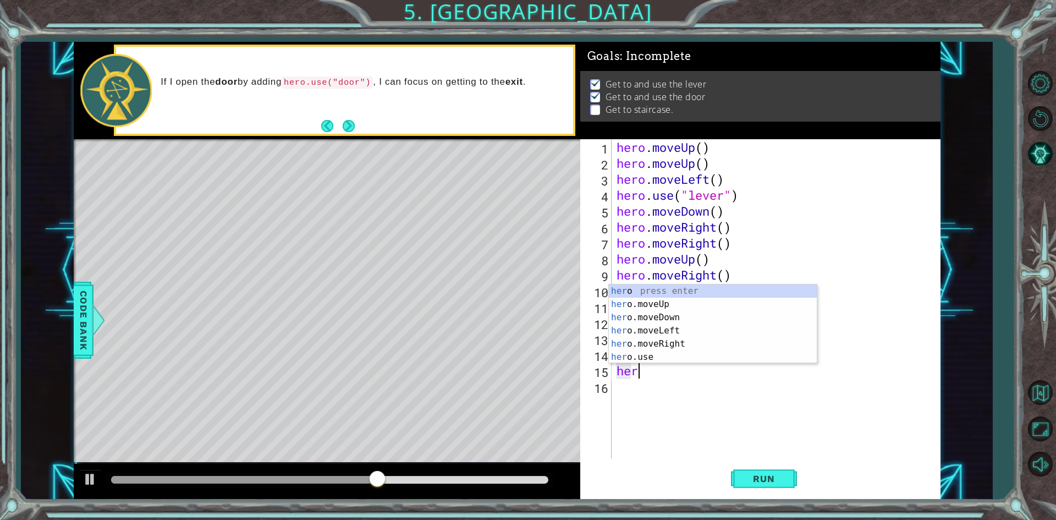
type textarea "hero"
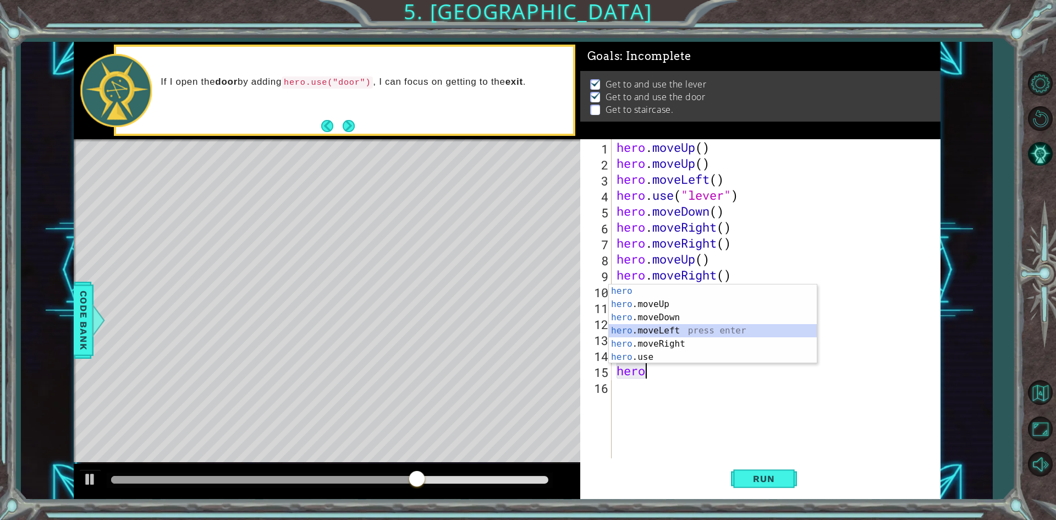
click at [679, 329] on div "hero press enter hero .moveUp press enter hero .moveDown press enter hero .move…" at bounding box center [713, 337] width 208 height 106
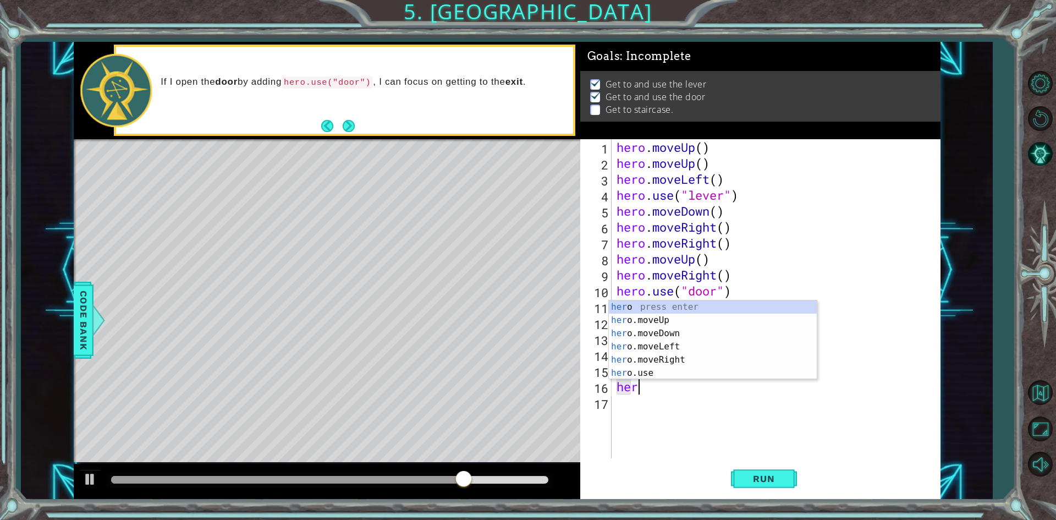
type textarea "hero"
click at [686, 343] on div "hero press enter hero .moveUp press enter hero .moveDown press enter hero .move…" at bounding box center [713, 353] width 208 height 106
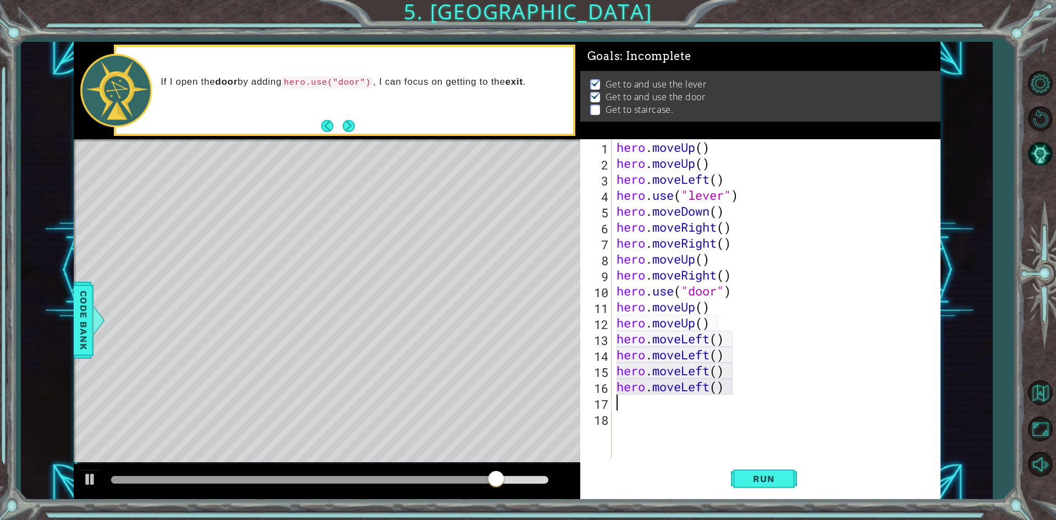
scroll to position [0, 0]
drag, startPoint x: 753, startPoint y: 472, endPoint x: 743, endPoint y: 465, distance: 12.4
click at [753, 470] on button "Run" at bounding box center [764, 479] width 66 height 36
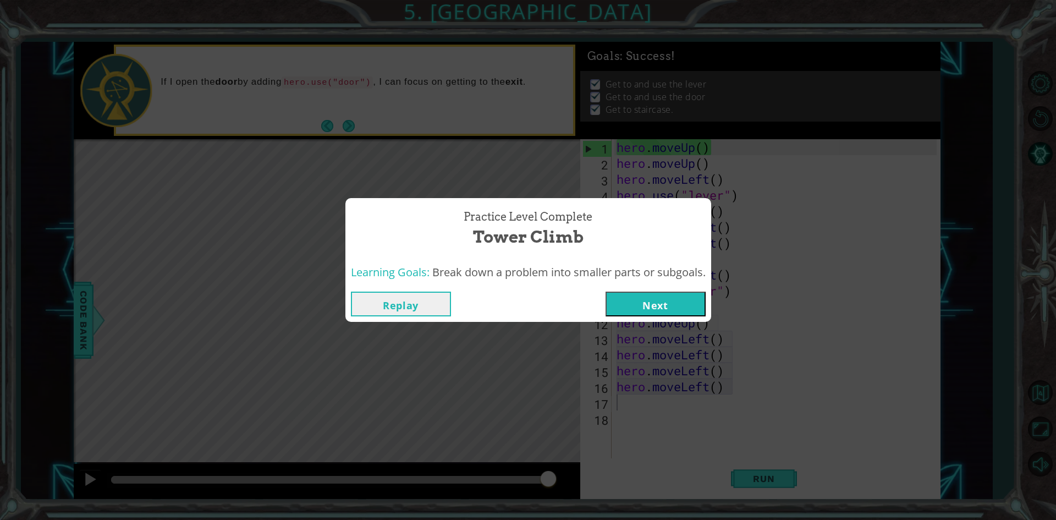
click at [672, 305] on button "Next" at bounding box center [656, 304] width 100 height 25
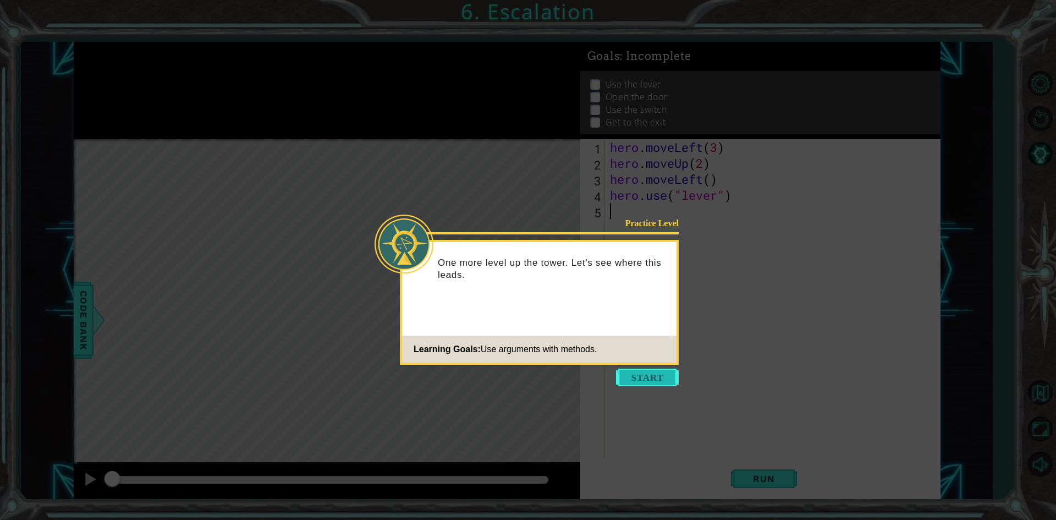
click at [651, 380] on button "Start" at bounding box center [647, 378] width 63 height 18
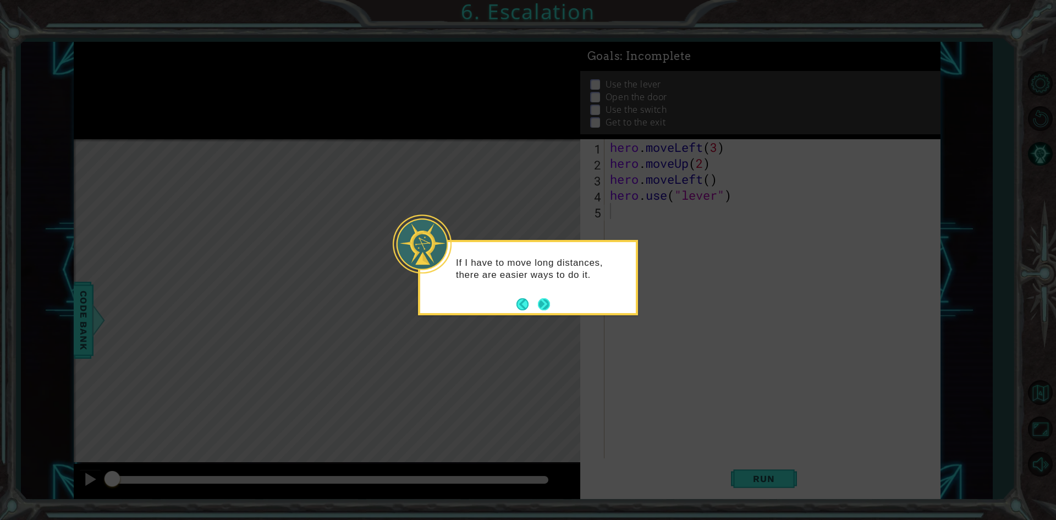
click at [547, 302] on button "Next" at bounding box center [544, 304] width 12 height 12
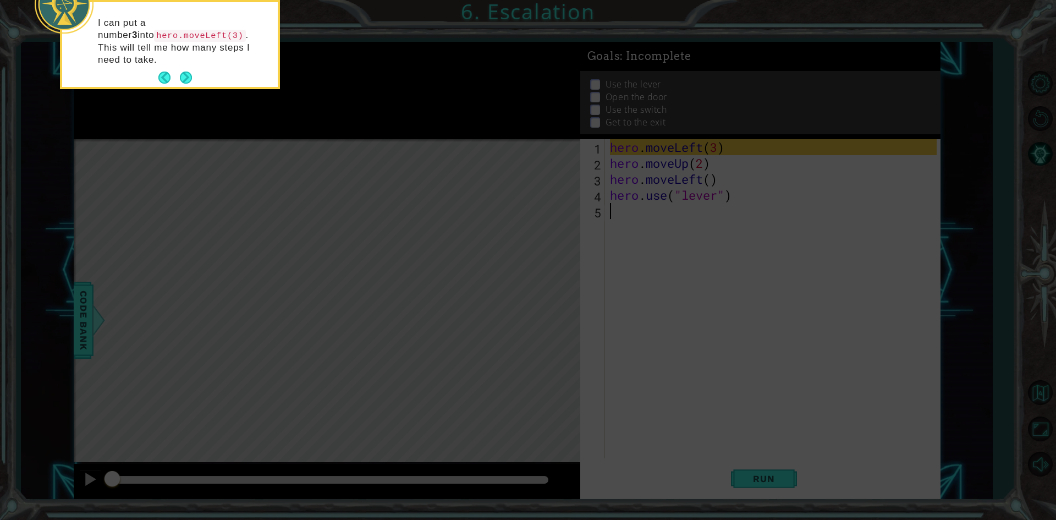
click at [187, 72] on button "Next" at bounding box center [186, 78] width 12 height 12
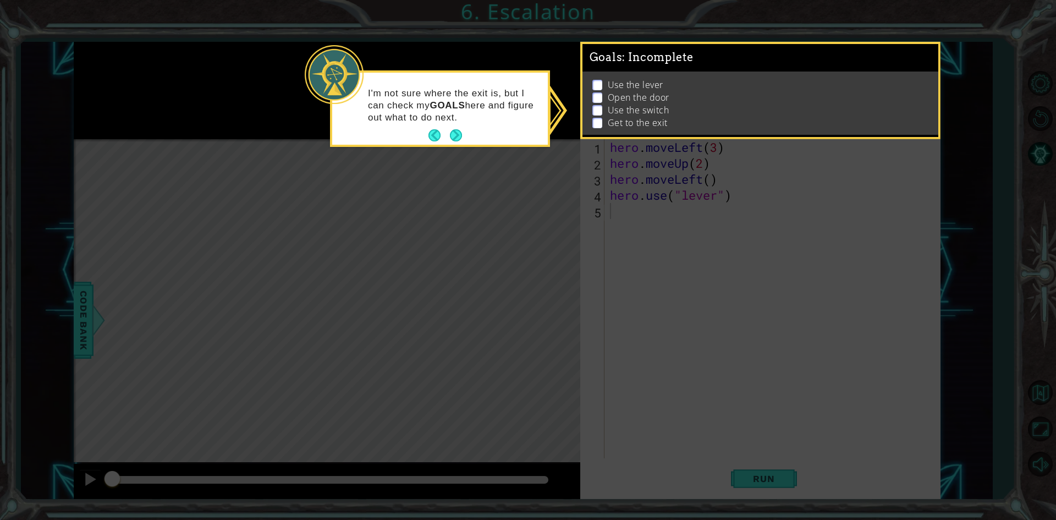
click at [451, 135] on button "Next" at bounding box center [456, 135] width 12 height 12
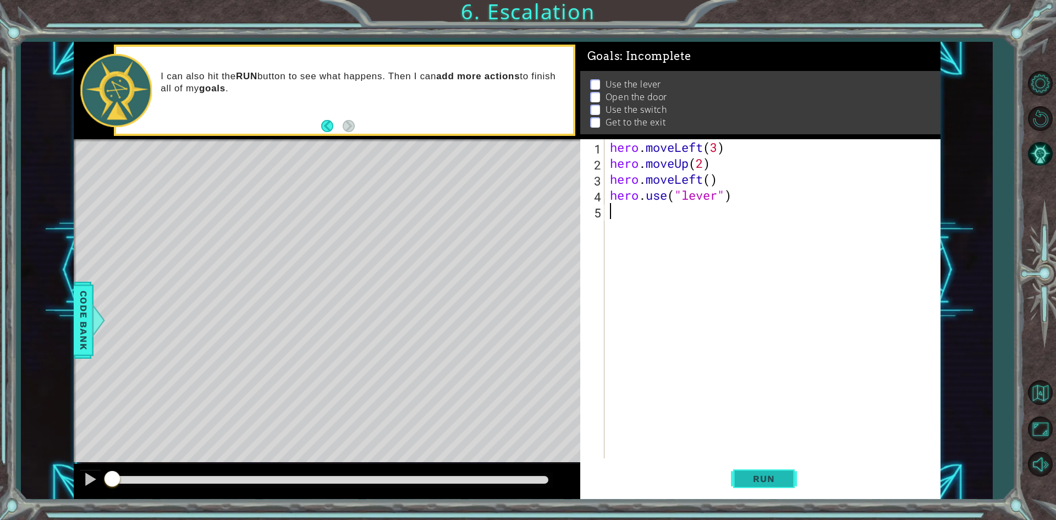
click at [754, 475] on span "Run" at bounding box center [763, 478] width 43 height 11
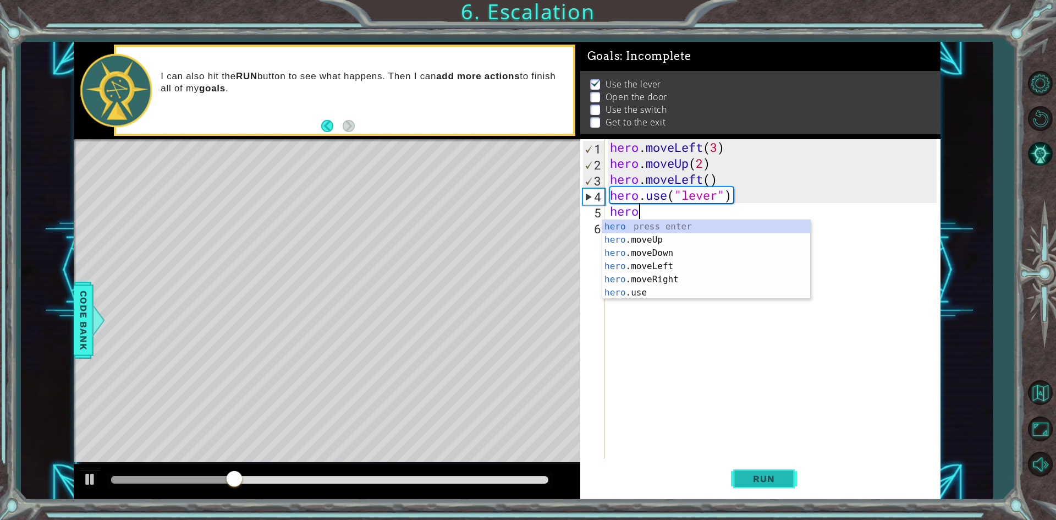
scroll to position [0, 1]
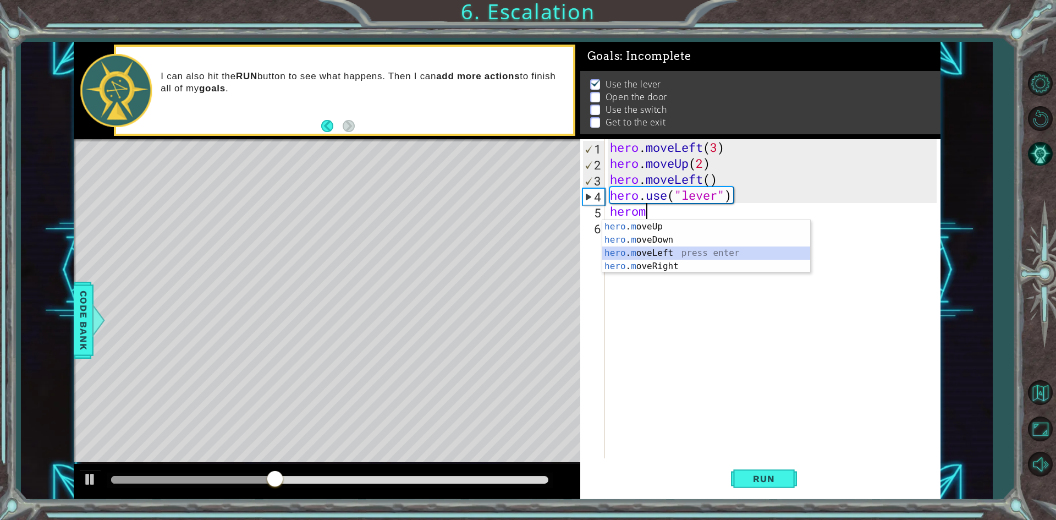
click at [642, 248] on div "hero . m oveUp press enter hero . m oveDown press enter hero . m oveLeft press …" at bounding box center [706, 259] width 208 height 79
type textarea "hero.moveLeft(1)"
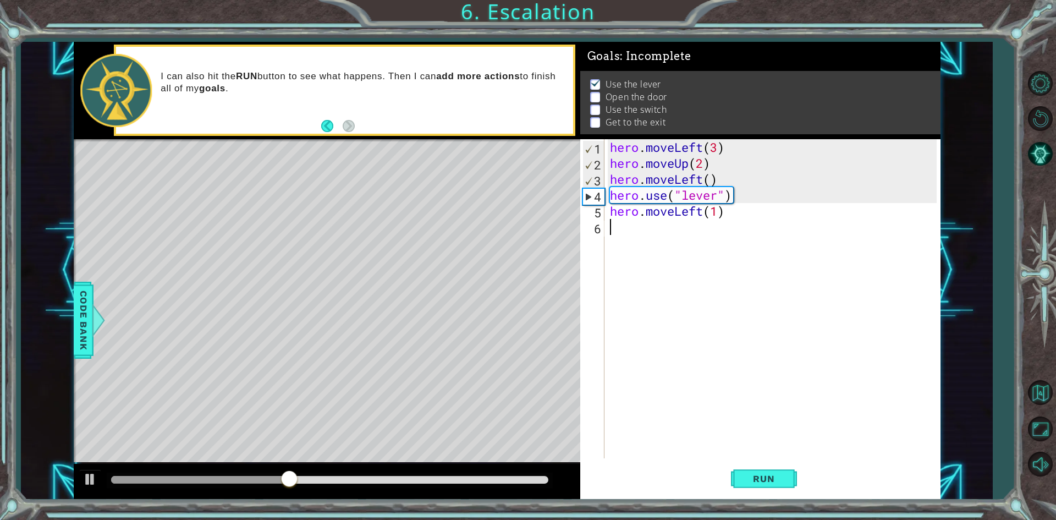
click at [642, 227] on div "hero . moveLeft ( 3 ) hero . moveUp ( 2 ) hero . moveLeft ( ) hero . use ( "lev…" at bounding box center [775, 314] width 335 height 351
type textarea "k"
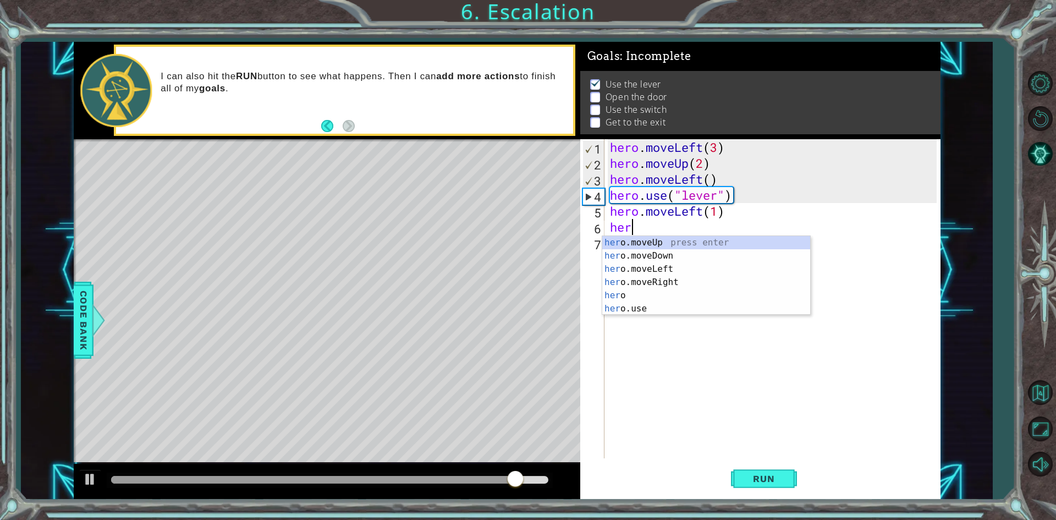
scroll to position [0, 1]
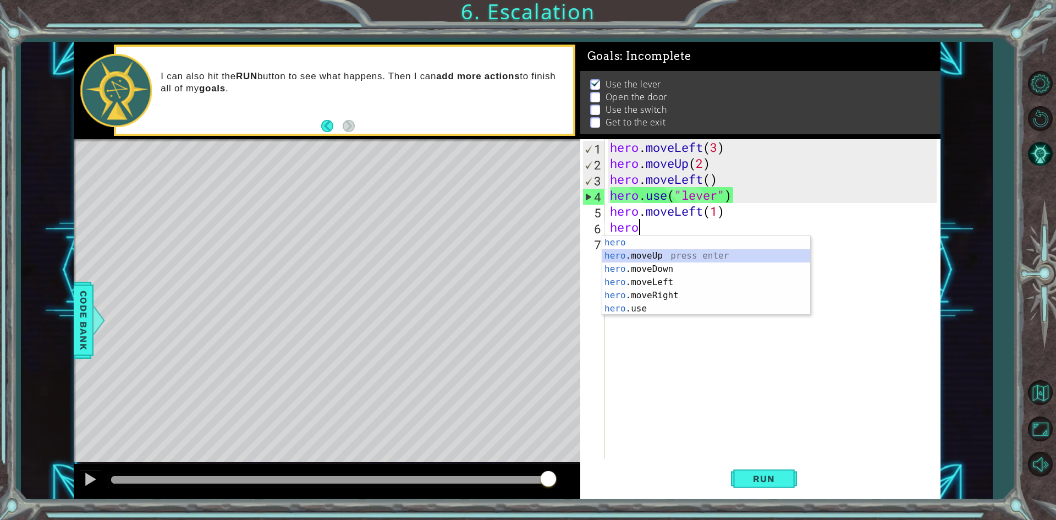
click at [710, 255] on div "hero press enter hero .moveUp press enter hero .moveDown press enter hero .move…" at bounding box center [706, 289] width 208 height 106
type textarea "hero.moveUp(1)"
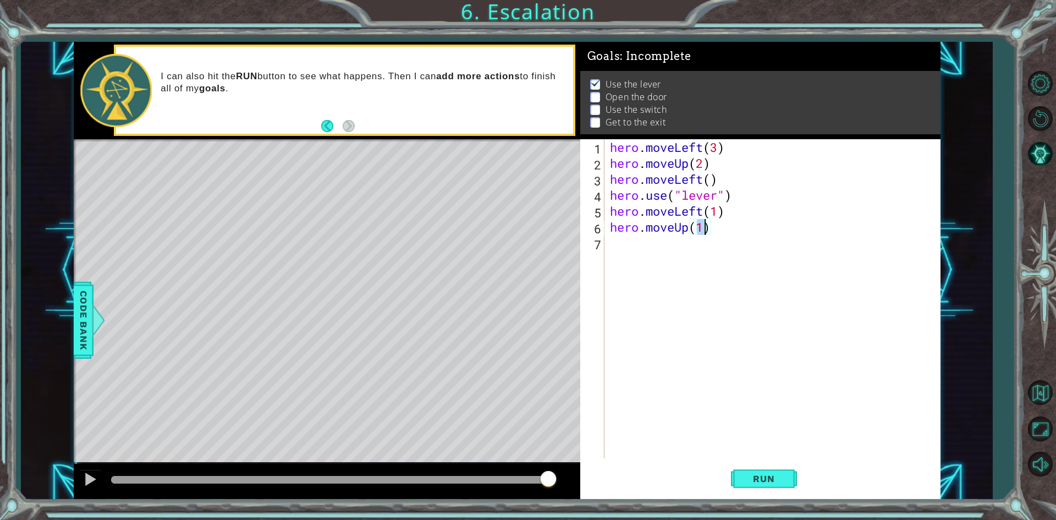
click at [660, 255] on div "hero . moveLeft ( 3 ) hero . moveUp ( 2 ) hero . moveLeft ( ) hero . use ( "lev…" at bounding box center [775, 314] width 335 height 351
type textarea "h"
click at [706, 234] on div "hero . moveLeft ( 3 ) hero . moveUp ( 2 ) hero . moveLeft ( ) hero . use ( "lev…" at bounding box center [775, 314] width 335 height 351
type textarea "hero.moveUp(2)"
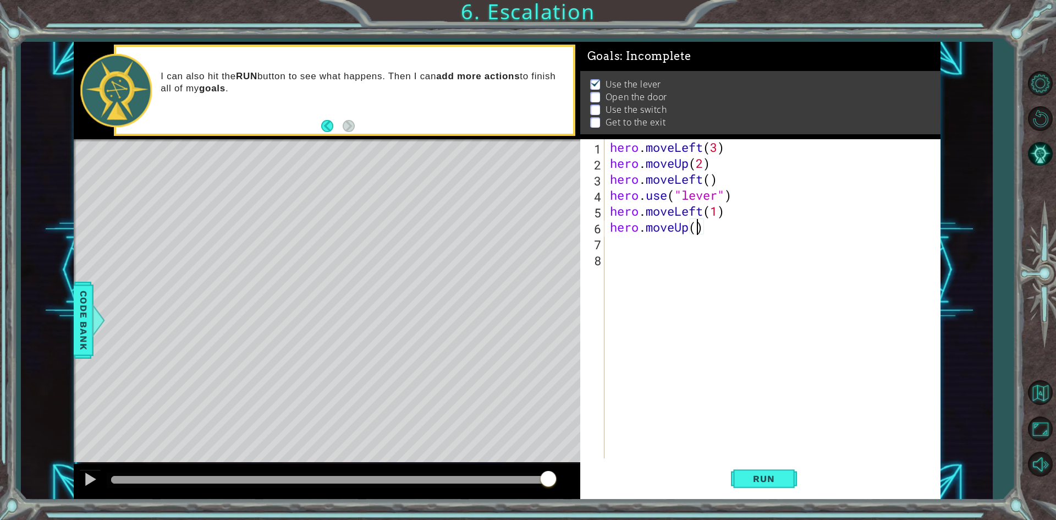
scroll to position [0, 4]
click at [639, 246] on div "hero . moveLeft ( 3 ) hero . moveUp ( 2 ) hero . moveLeft ( ) hero . use ( "lev…" at bounding box center [775, 314] width 335 height 351
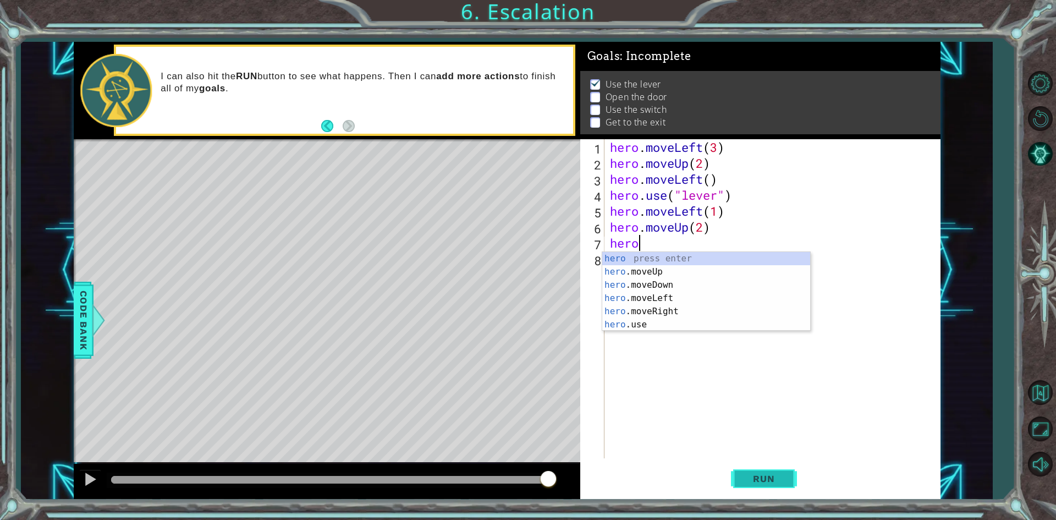
scroll to position [0, 1]
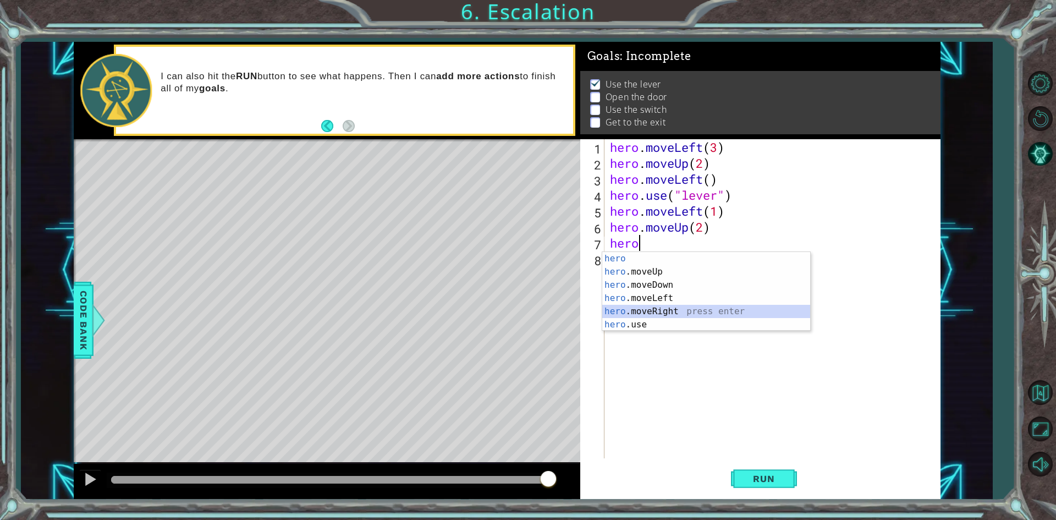
click at [645, 317] on div "hero press enter hero .moveUp press enter hero .moveDown press enter hero .move…" at bounding box center [706, 305] width 208 height 106
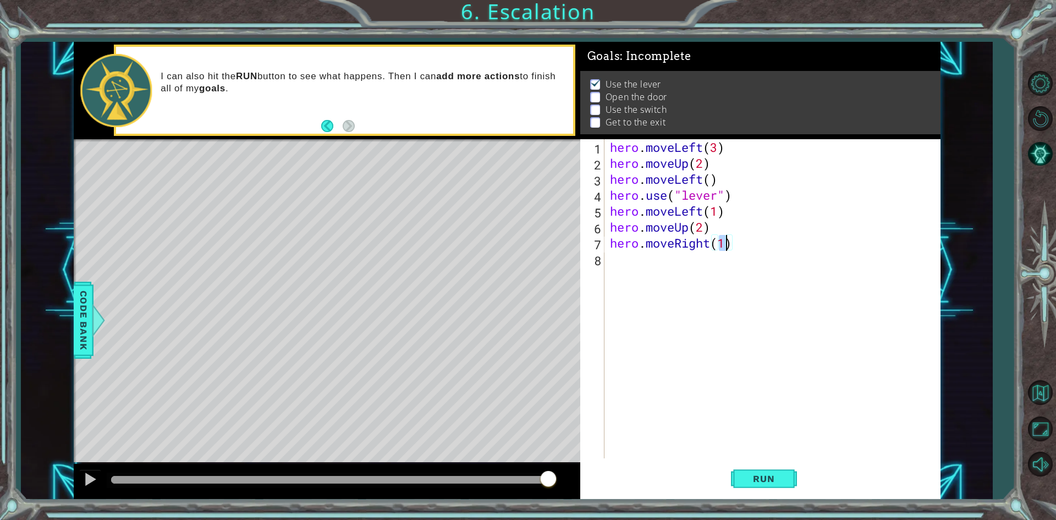
scroll to position [0, 5]
type textarea "hero.moveRight(2)"
click at [723, 266] on div "hero . moveLeft ( 3 ) hero . moveUp ( 2 ) hero . moveLeft ( ) hero . use ( "lev…" at bounding box center [775, 314] width 335 height 351
click at [790, 474] on button "Run" at bounding box center [764, 479] width 66 height 36
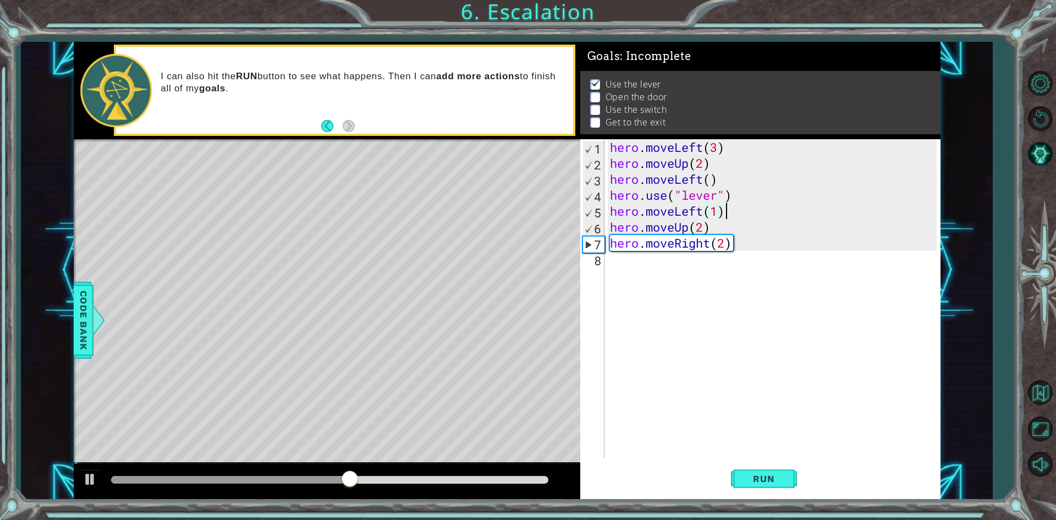
click at [733, 212] on div "hero . moveLeft ( 3 ) hero . moveUp ( 2 ) hero . moveLeft ( ) hero . use ( "lev…" at bounding box center [775, 314] width 335 height 351
type textarea "hero.moveLeft(1)"
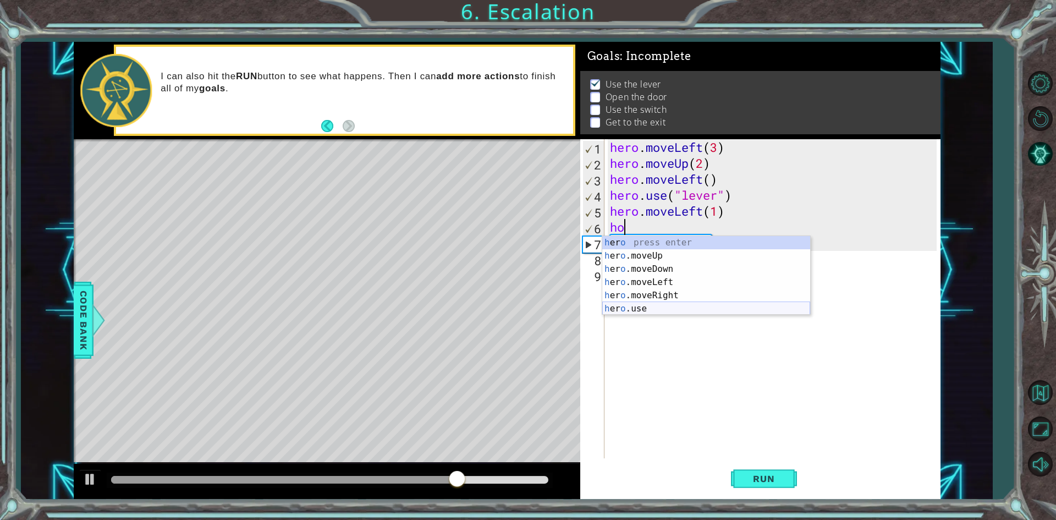
click at [721, 308] on div "h er o press enter h [PERSON_NAME]moveUp press enter h [PERSON_NAME]moveDown pr…" at bounding box center [706, 289] width 208 height 106
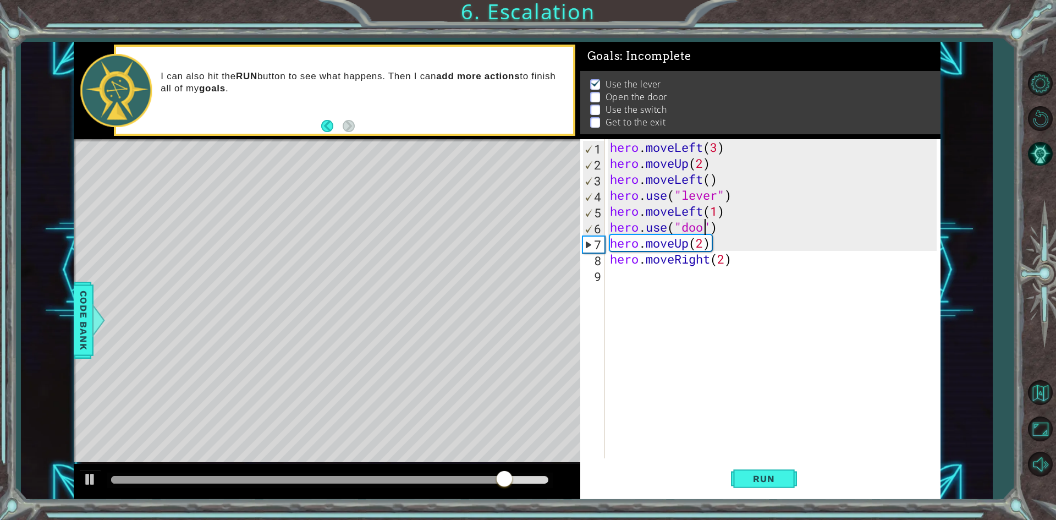
type textarea "hero.use("door")"
click at [632, 287] on div "hero . moveLeft ( 3 ) hero . moveUp ( 2 ) hero . moveLeft ( ) hero . use ( "lev…" at bounding box center [775, 314] width 335 height 351
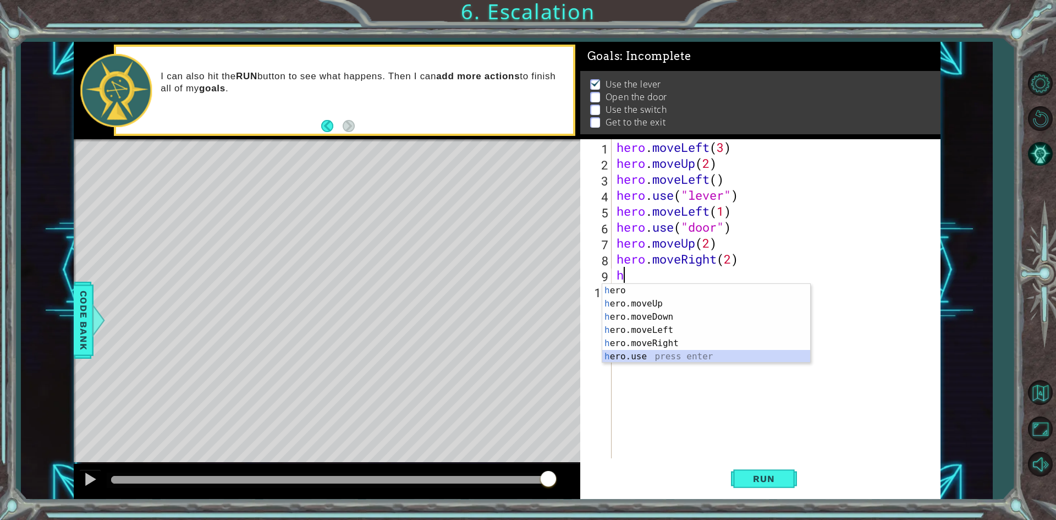
click at [639, 356] on div "h ero press enter h ero.moveUp press enter h ero.moveDown press enter h ero.mov…" at bounding box center [706, 337] width 208 height 106
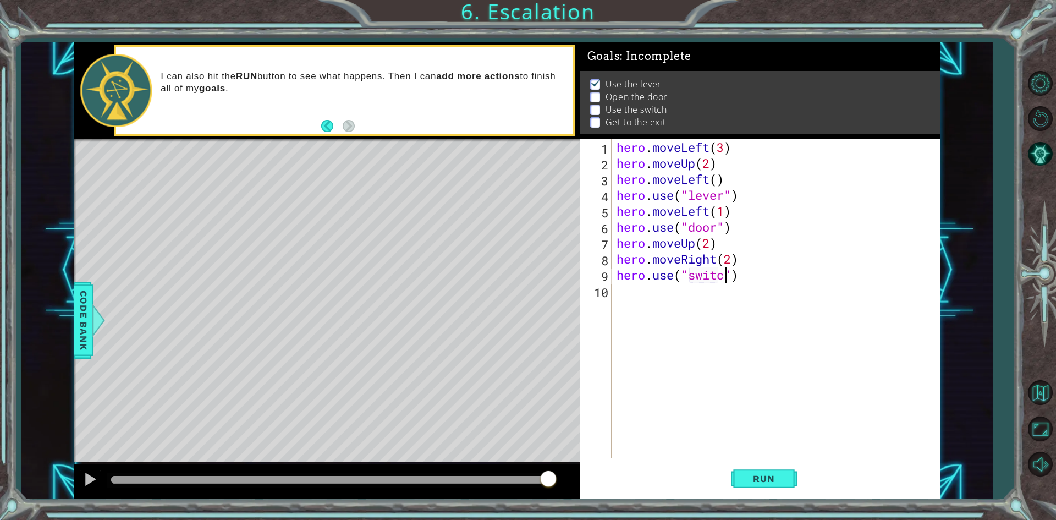
scroll to position [0, 5]
type textarea "hero.use("switch")"
click at [741, 483] on button "Run" at bounding box center [764, 479] width 66 height 36
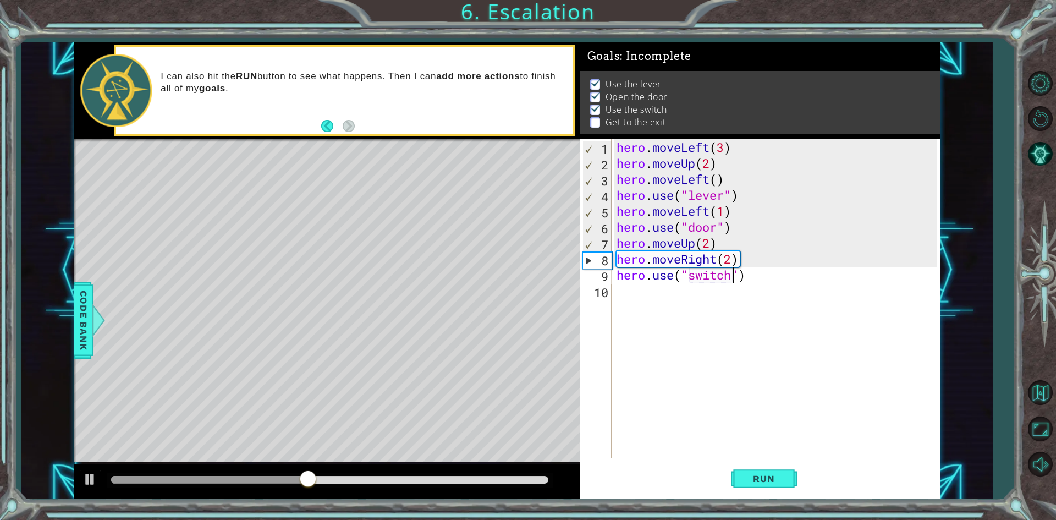
click at [623, 292] on div "hero . moveLeft ( 3 ) hero . moveUp ( 2 ) hero . moveLeft ( ) hero . use ( "lev…" at bounding box center [779, 314] width 328 height 351
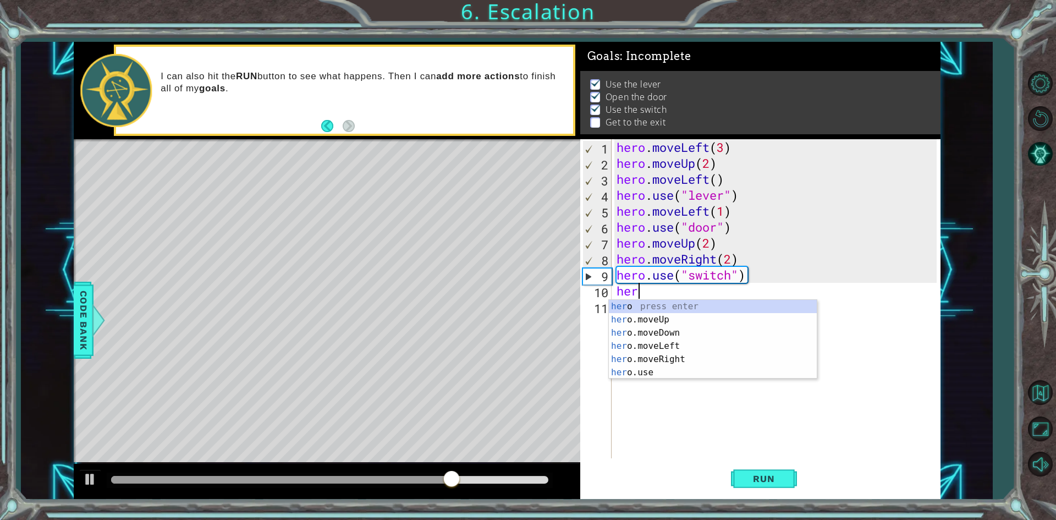
scroll to position [0, 1]
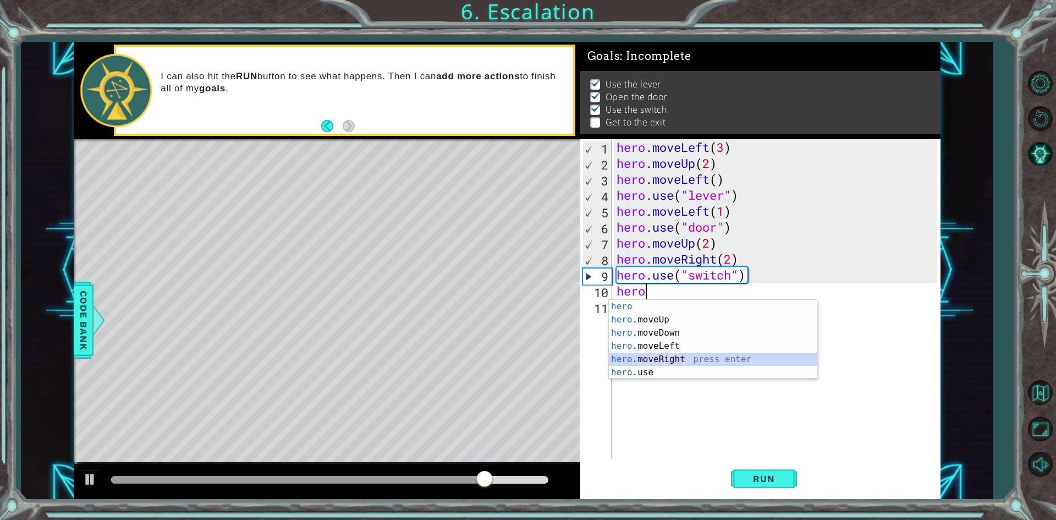
click at [662, 357] on div "hero press enter hero .moveUp press enter hero .moveDown press enter hero .move…" at bounding box center [713, 353] width 208 height 106
type textarea "hero.moveRight(1)"
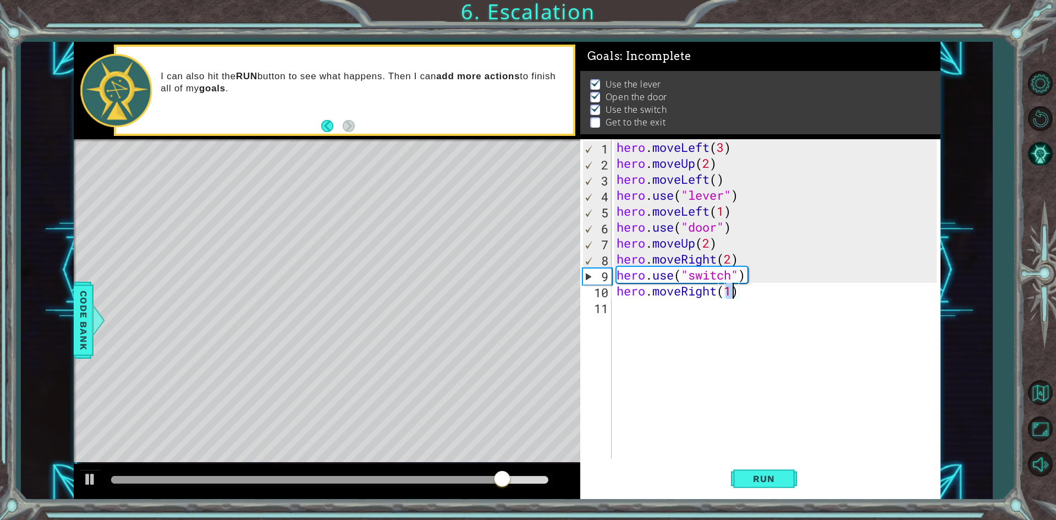
click at [648, 327] on div "hero . moveLeft ( 3 ) hero . moveUp ( 2 ) hero . moveLeft ( ) hero . use ( "lev…" at bounding box center [779, 314] width 328 height 351
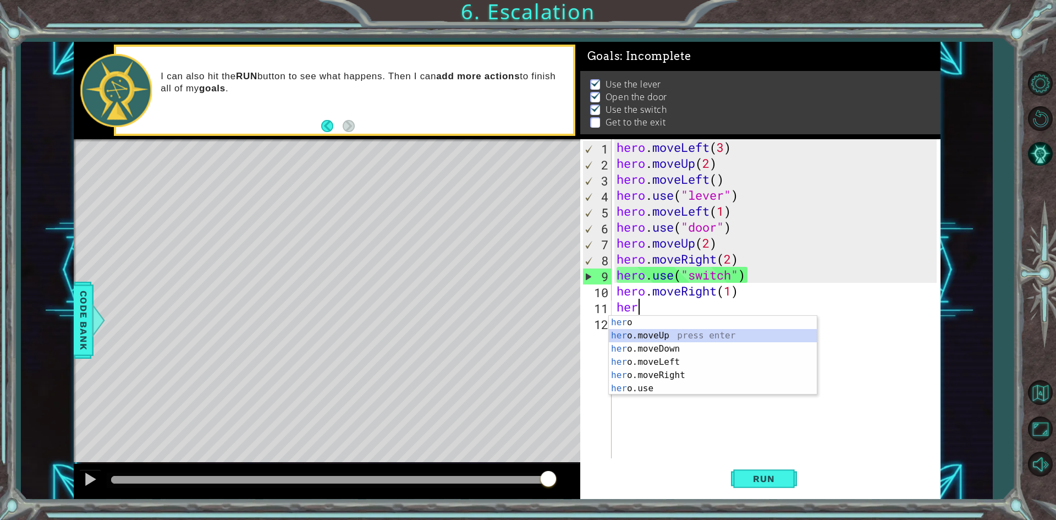
click at [649, 337] on div "her o press enter her o.moveUp press enter her o.moveDown press enter her o.mov…" at bounding box center [713, 369] width 208 height 106
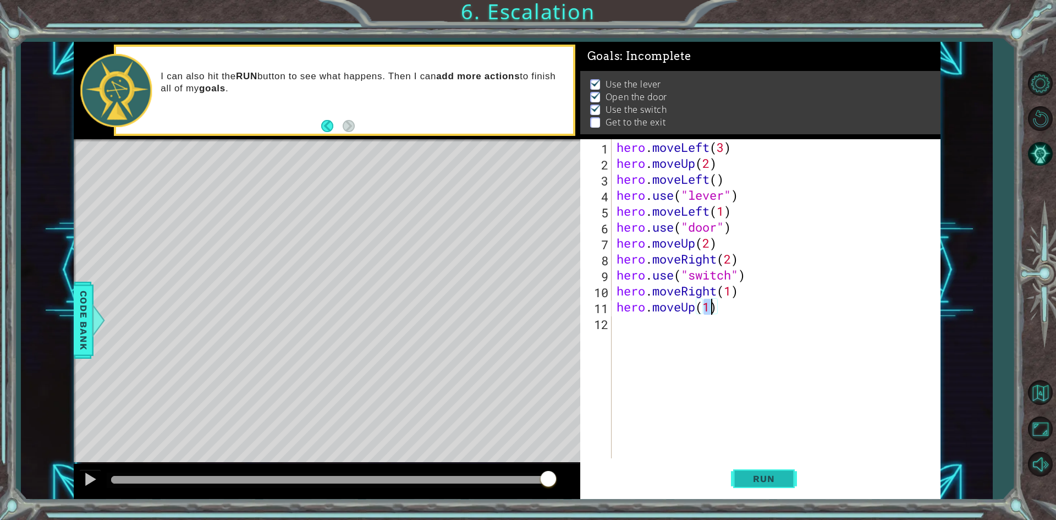
type textarea "hero.moveUp(1)"
click at [777, 477] on span "Run" at bounding box center [763, 478] width 43 height 11
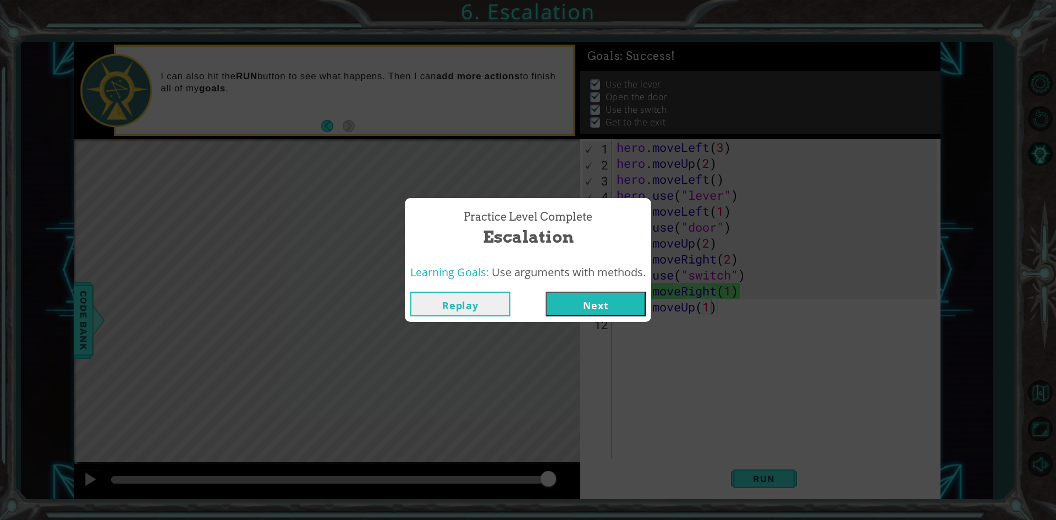
click at [622, 305] on button "Next" at bounding box center [596, 304] width 100 height 25
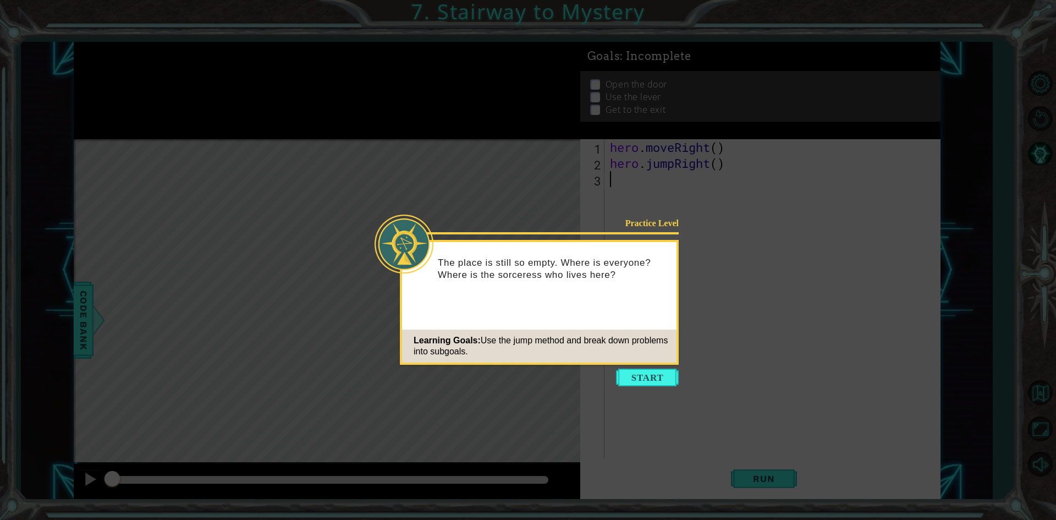
click at [813, 270] on icon at bounding box center [528, 260] width 1056 height 520
